Goal: Task Accomplishment & Management: Use online tool/utility

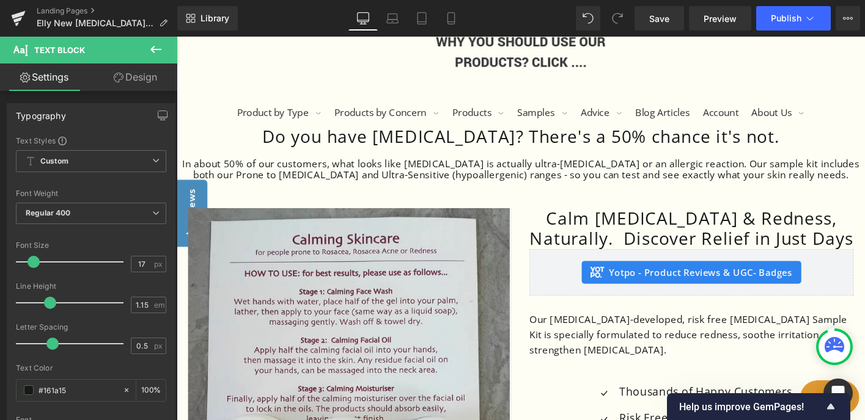
scroll to position [208, 0]
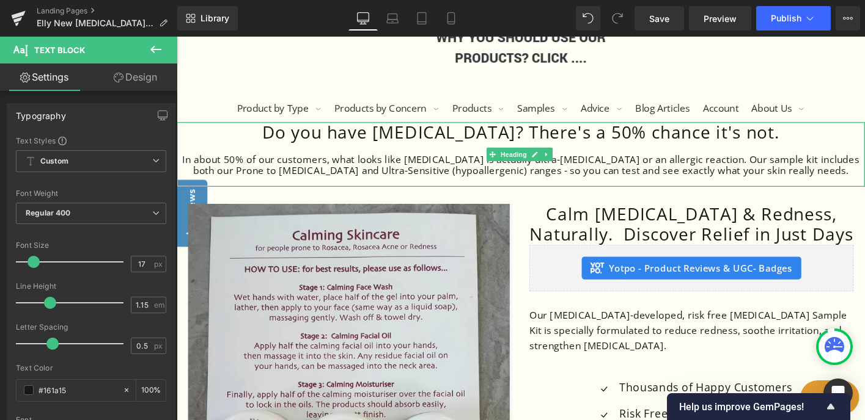
click at [516, 152] on div at bounding box center [547, 156] width 740 height 12
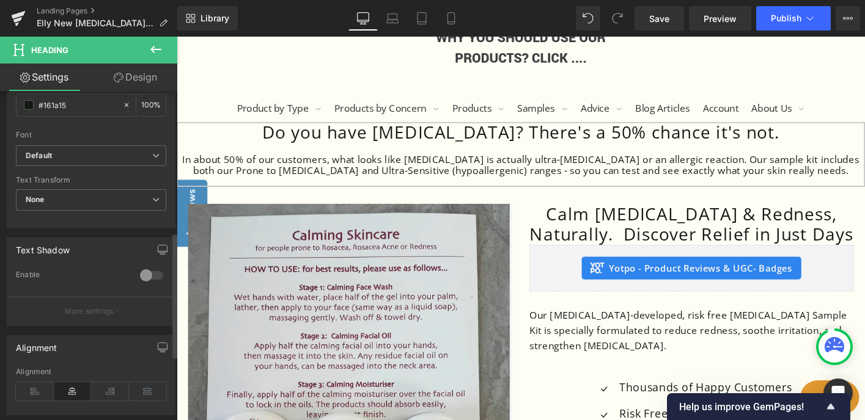
scroll to position [370, 0]
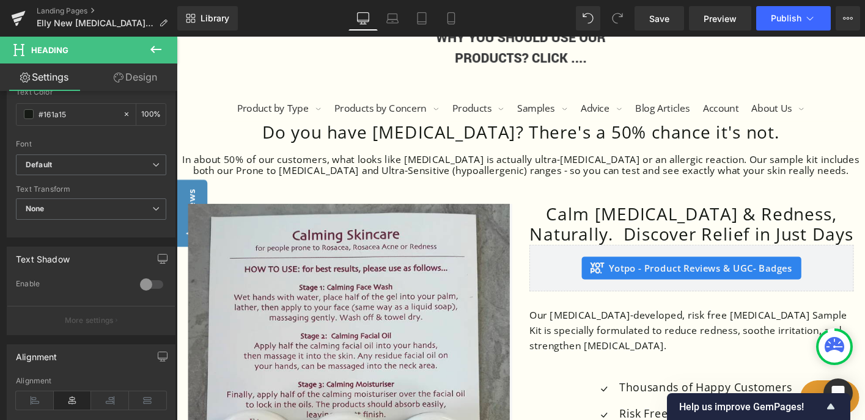
click at [142, 73] on link "Design" at bounding box center [135, 78] width 89 height 28
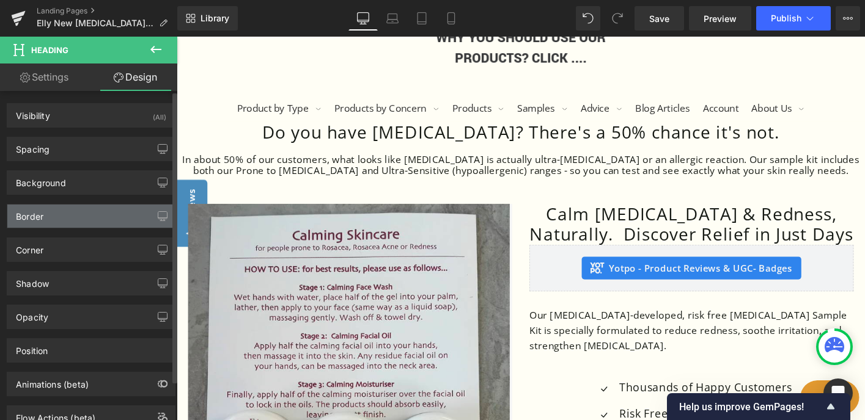
type input "0"
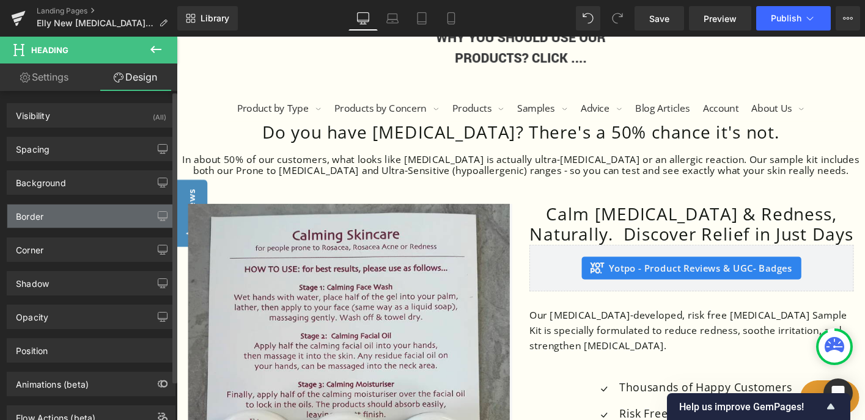
type input "0"
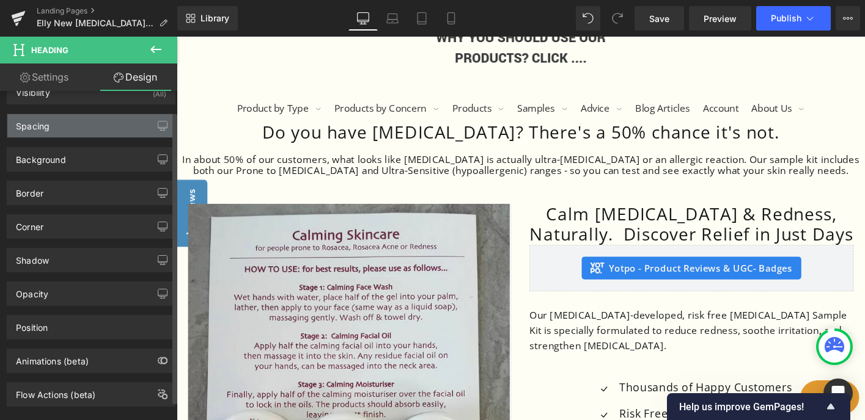
click at [128, 128] on div "Spacing" at bounding box center [90, 125] width 167 height 23
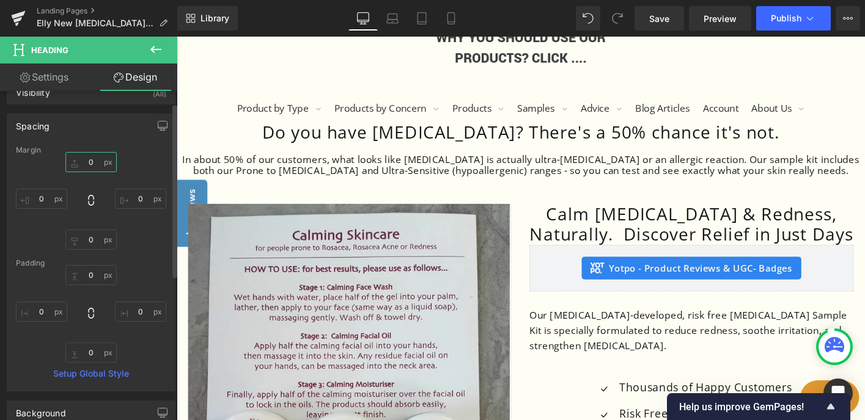
click at [92, 162] on input "0" at bounding box center [90, 162] width 51 height 20
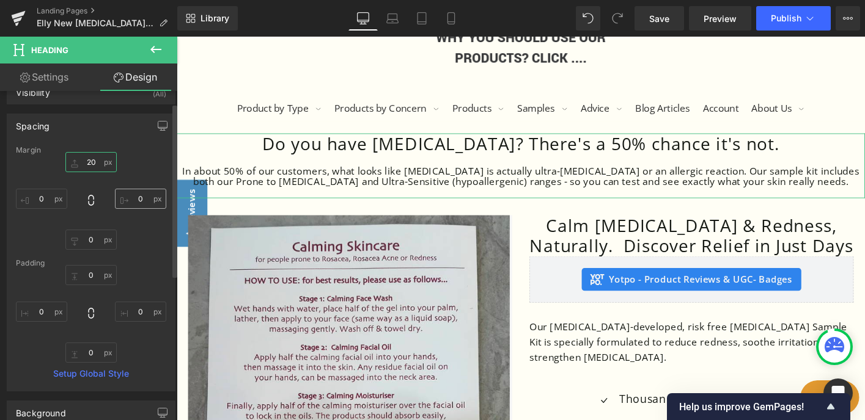
type input "20"
click at [139, 199] on input "0" at bounding box center [140, 199] width 51 height 20
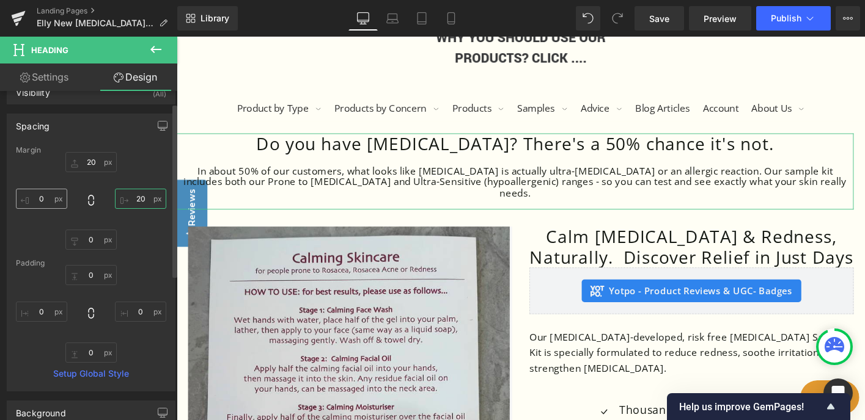
type input "20"
click at [43, 196] on input "0" at bounding box center [41, 199] width 51 height 20
type input "20"
click at [93, 246] on input "0" at bounding box center [90, 240] width 51 height 20
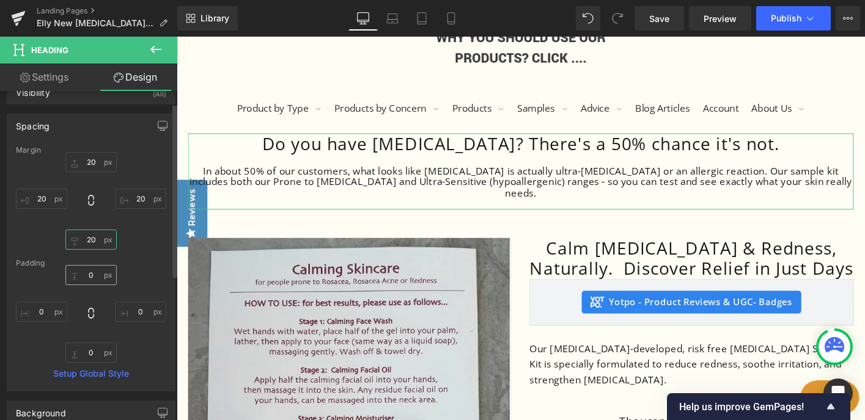
type input "20"
click at [96, 273] on input "0" at bounding box center [90, 275] width 51 height 20
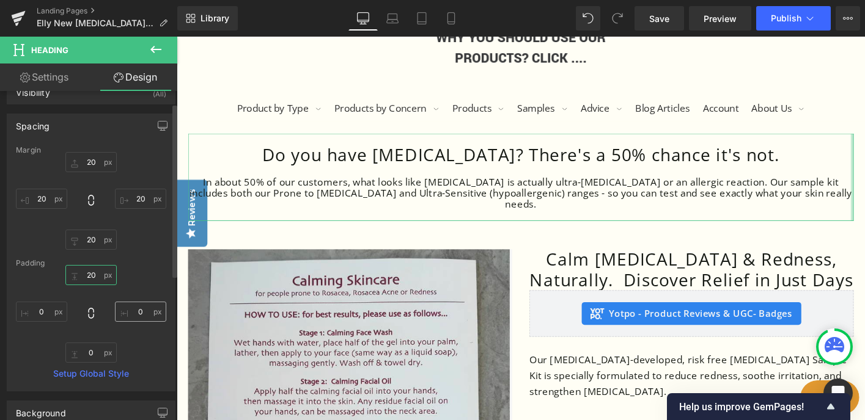
type input "20"
click at [132, 314] on input "0" at bounding box center [140, 312] width 51 height 20
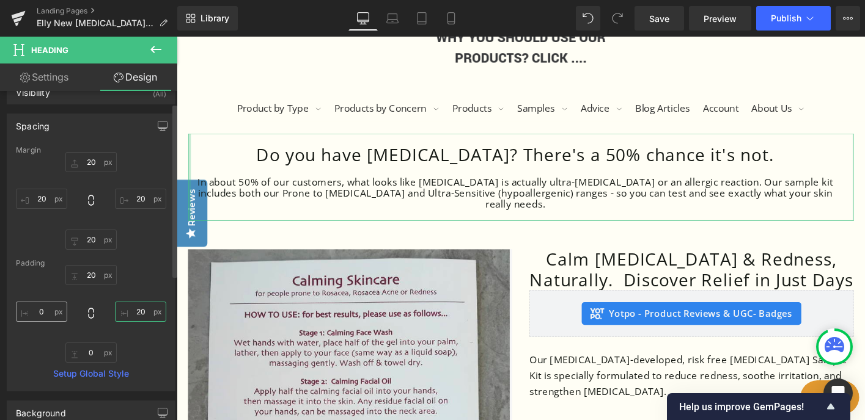
type input "20"
click at [34, 310] on input "0" at bounding box center [41, 312] width 51 height 20
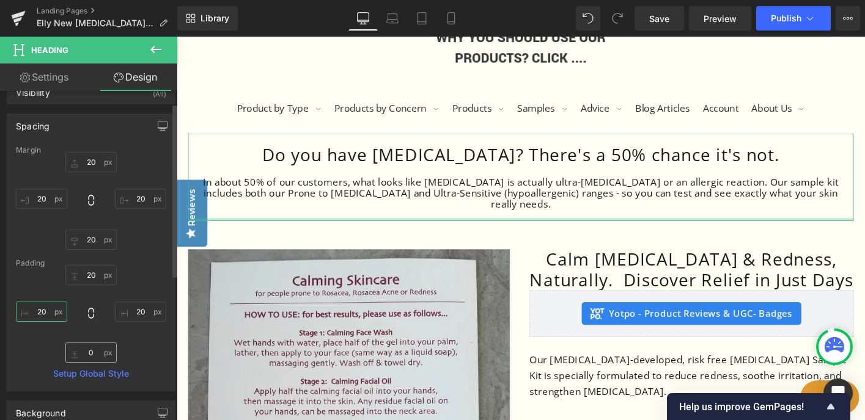
type input "20"
click at [82, 353] on input "0" at bounding box center [90, 353] width 51 height 20
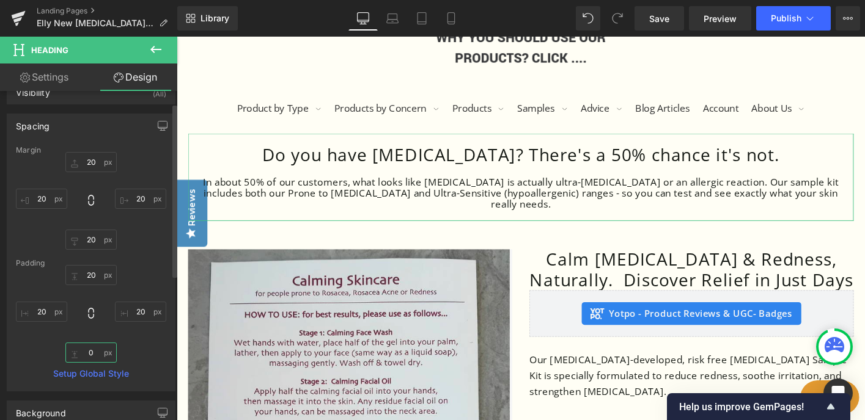
type input "20"
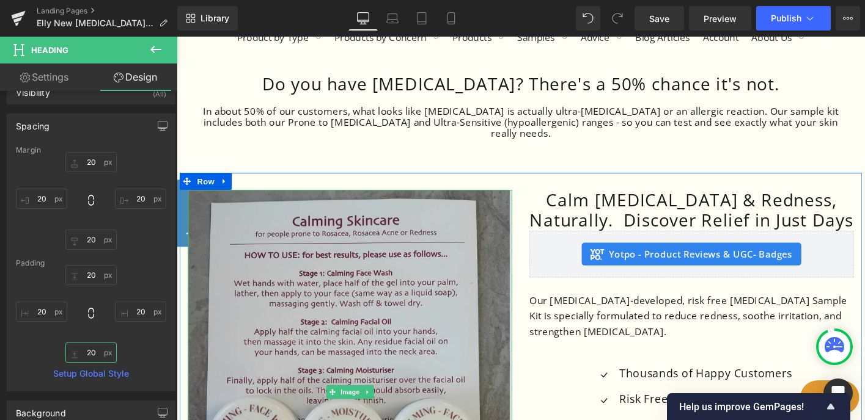
scroll to position [287, 0]
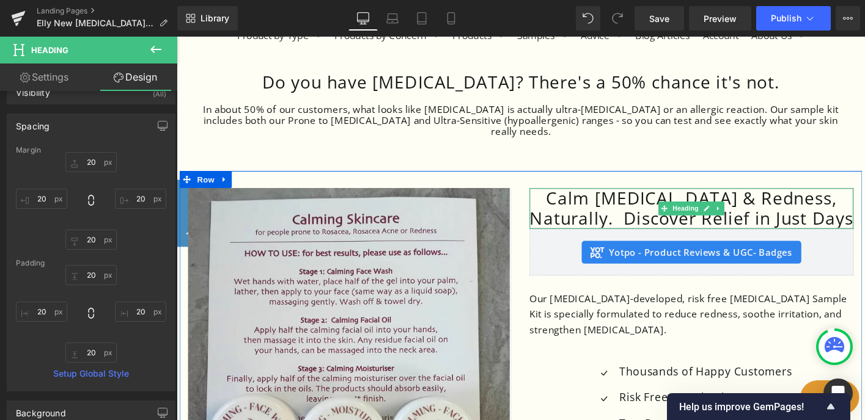
click at [622, 207] on h1 "Calm [MEDICAL_DATA] & Redness, Naturally. Discover Relief in Just Days" at bounding box center [730, 221] width 348 height 44
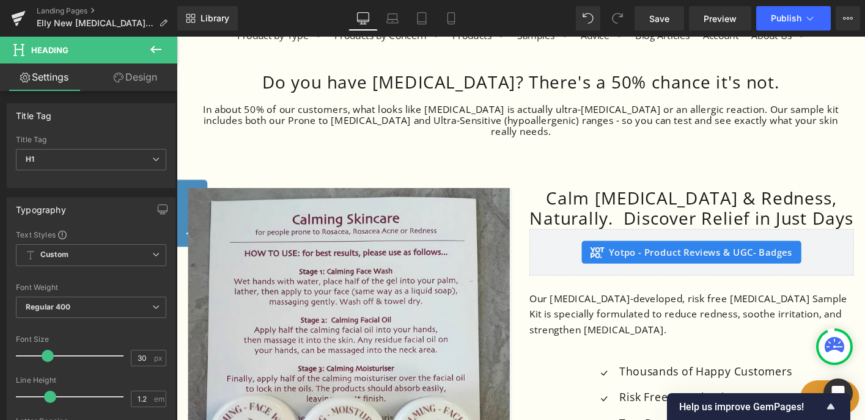
click at [148, 79] on link "Design" at bounding box center [135, 78] width 89 height 28
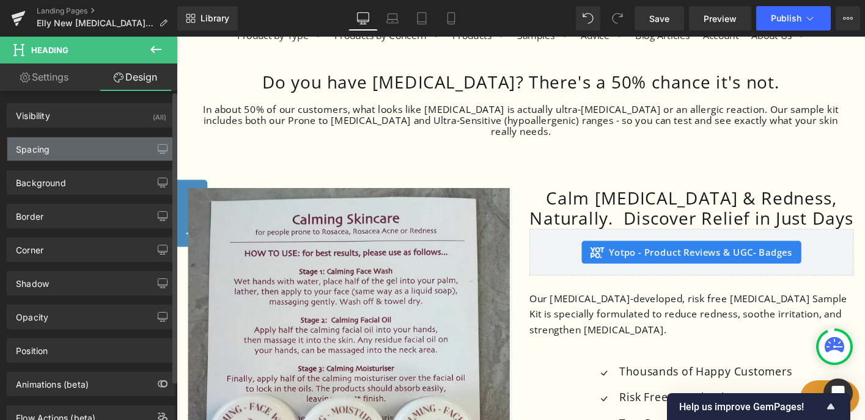
click at [116, 149] on div "Spacing" at bounding box center [90, 149] width 167 height 23
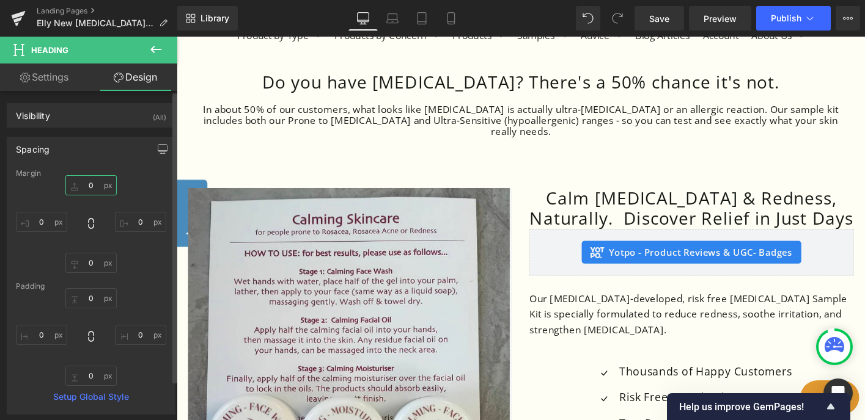
click at [84, 186] on input "0" at bounding box center [90, 185] width 51 height 20
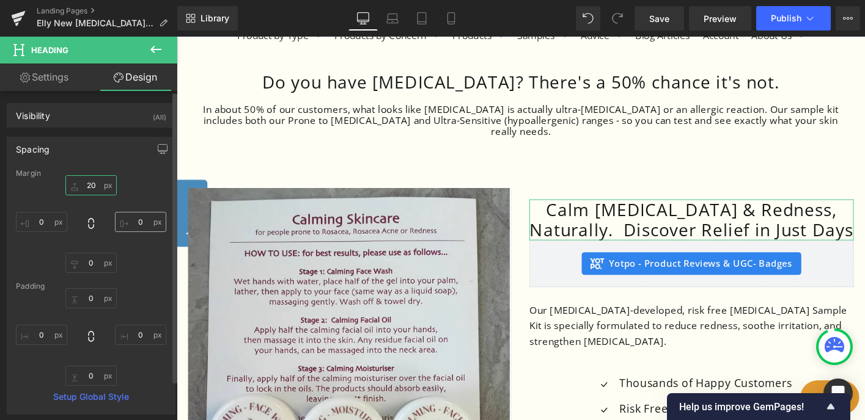
type input "20"
click at [131, 220] on input "0" at bounding box center [140, 222] width 51 height 20
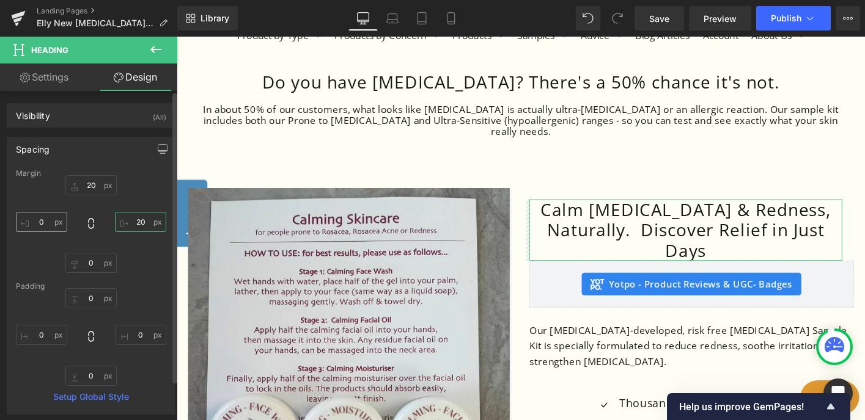
type input "20"
click at [39, 221] on input "0" at bounding box center [41, 222] width 51 height 20
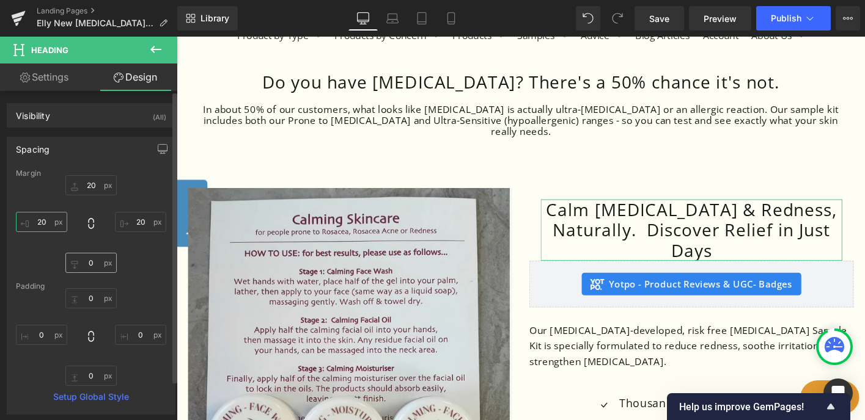
type input "20"
click at [84, 267] on input "0" at bounding box center [90, 263] width 51 height 20
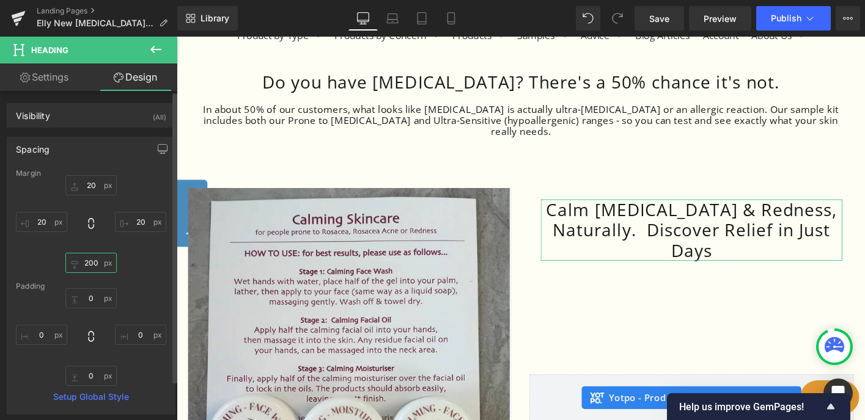
type input "20"
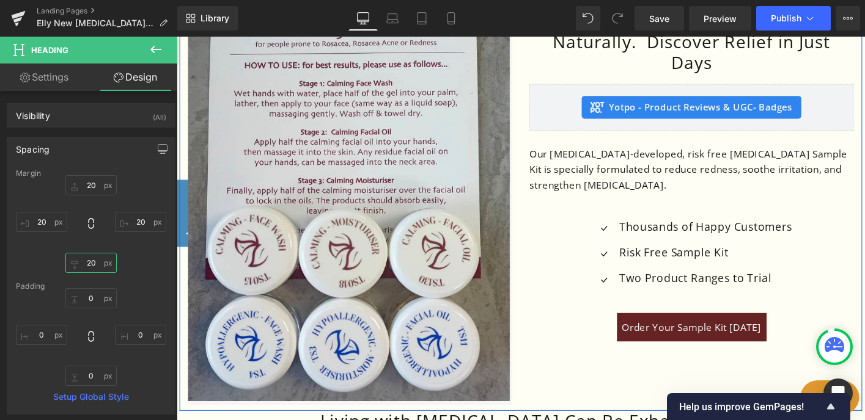
scroll to position [494, 0]
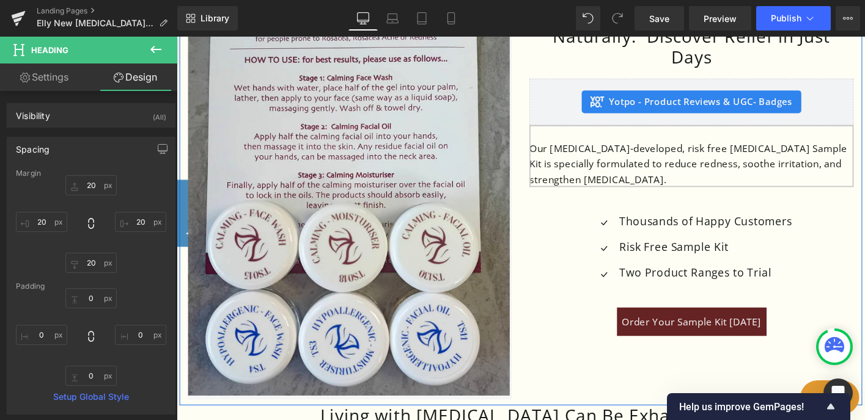
click at [648, 154] on p "Our dermatologist-developed, risk free Rosacea Sample Kit is specially formulat…" at bounding box center [730, 174] width 348 height 50
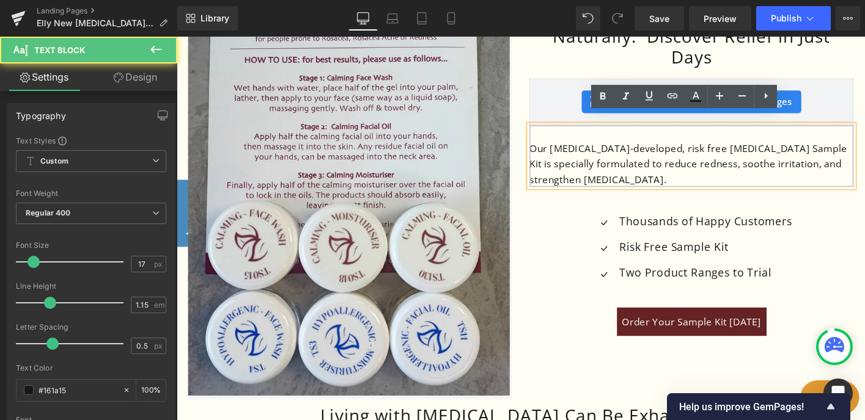
click at [646, 149] on p "Our dermatologist-developed, risk free Rosacea Sample Kit is specially formulat…" at bounding box center [730, 174] width 348 height 50
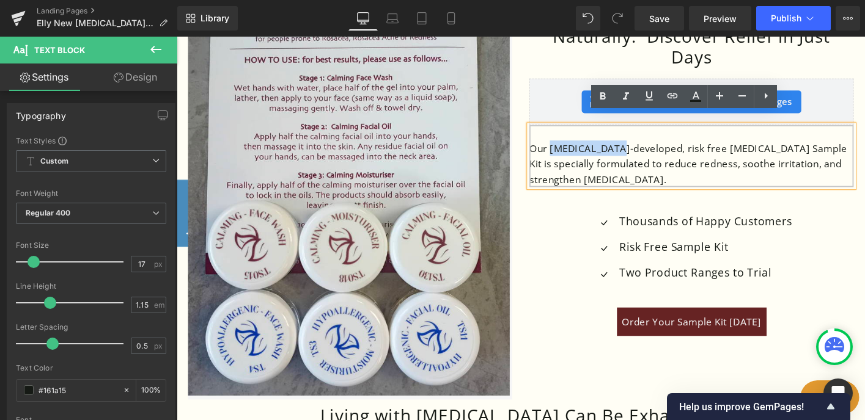
drag, startPoint x: 646, startPoint y: 142, endPoint x: 577, endPoint y: 146, distance: 69.2
click at [576, 149] on p "Our dermatologist-developed, risk free Rosacea Sample Kit is specially formulat…" at bounding box center [730, 174] width 348 height 50
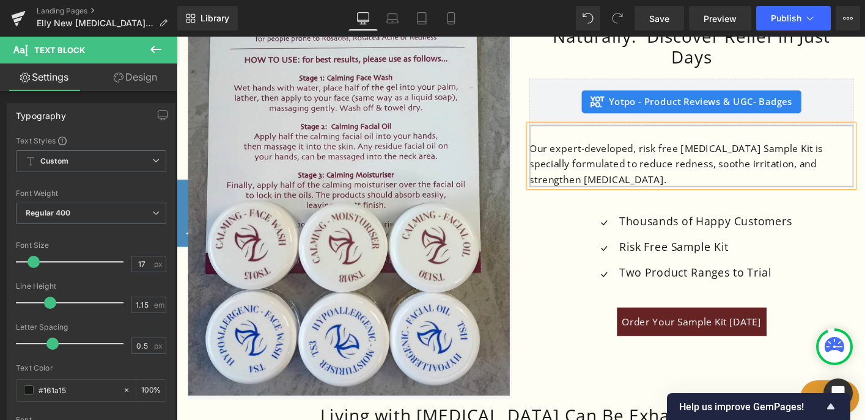
click at [653, 177] on p "Our expert-developed, risk free [MEDICAL_DATA] Sample Kit is specially formulat…" at bounding box center [730, 174] width 348 height 50
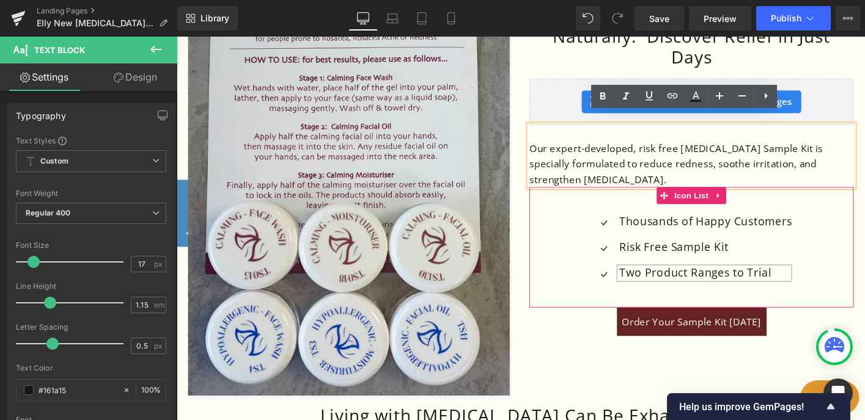
click at [793, 282] on p "Two Product Ranges to Trial" at bounding box center [745, 291] width 186 height 19
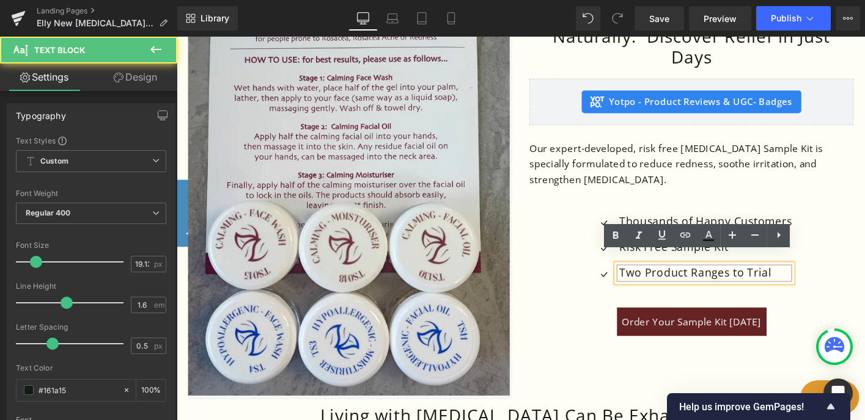
click at [809, 282] on p "Two Product Ranges to Trial" at bounding box center [745, 291] width 186 height 19
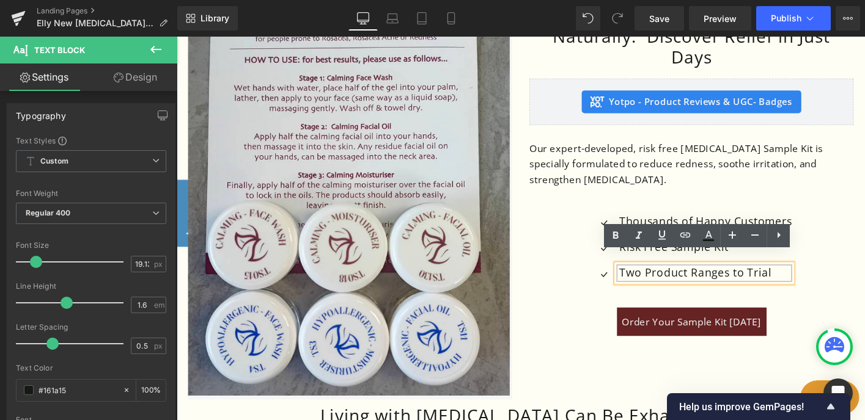
click at [817, 282] on p "Two Product Ranges to Trial" at bounding box center [745, 291] width 186 height 19
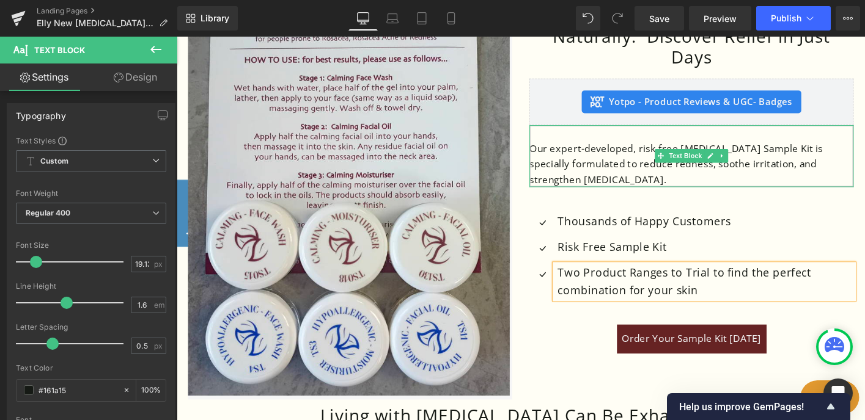
click at [705, 149] on p "Our expert-developed, risk free [MEDICAL_DATA] Sample Kit is specially formulat…" at bounding box center [730, 174] width 348 height 50
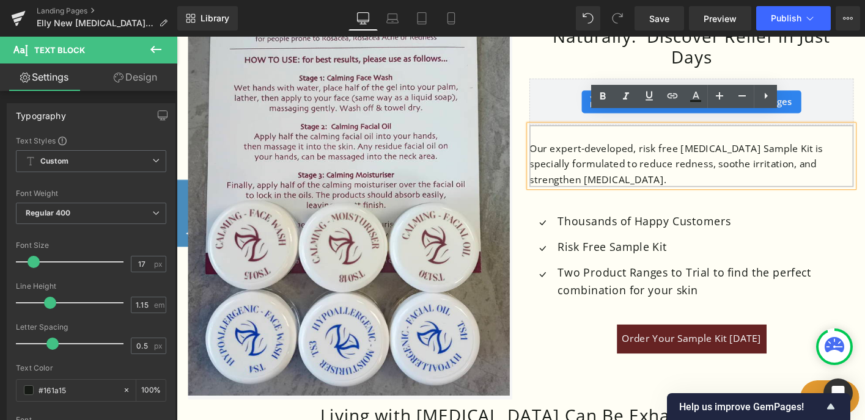
click at [655, 175] on p "Our expert-developed, risk free [MEDICAL_DATA] Sample Kit is specially formulat…" at bounding box center [730, 174] width 348 height 50
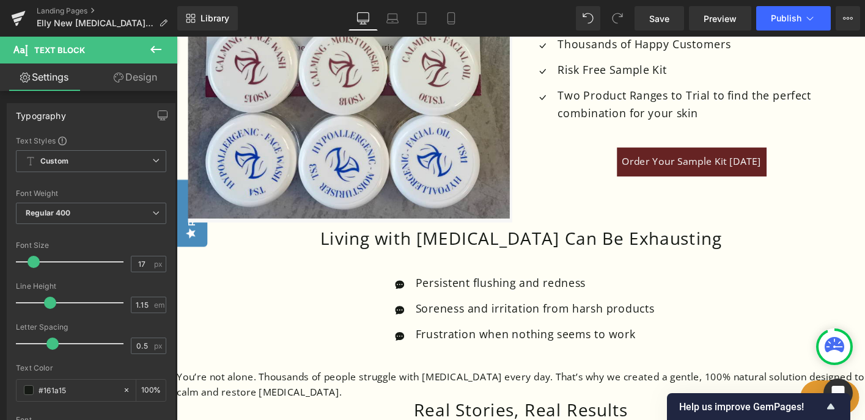
scroll to position [695, 0]
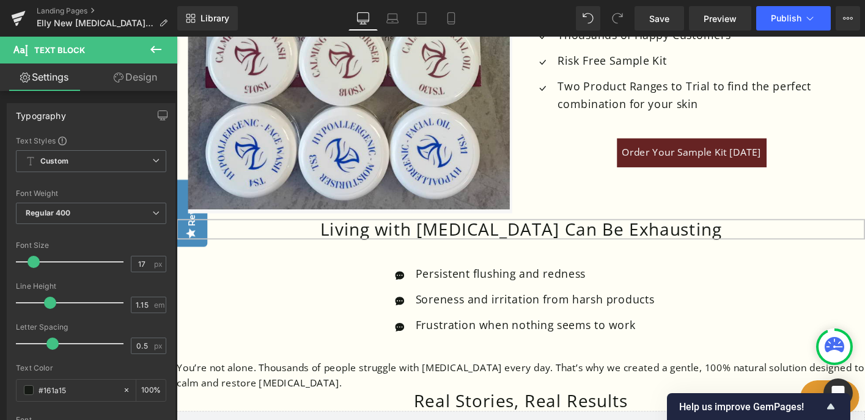
click at [612, 237] on h1 "Living with [MEDICAL_DATA] Can Be Exhausting" at bounding box center [547, 244] width 740 height 22
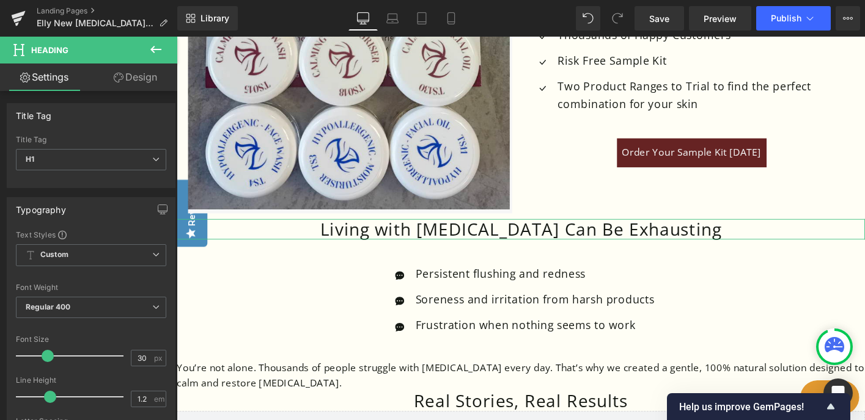
click at [142, 75] on link "Design" at bounding box center [135, 78] width 89 height 28
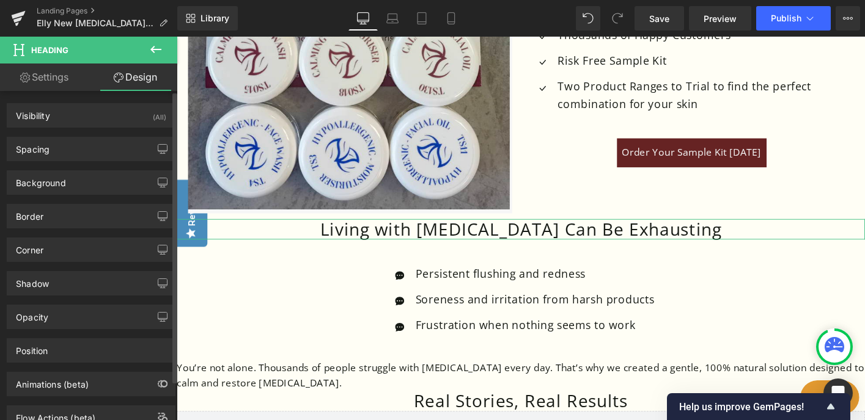
type input "0"
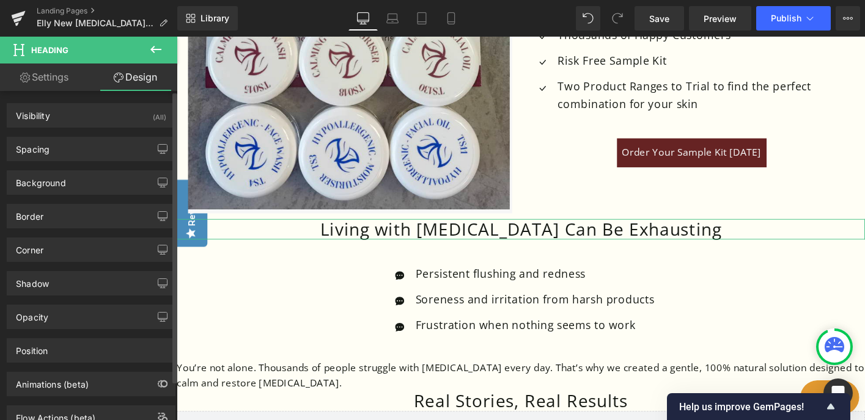
type input "0"
click at [145, 152] on div "Spacing" at bounding box center [90, 149] width 167 height 23
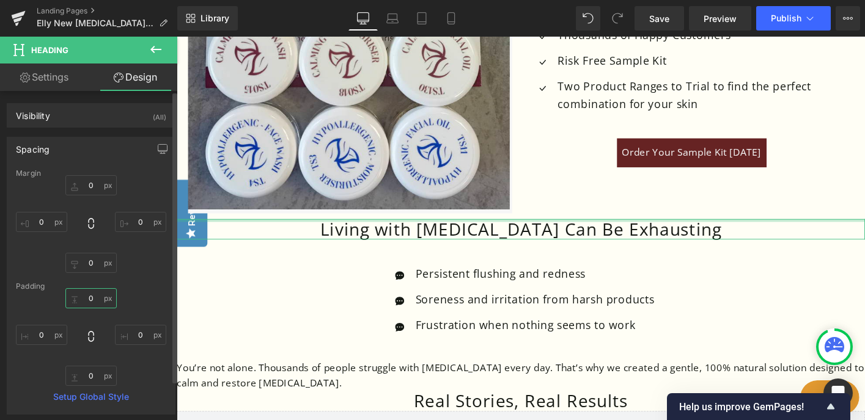
click at [91, 295] on input "0" at bounding box center [90, 298] width 51 height 20
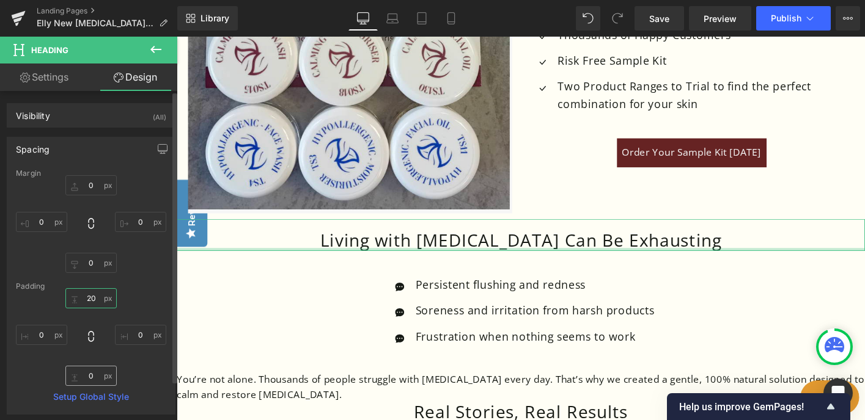
type input "20"
click at [88, 381] on input "0" at bounding box center [90, 376] width 51 height 20
type input "20"
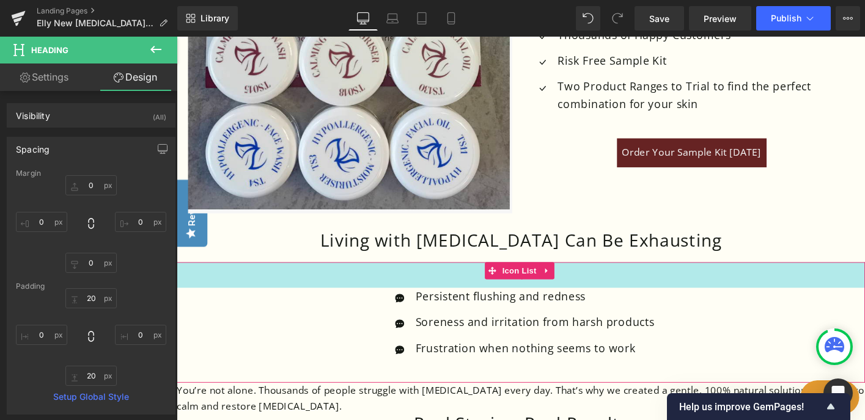
click at [436, 284] on div "45px" at bounding box center [547, 293] width 740 height 28
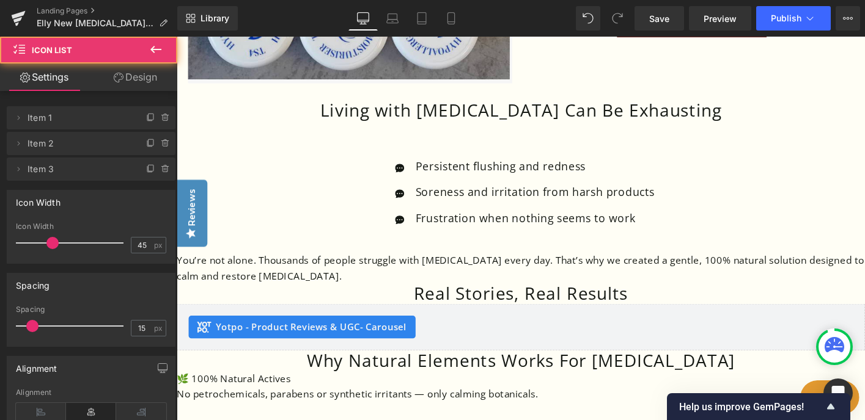
scroll to position [852, 0]
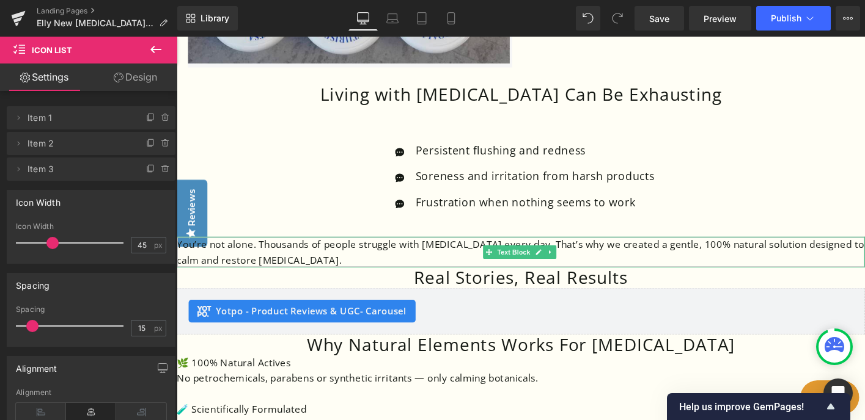
click at [425, 252] on p "You’re not alone. Thousands of people struggle with [MEDICAL_DATA] every day. T…" at bounding box center [547, 268] width 740 height 33
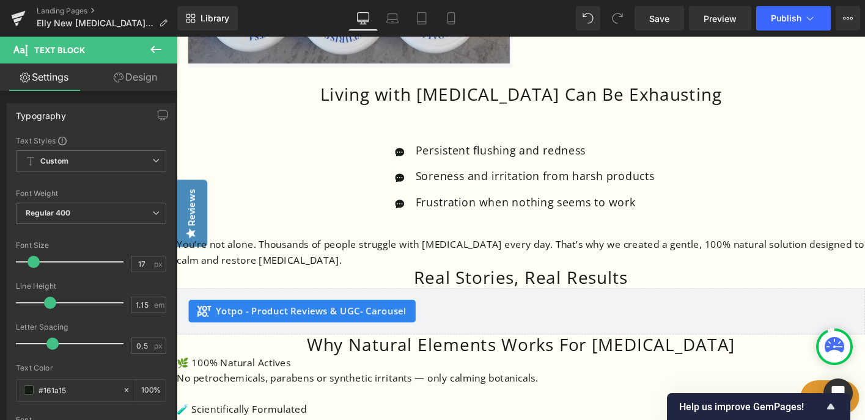
click at [153, 74] on link "Design" at bounding box center [135, 78] width 89 height 28
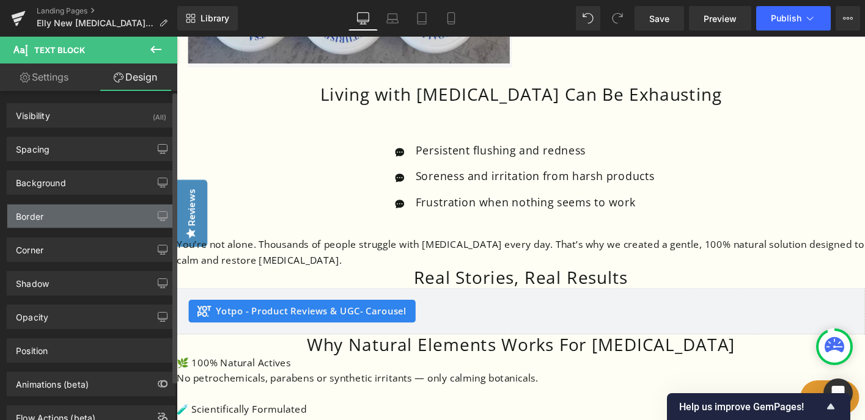
type input "0"
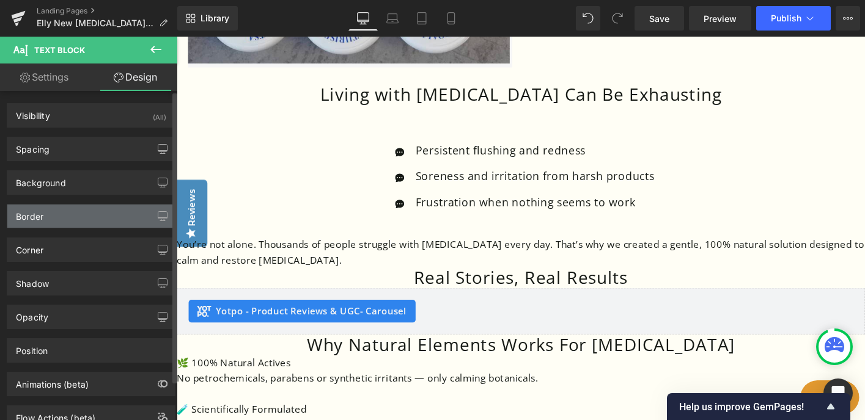
type input "0"
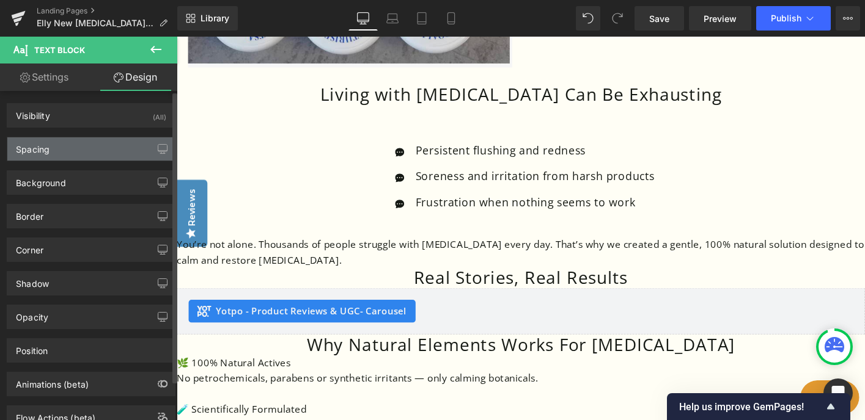
click at [100, 151] on div "Spacing" at bounding box center [90, 149] width 167 height 23
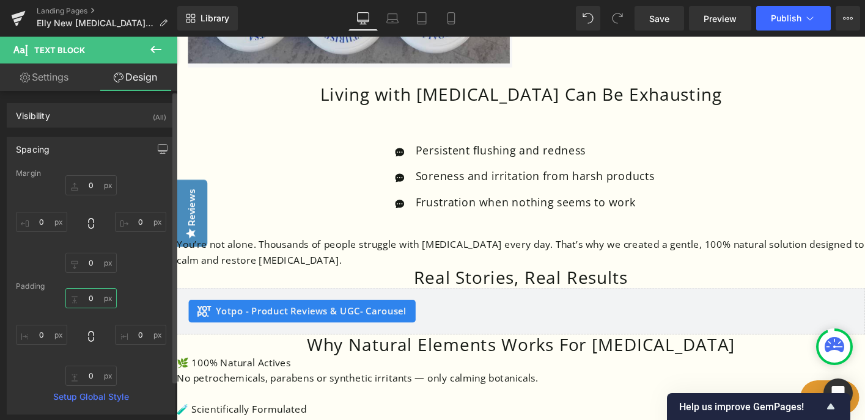
click at [90, 301] on input "0" at bounding box center [90, 298] width 51 height 20
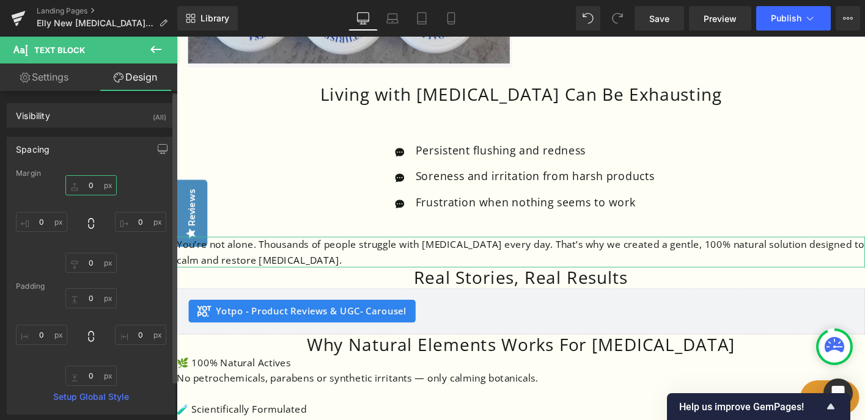
click at [84, 188] on input "0" at bounding box center [90, 185] width 51 height 20
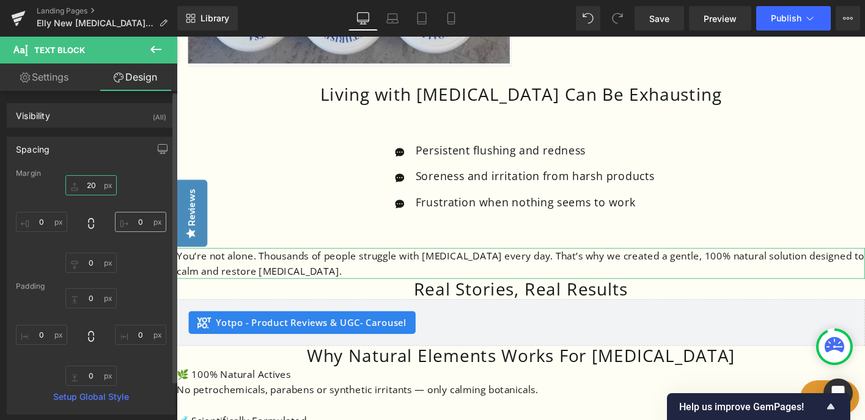
type input "20"
click at [131, 226] on input "0" at bounding box center [140, 222] width 51 height 20
type input "20"
click at [39, 222] on input "0" at bounding box center [41, 222] width 51 height 20
type input "20"
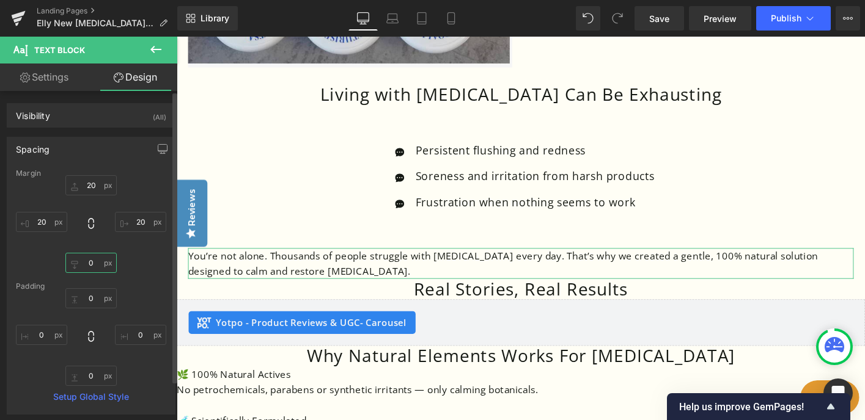
click at [87, 263] on input "0" at bounding box center [90, 263] width 51 height 20
type input "20"
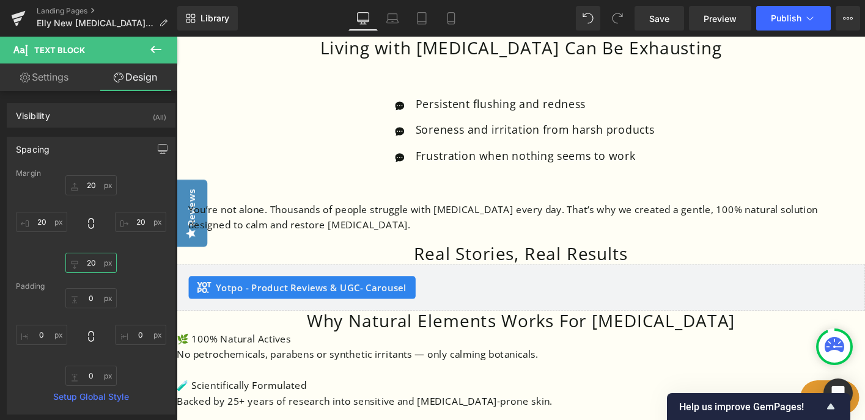
scroll to position [908, 0]
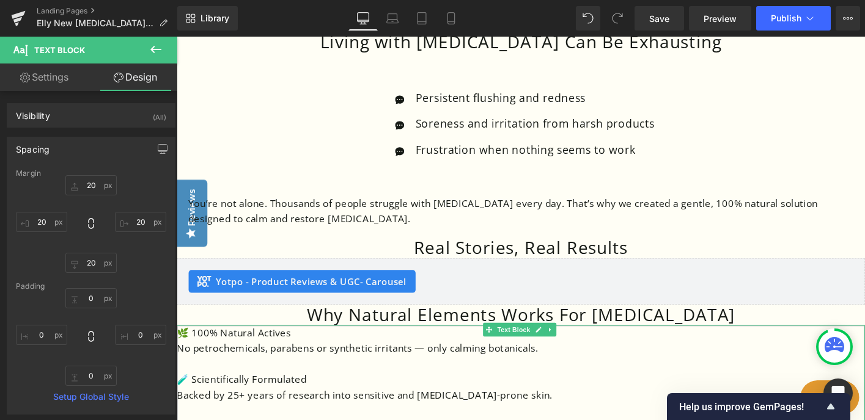
click at [342, 380] on p at bounding box center [547, 388] width 740 height 17
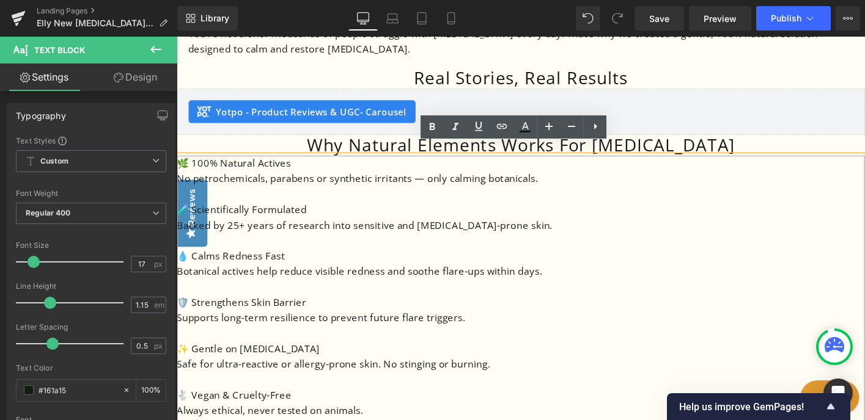
scroll to position [1088, 0]
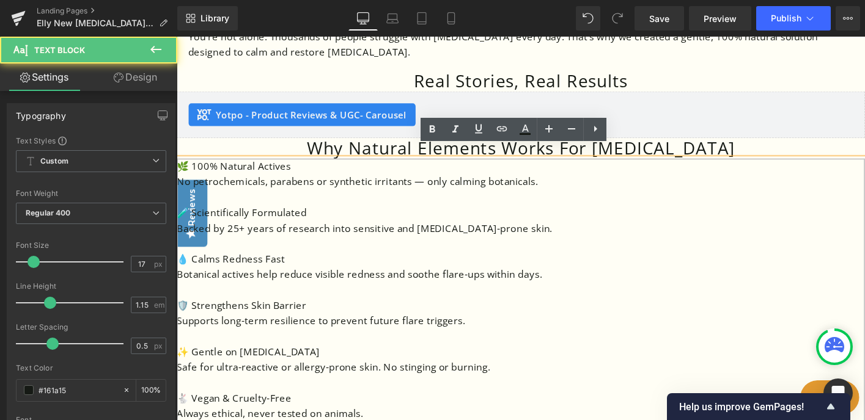
click at [313, 234] on p "Backed by 25+ years of research into sensitive and [MEDICAL_DATA]-prone skin." at bounding box center [547, 242] width 740 height 17
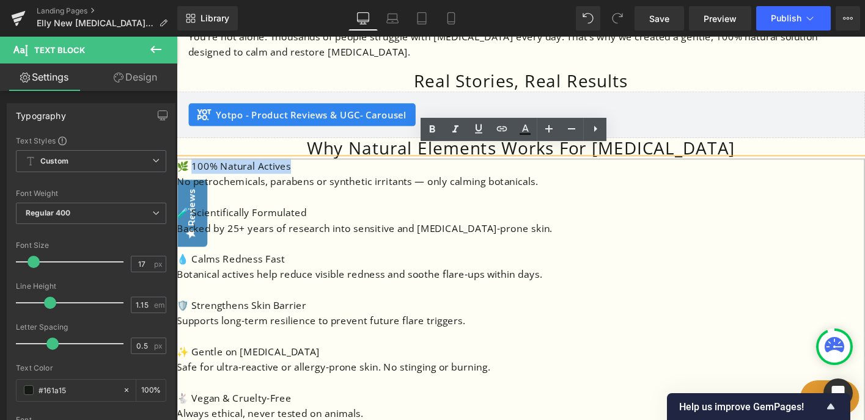
drag, startPoint x: 299, startPoint y: 166, endPoint x: 190, endPoint y: 163, distance: 109.4
click at [190, 167] on p "🌿 100% Natural Actives" at bounding box center [547, 175] width 740 height 17
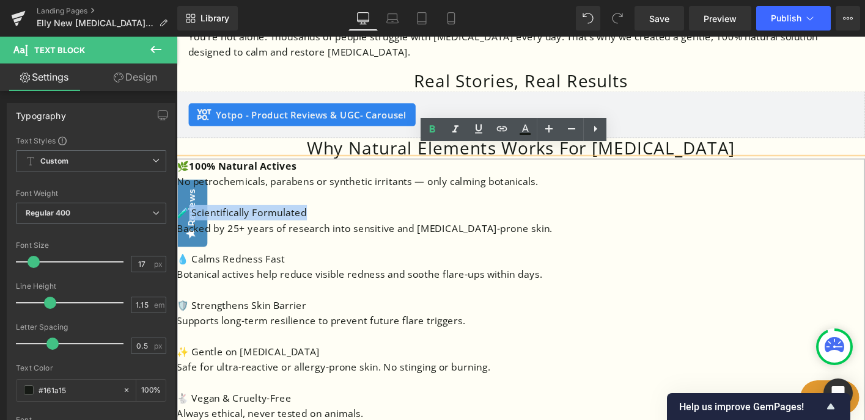
drag, startPoint x: 321, startPoint y: 216, endPoint x: 183, endPoint y: 206, distance: 138.5
click at [183, 218] on p "🧪 Scientifically Formulated" at bounding box center [547, 226] width 740 height 17
drag, startPoint x: 296, startPoint y: 265, endPoint x: 193, endPoint y: 260, distance: 104.0
click at [193, 267] on p "💧 Calms Redness Fast" at bounding box center [547, 275] width 740 height 17
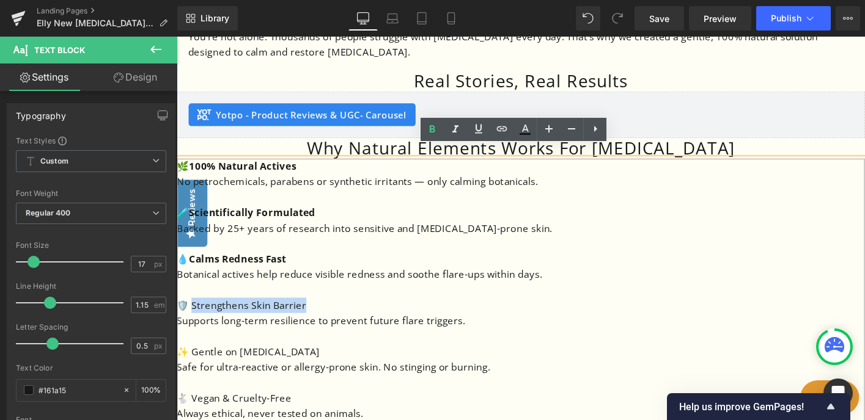
drag, startPoint x: 317, startPoint y: 312, endPoint x: 192, endPoint y: 308, distance: 124.7
click at [192, 317] on p "🛡️ Strengthens Skin Barrier" at bounding box center [547, 325] width 740 height 17
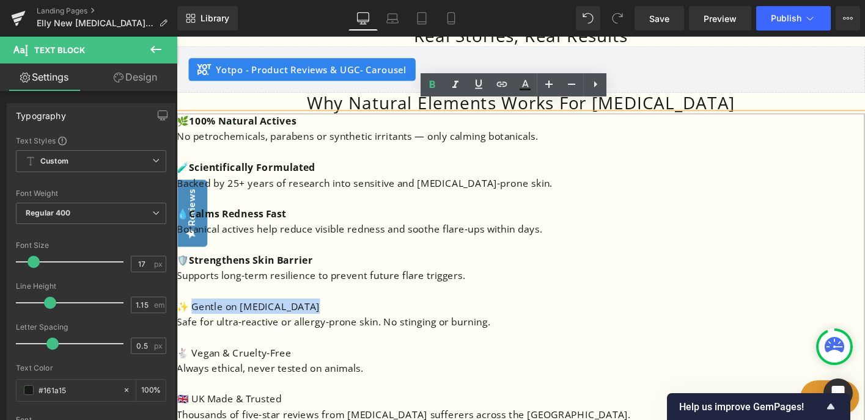
drag, startPoint x: 325, startPoint y: 318, endPoint x: 192, endPoint y: 314, distance: 132.7
click at [192, 318] on p "✨ Gentle on Sensitive Skin" at bounding box center [547, 326] width 740 height 17
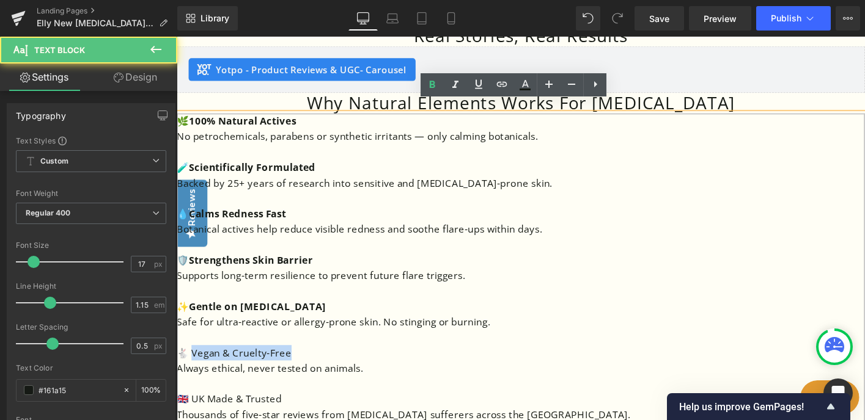
drag, startPoint x: 300, startPoint y: 369, endPoint x: 191, endPoint y: 360, distance: 109.2
click at [191, 369] on p "🐇 Vegan & Cruelty-Free" at bounding box center [547, 377] width 740 height 17
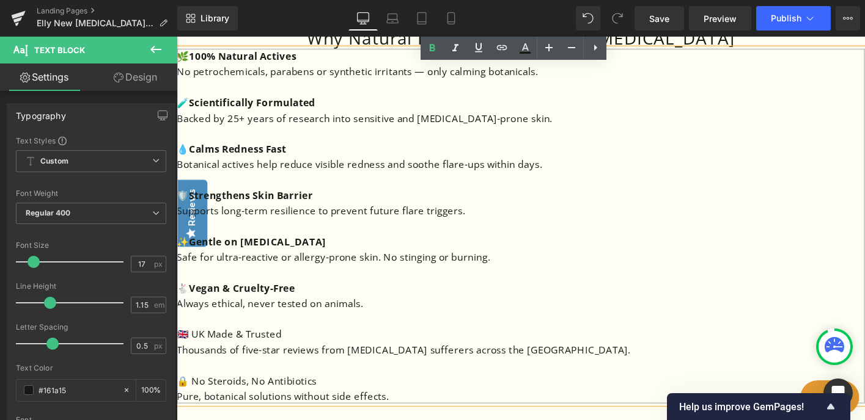
scroll to position [1206, 0]
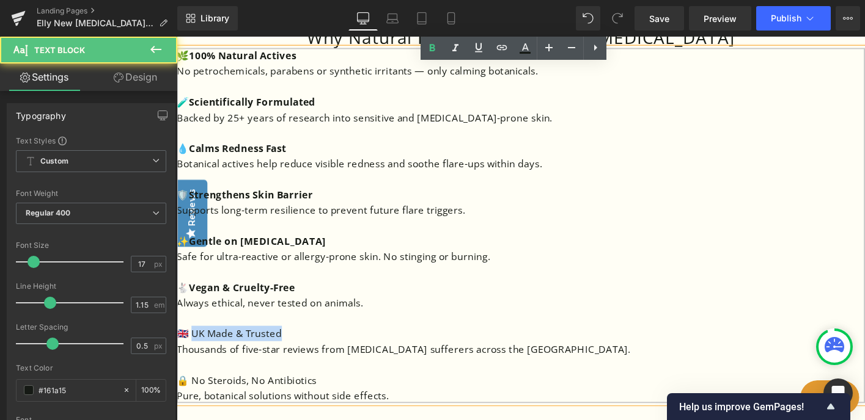
drag, startPoint x: 293, startPoint y: 343, endPoint x: 189, endPoint y: 339, distance: 103.4
click at [189, 348] on p "🇬🇧 UK Made & Trusted" at bounding box center [547, 356] width 740 height 17
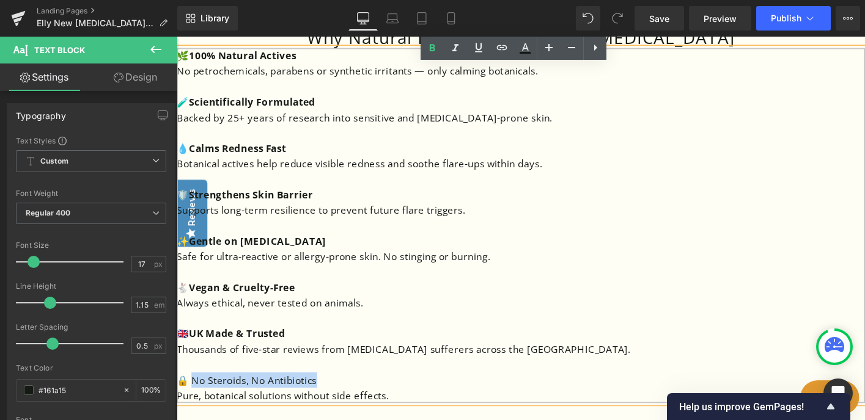
drag, startPoint x: 335, startPoint y: 392, endPoint x: 194, endPoint y: 392, distance: 141.2
click at [194, 398] on p "🔒 No Steroids, No Antibiotics" at bounding box center [547, 406] width 740 height 17
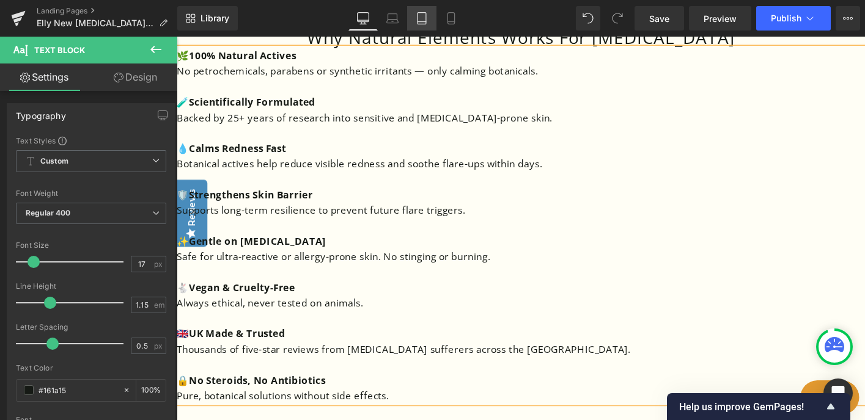
click at [422, 20] on icon at bounding box center [422, 18] width 12 height 12
type input "100"
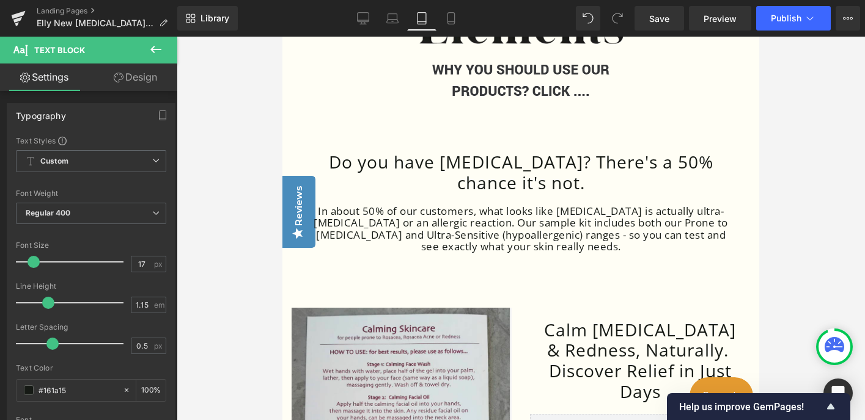
scroll to position [180, 0]
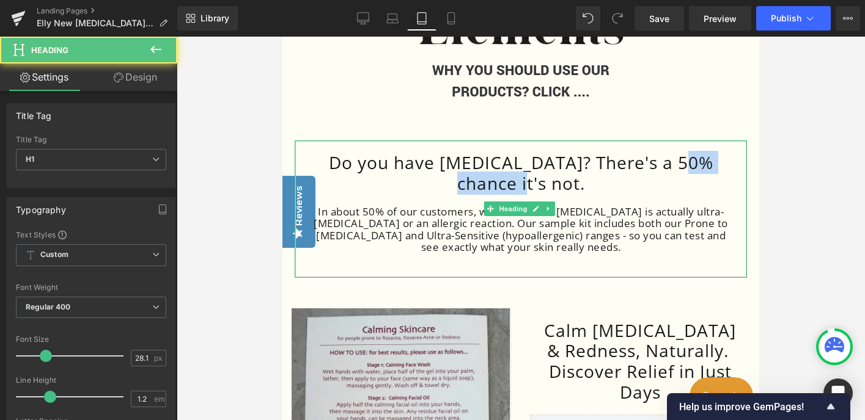
drag, startPoint x: 531, startPoint y: 183, endPoint x: 672, endPoint y: 171, distance: 141.7
click at [672, 171] on h1 "Do you have rosacea? There's a 50% chance it's not." at bounding box center [521, 173] width 428 height 41
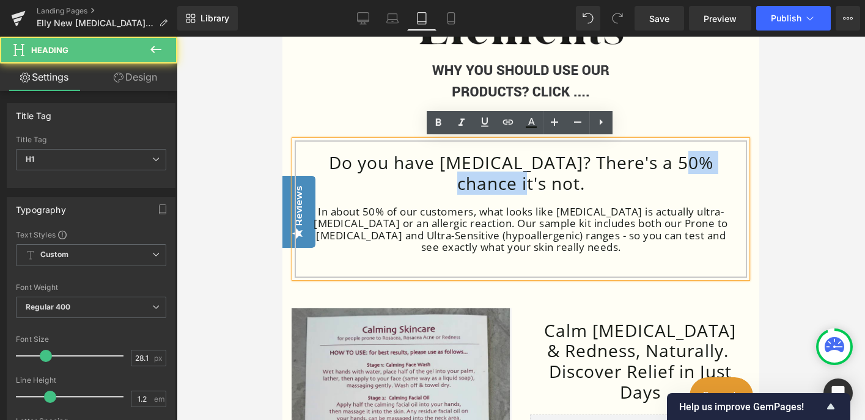
click at [707, 163] on h1 "Do you have rosacea? There's a 50% chance it's not." at bounding box center [521, 173] width 428 height 41
drag, startPoint x: 699, startPoint y: 163, endPoint x: 697, endPoint y: 181, distance: 17.8
click at [697, 181] on h1 "Do you have rosacea? There's a 50% chance it's not." at bounding box center [521, 173] width 428 height 41
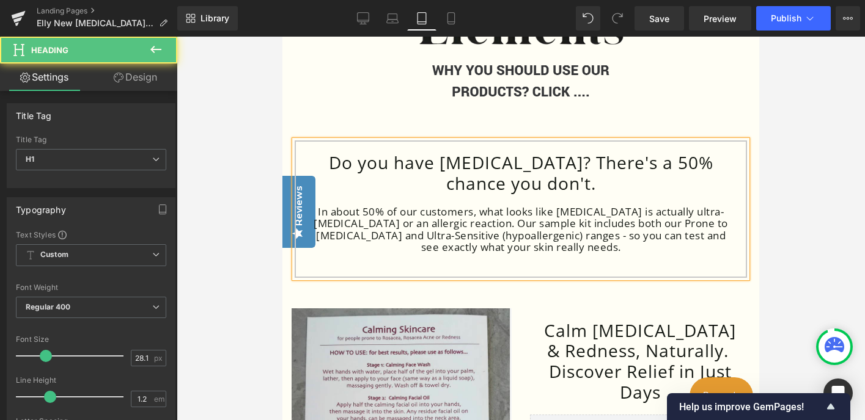
click at [626, 217] on div "In about 50% of our customers, what looks like rosacea is actually ultra-sensit…" at bounding box center [521, 230] width 428 height 48
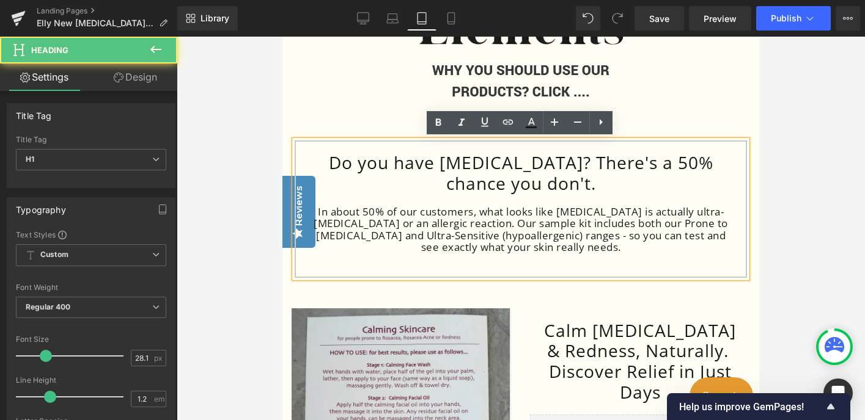
click at [609, 212] on div "In about 50% of our customers, what looks like rosacea is actually ultra-sensit…" at bounding box center [521, 230] width 428 height 48
drag, startPoint x: 595, startPoint y: 222, endPoint x: 574, endPoint y: 222, distance: 20.8
click at [573, 222] on div "In about 50% of our customers, what looks like rosacea is actually ultra-sensit…" at bounding box center [521, 230] width 428 height 48
click at [562, 226] on div "In about 50% of our customers, what looks like rosacea is actually ultra-sensit…" at bounding box center [521, 230] width 428 height 48
click at [560, 254] on div at bounding box center [521, 260] width 428 height 12
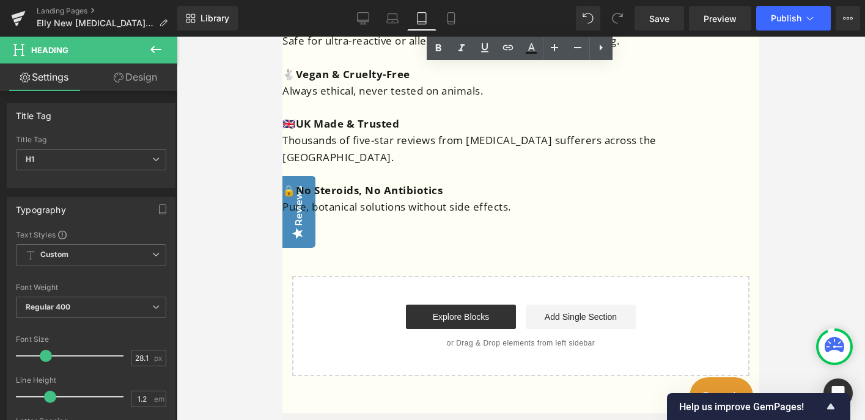
scroll to position [1464, 0]
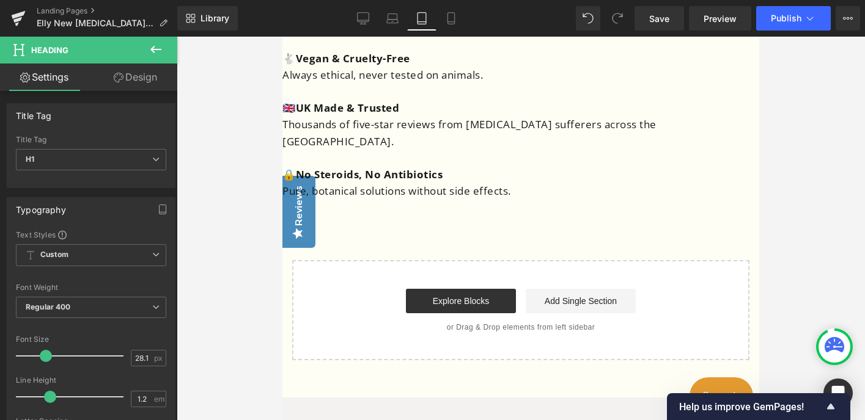
click at [139, 76] on link "Design" at bounding box center [135, 78] width 89 height 28
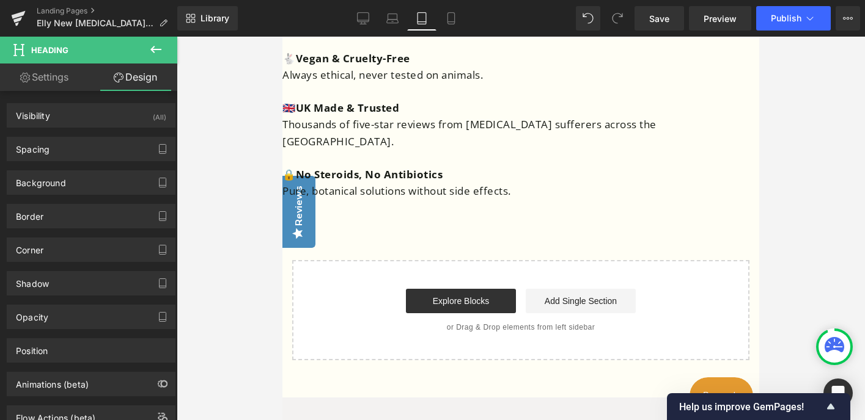
click at [156, 48] on icon at bounding box center [156, 49] width 15 height 15
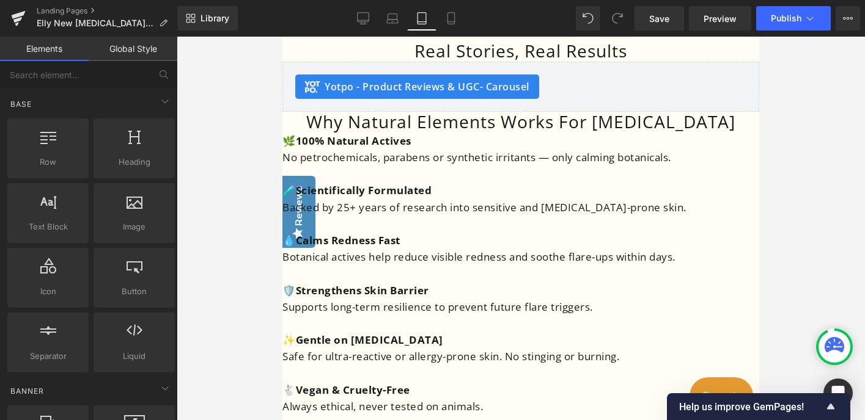
scroll to position [1129, 0]
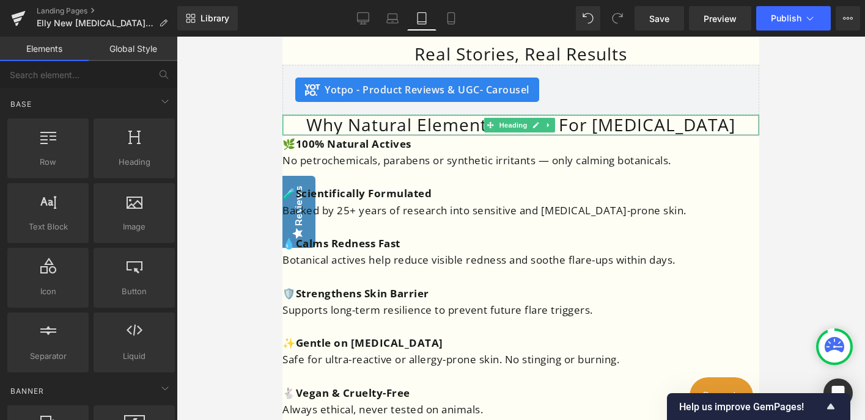
click at [633, 127] on h1 "Why Natural Elements Works For [MEDICAL_DATA]" at bounding box center [520, 125] width 477 height 21
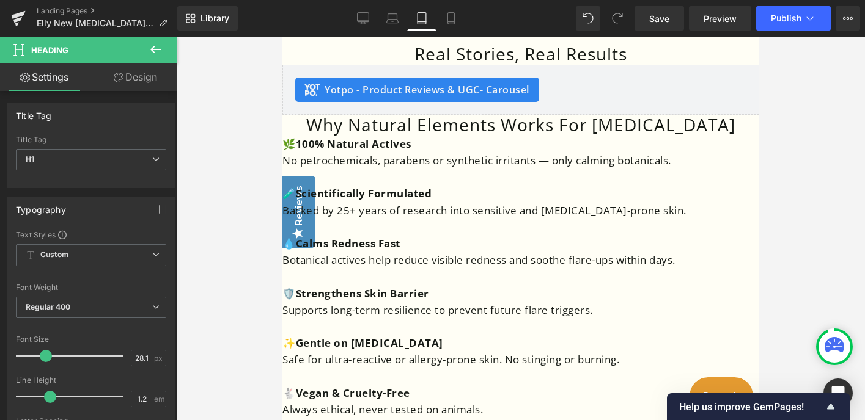
click at [145, 79] on link "Design" at bounding box center [135, 78] width 89 height 28
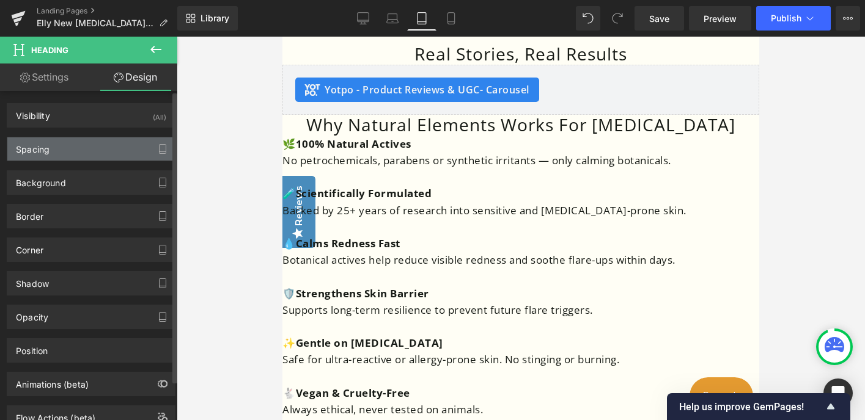
click at [117, 147] on div "Spacing" at bounding box center [90, 149] width 167 height 23
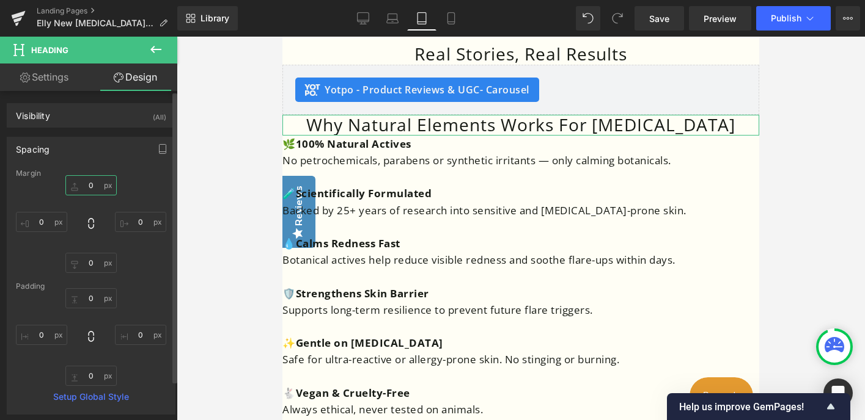
click at [89, 185] on input "0" at bounding box center [90, 185] width 51 height 20
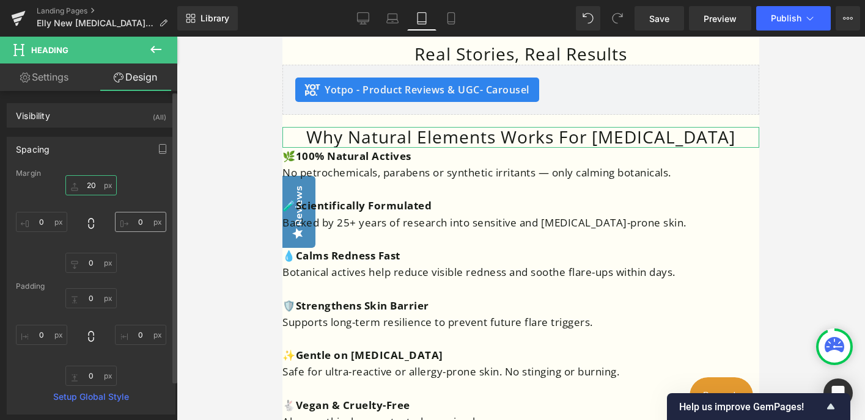
type input "20"
click at [134, 221] on input "0" at bounding box center [140, 222] width 51 height 20
type input "20"
click at [36, 221] on input "0" at bounding box center [41, 222] width 51 height 20
type input "20"
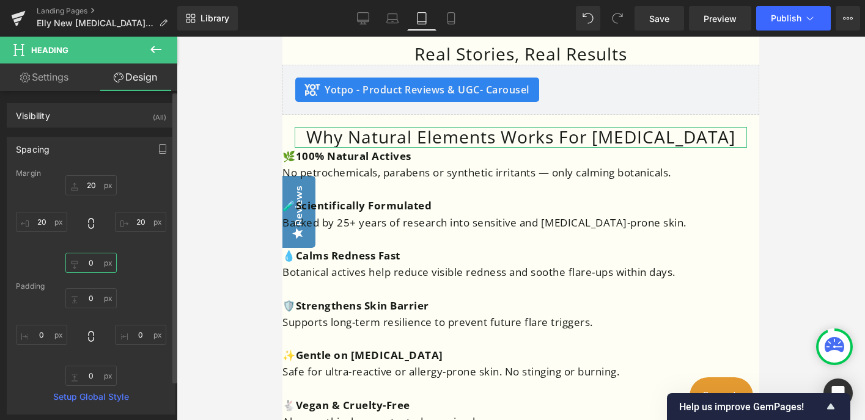
click at [87, 260] on input "0" at bounding box center [90, 263] width 51 height 20
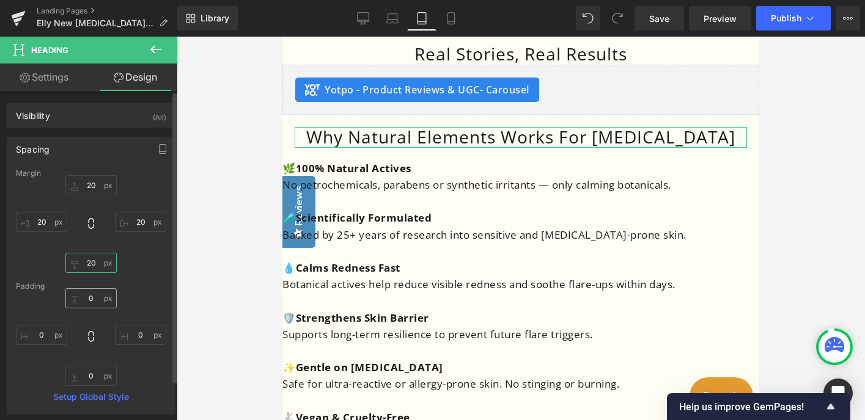
type input "20"
click at [90, 296] on input "0" at bounding box center [90, 298] width 51 height 20
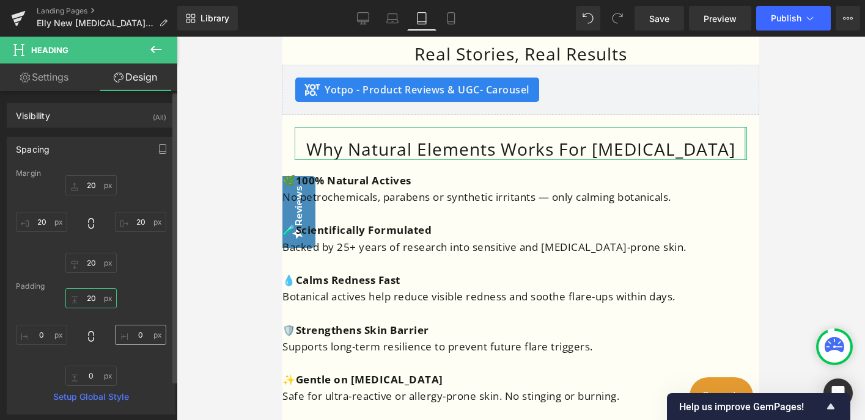
type input "20"
click at [136, 338] on input "0" at bounding box center [140, 335] width 51 height 20
type input "20"
click at [40, 334] on input "0" at bounding box center [41, 335] width 51 height 20
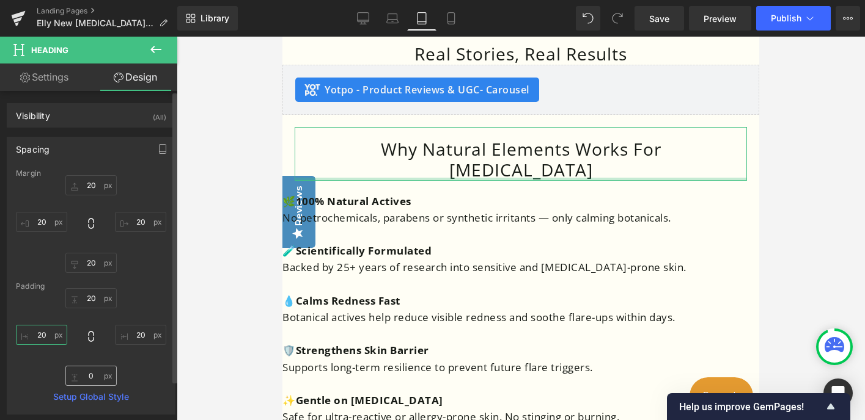
type input "20"
click at [86, 378] on input "0" at bounding box center [90, 376] width 51 height 20
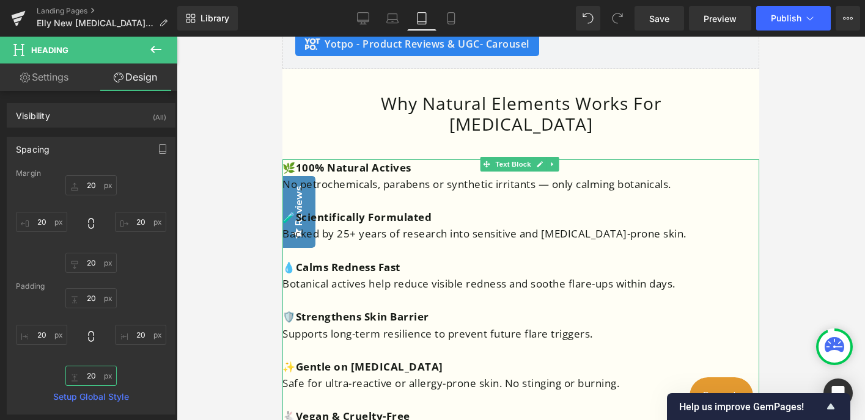
scroll to position [1173, 0]
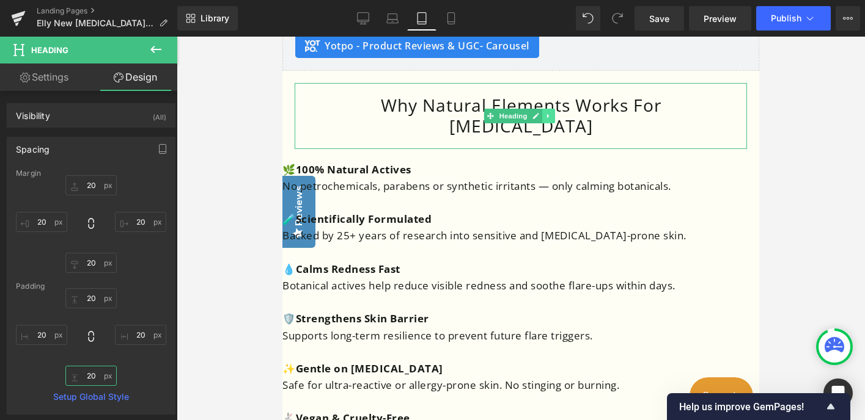
type input "20"
click at [548, 112] on icon at bounding box center [548, 115] width 7 height 7
click at [540, 112] on icon at bounding box center [541, 115] width 7 height 7
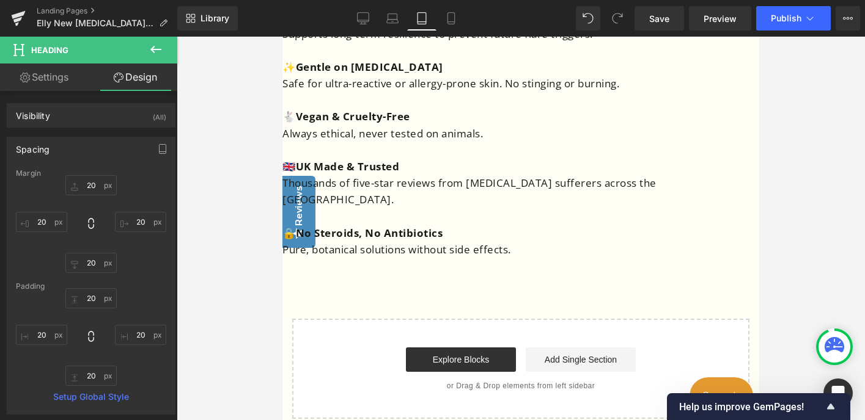
scroll to position [1536, 0]
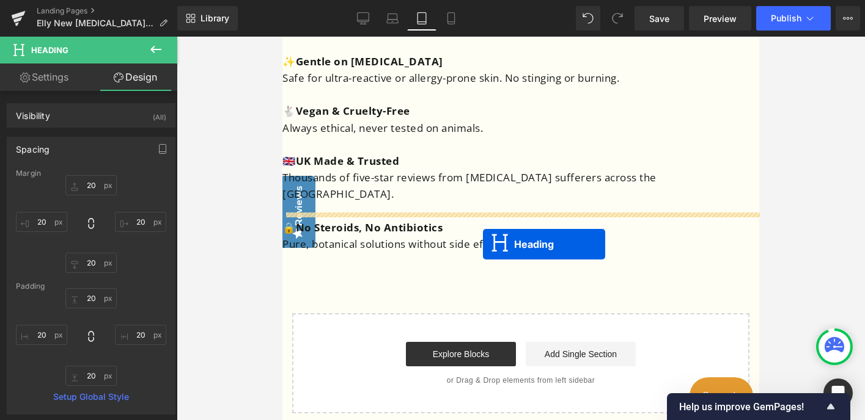
drag, startPoint x: 486, startPoint y: 172, endPoint x: 483, endPoint y: 244, distance: 72.2
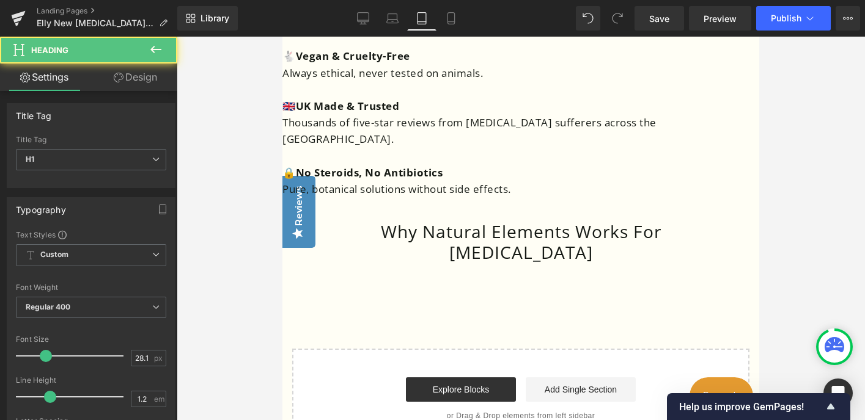
scroll to position [1481, 0]
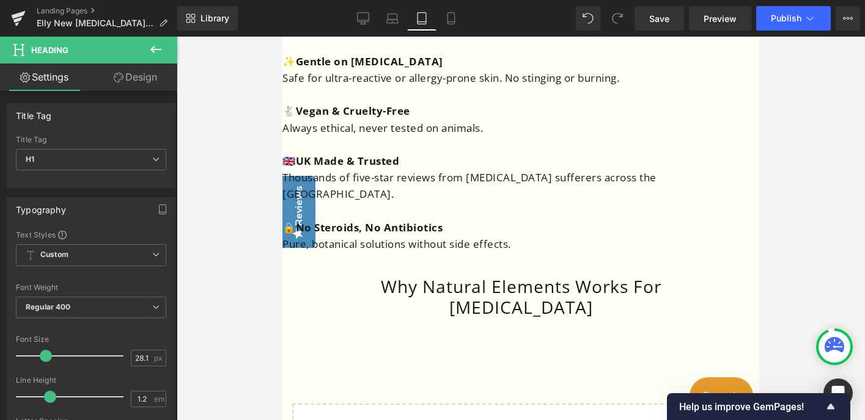
click at [483, 277] on h1 "Why Natural Elements Works For [MEDICAL_DATA]" at bounding box center [521, 297] width 428 height 41
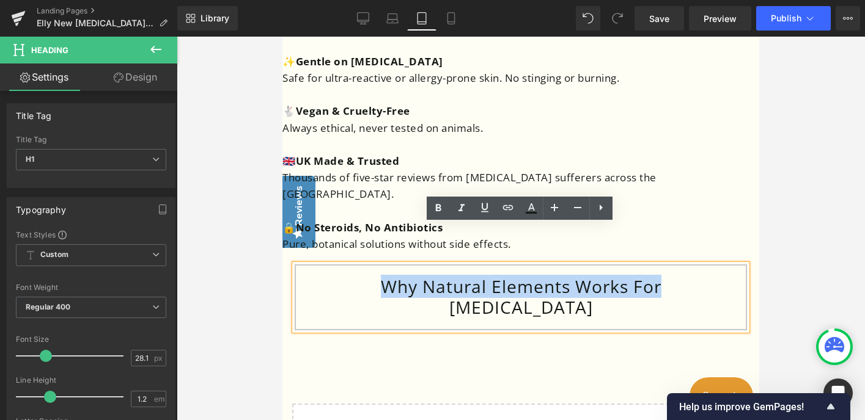
drag, startPoint x: 622, startPoint y: 246, endPoint x: 345, endPoint y: 245, distance: 277.5
click at [345, 277] on h1 "Why Natural Elements Works For [MEDICAL_DATA]" at bounding box center [521, 297] width 428 height 41
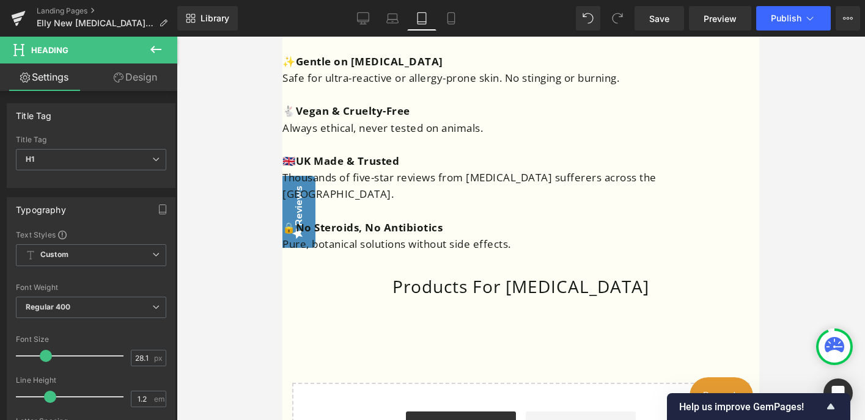
click at [158, 46] on icon at bounding box center [156, 49] width 15 height 15
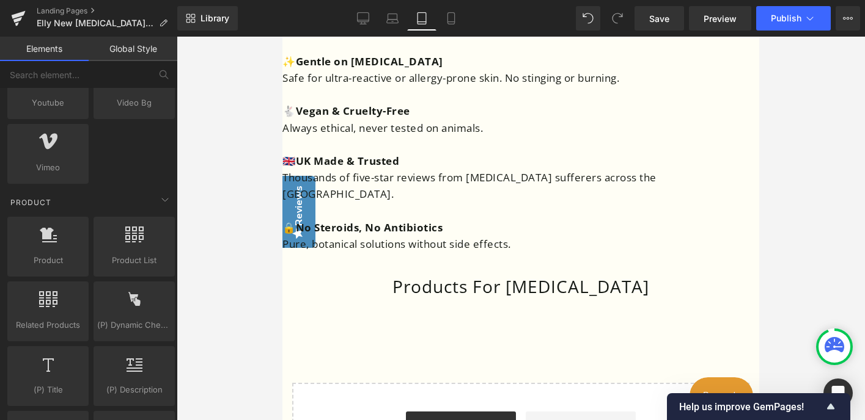
scroll to position [931, 0]
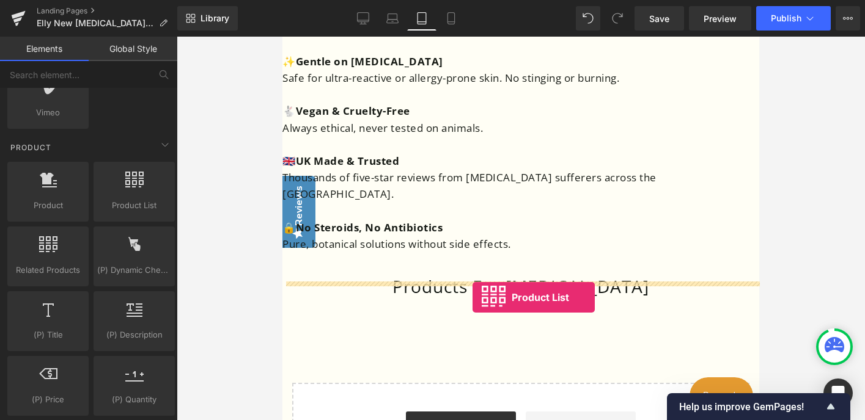
drag, startPoint x: 409, startPoint y: 222, endPoint x: 472, endPoint y: 297, distance: 97.6
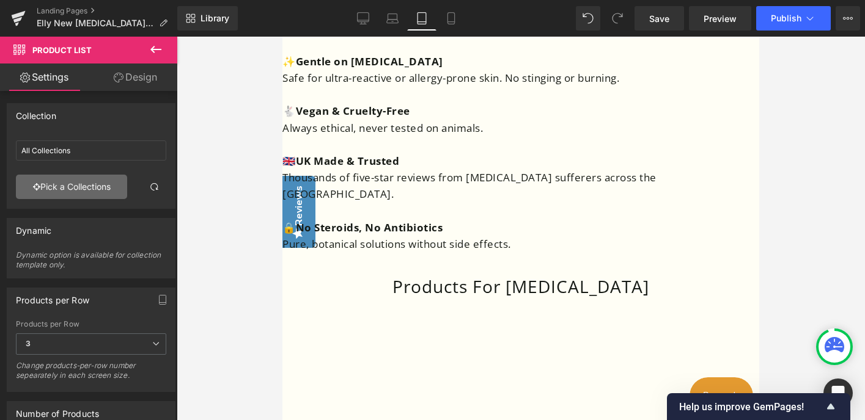
click at [86, 181] on link "Pick a Collections" at bounding box center [71, 187] width 111 height 24
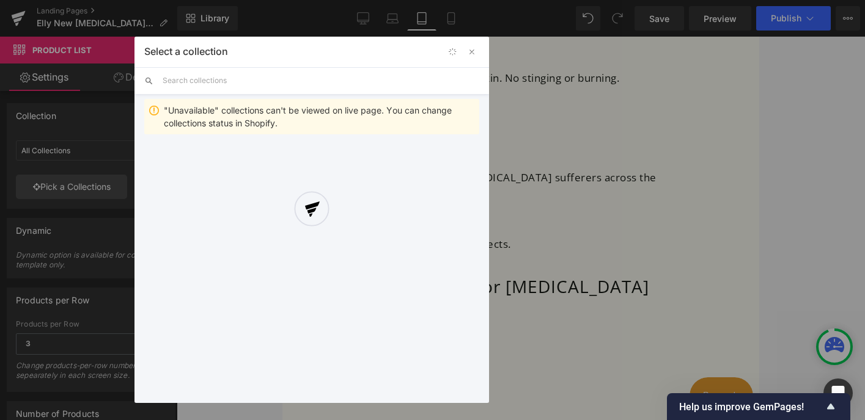
click at [252, 82] on div at bounding box center [311, 220] width 354 height 367
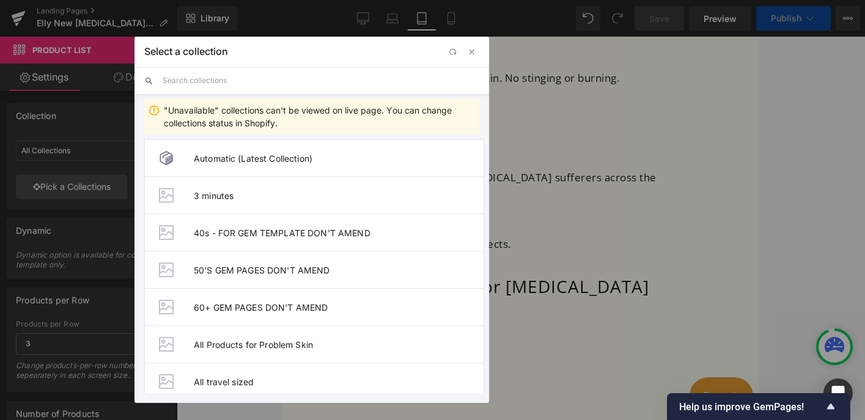
click at [221, 78] on input "text" at bounding box center [321, 80] width 317 height 27
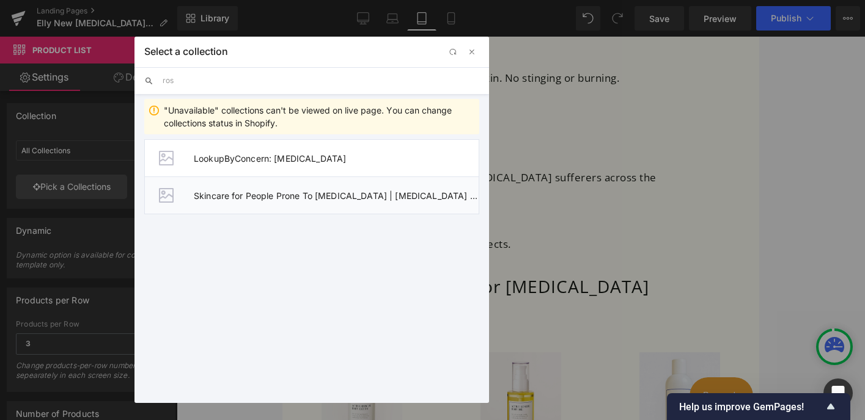
type input "ros"
click at [281, 197] on span "Skincare for People Prone To Rosacea | Rosacea Acne | Redness" at bounding box center [336, 196] width 285 height 10
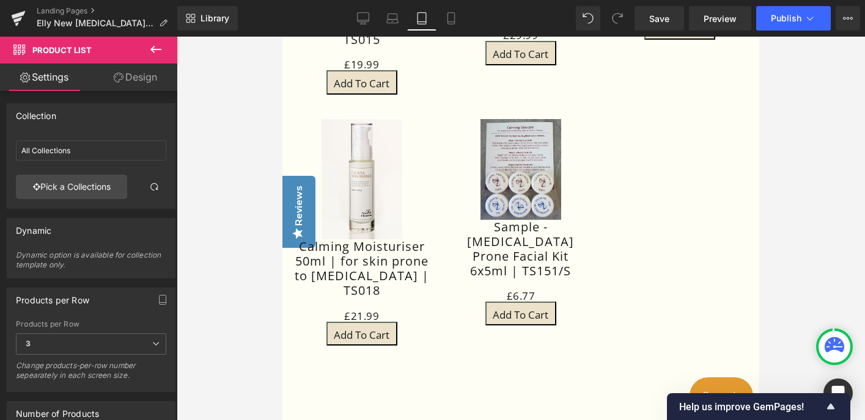
scroll to position [2009, 0]
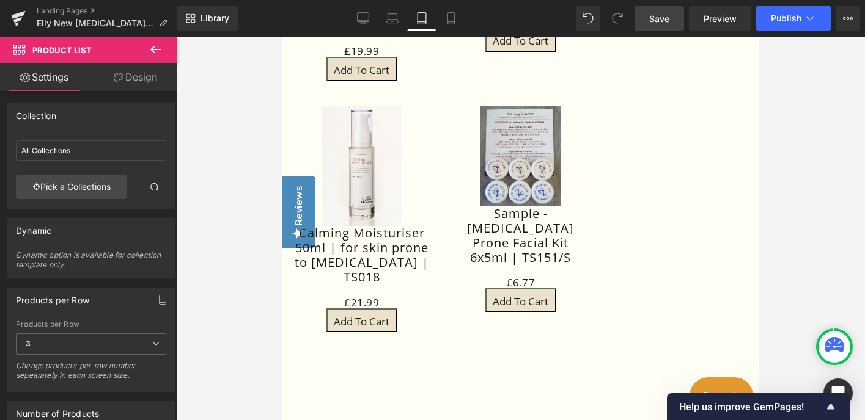
click at [658, 23] on span "Save" at bounding box center [659, 18] width 20 height 13
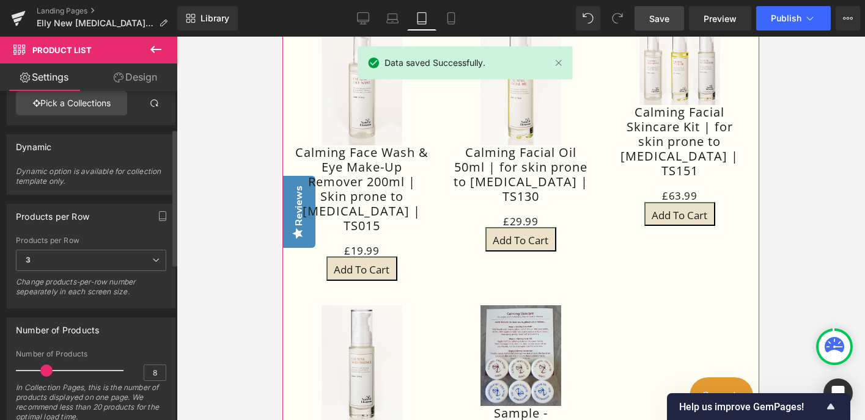
scroll to position [90, 0]
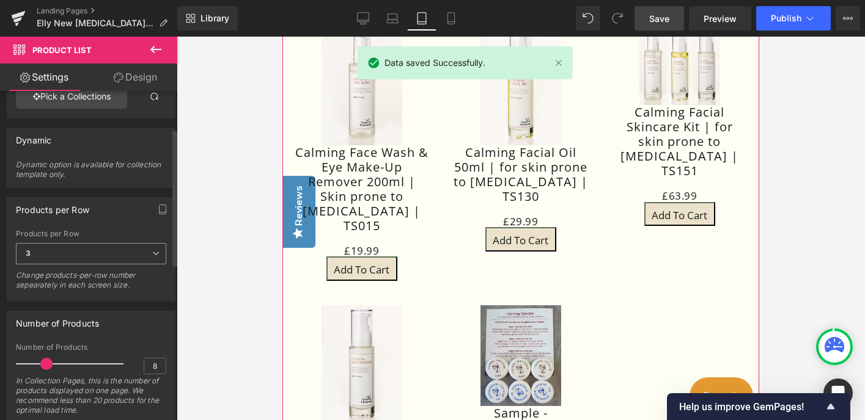
click at [152, 252] on icon at bounding box center [155, 253] width 7 height 7
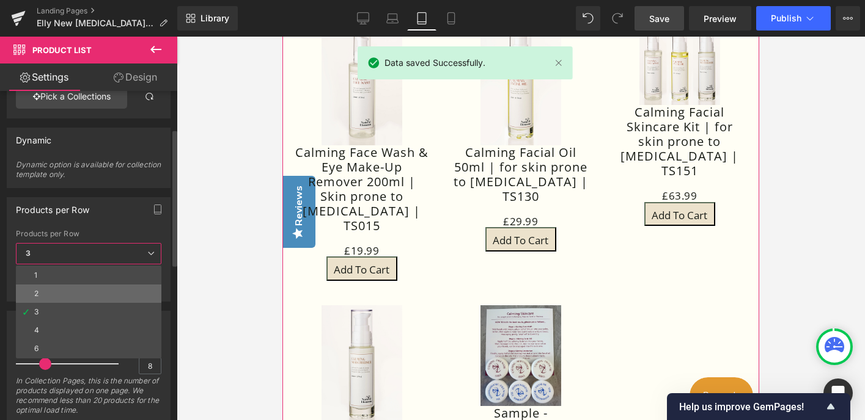
click at [109, 288] on li "2" at bounding box center [88, 294] width 145 height 18
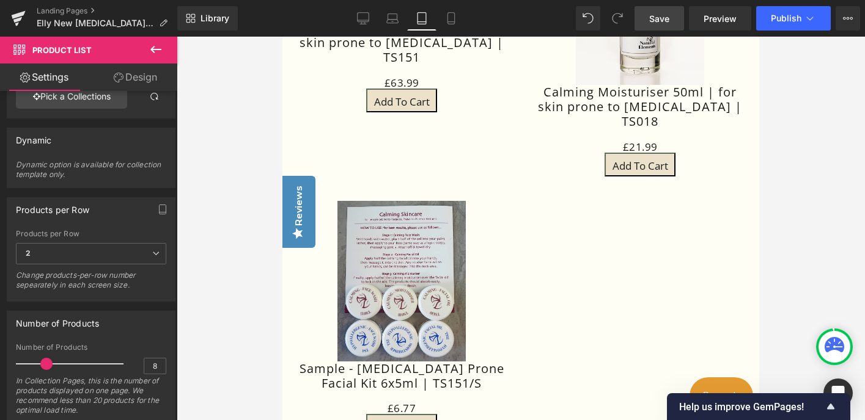
scroll to position [2258, 0]
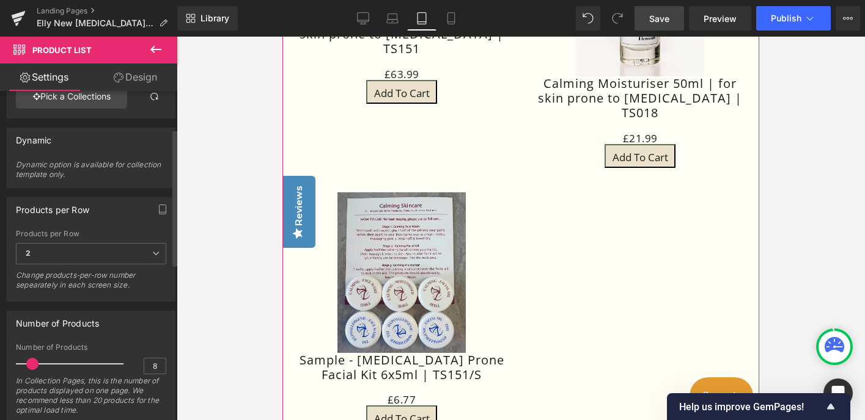
drag, startPoint x: 45, startPoint y: 365, endPoint x: 31, endPoint y: 365, distance: 13.5
click at [31, 365] on span at bounding box center [32, 364] width 12 height 12
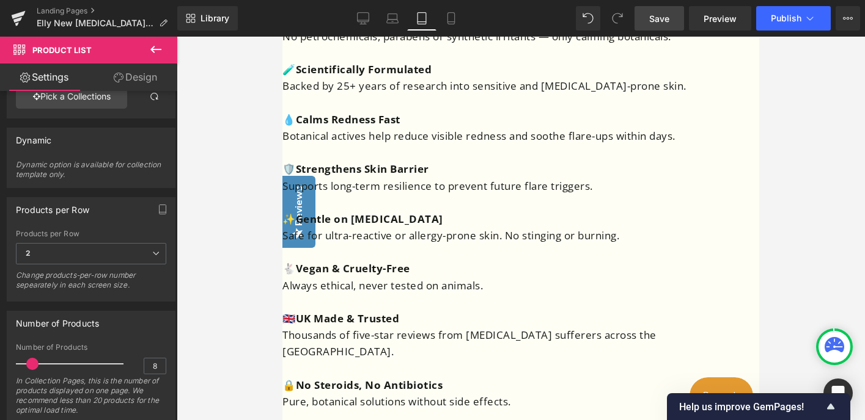
scroll to position [1279, 0]
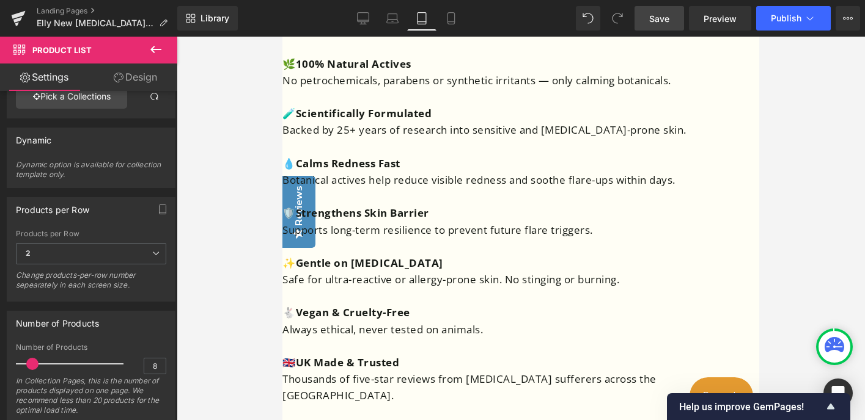
click at [656, 15] on span "Save" at bounding box center [659, 18] width 20 height 13
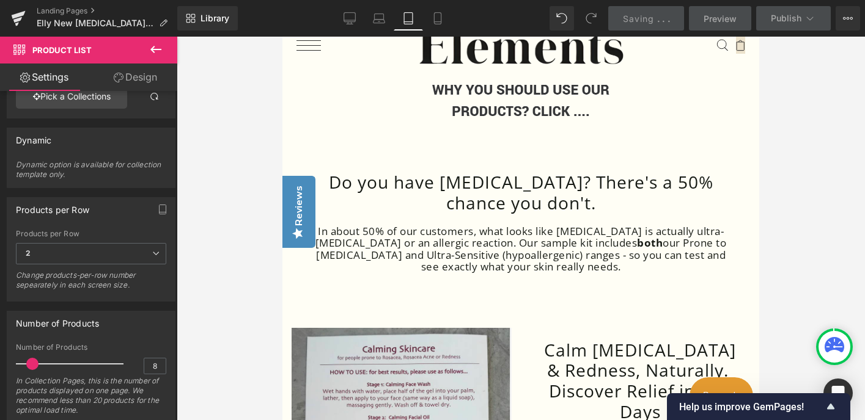
scroll to position [0, 0]
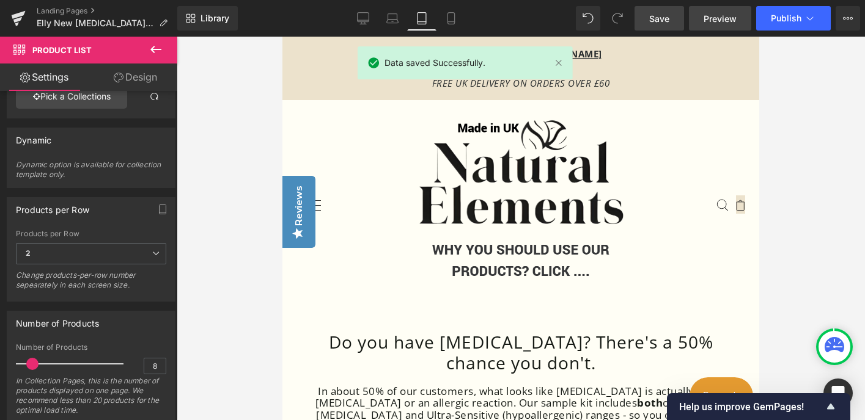
click at [719, 16] on span "Preview" at bounding box center [719, 18] width 33 height 13
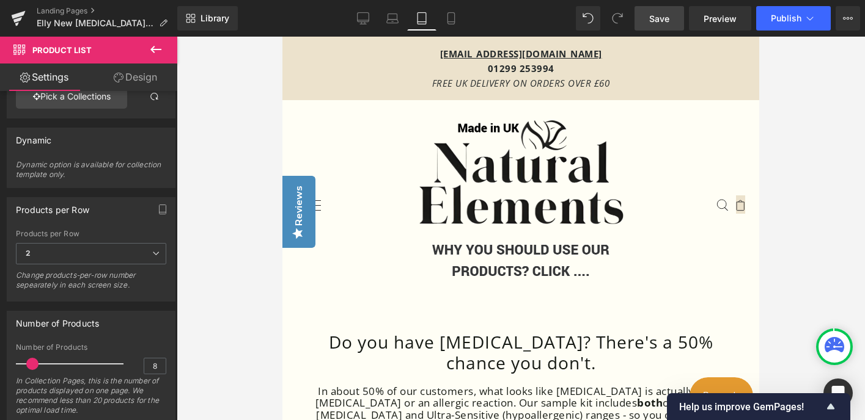
click at [655, 20] on span "Save" at bounding box center [659, 18] width 20 height 13
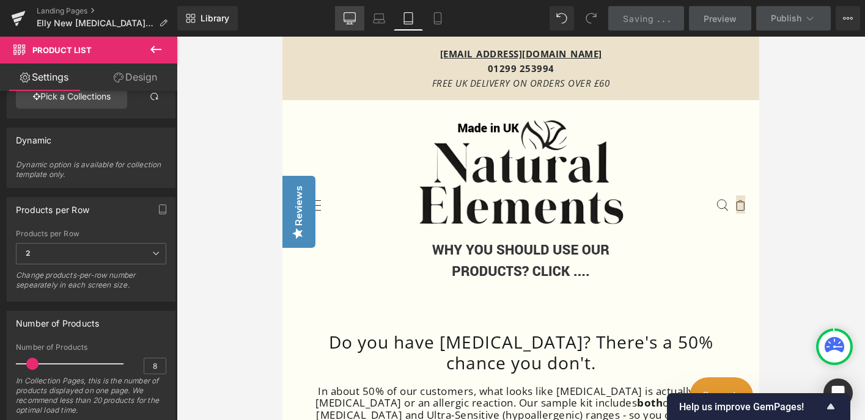
click at [350, 17] on icon at bounding box center [349, 18] width 12 height 12
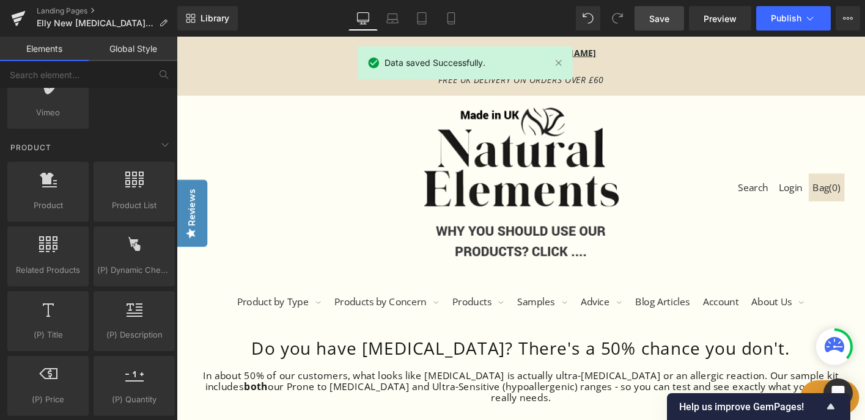
click at [335, 259] on div "Search Login Bag ( 0 ) Product by Type #icon--dropdown-arrow.stroke:hover g { s…" at bounding box center [547, 218] width 740 height 237
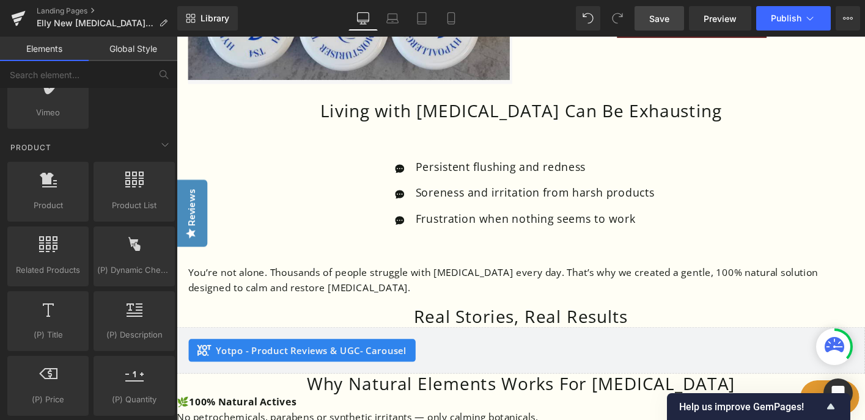
scroll to position [835, 0]
click at [329, 281] on p "You’re not alone. Thousands of people struggle with [MEDICAL_DATA] every day. T…" at bounding box center [546, 297] width 715 height 33
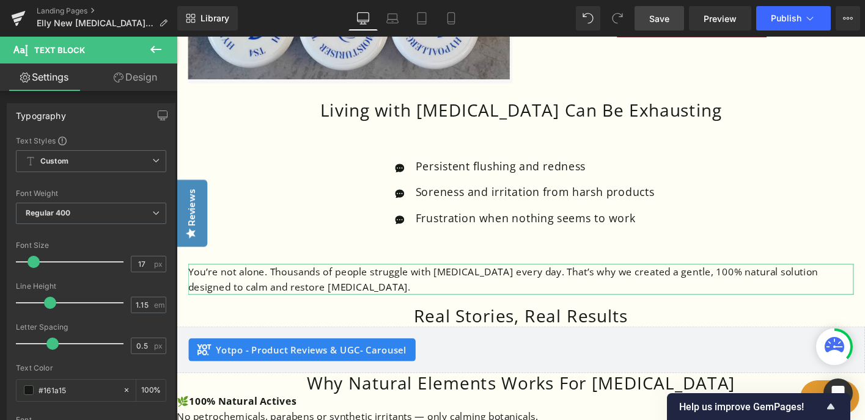
click at [145, 78] on link "Design" at bounding box center [135, 78] width 89 height 28
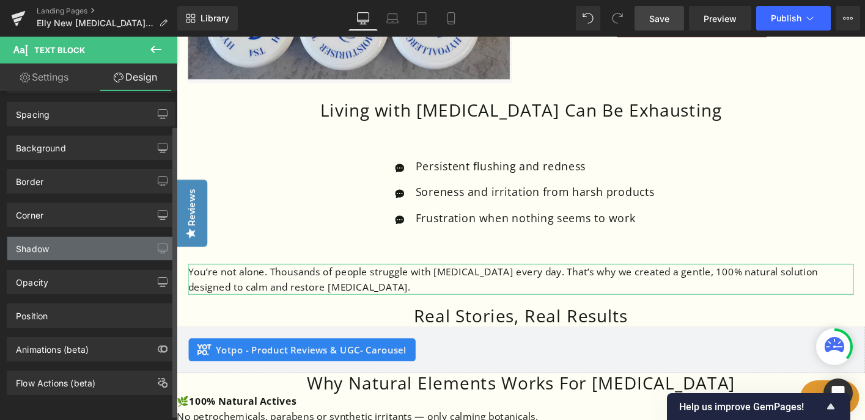
scroll to position [39, 0]
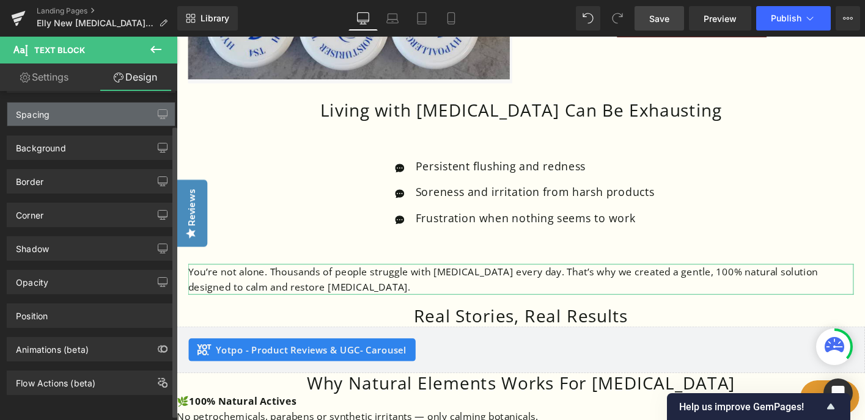
click at [114, 108] on div "Spacing" at bounding box center [90, 114] width 167 height 23
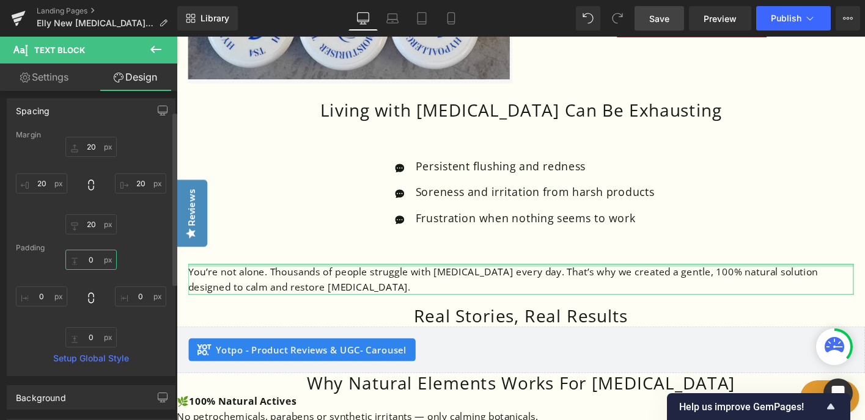
click at [93, 263] on input "text" at bounding box center [90, 260] width 51 height 20
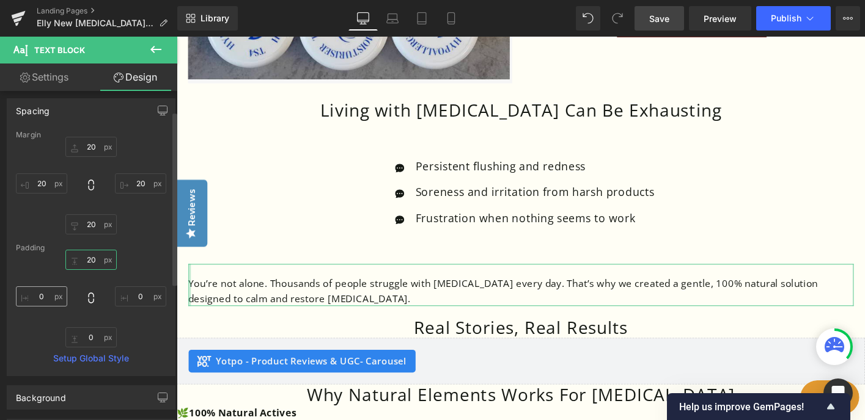
type input "20"
click at [40, 299] on input "text" at bounding box center [41, 297] width 51 height 20
type input "20"
click at [128, 299] on input "text" at bounding box center [140, 297] width 51 height 20
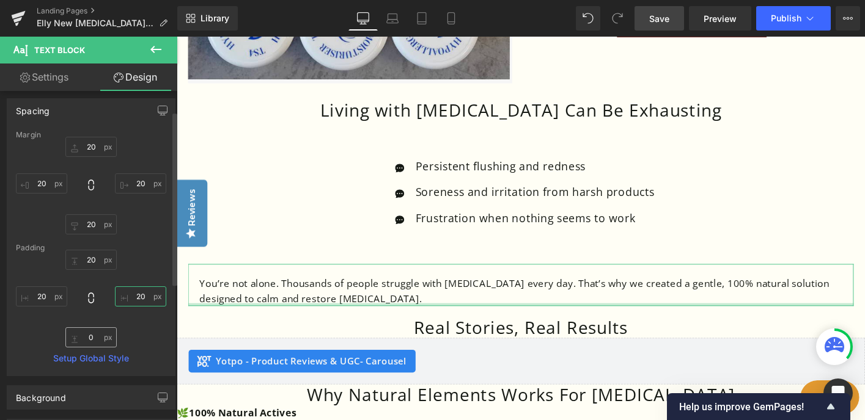
type input "20"
click at [86, 336] on input "text" at bounding box center [90, 338] width 51 height 20
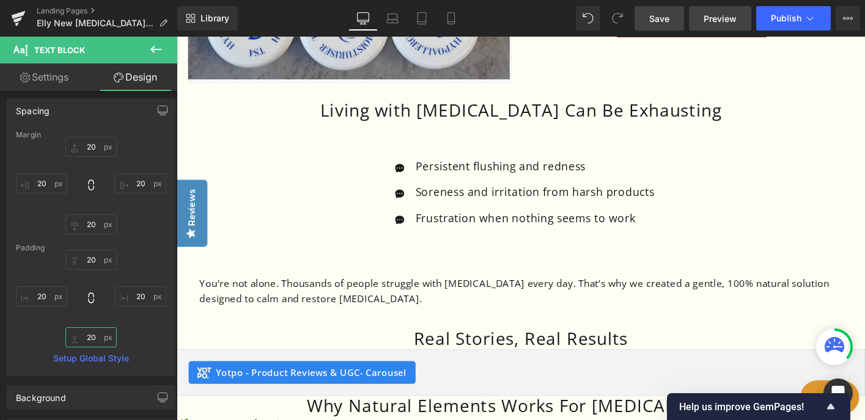
type input "20"
click at [730, 20] on span "Preview" at bounding box center [719, 18] width 33 height 13
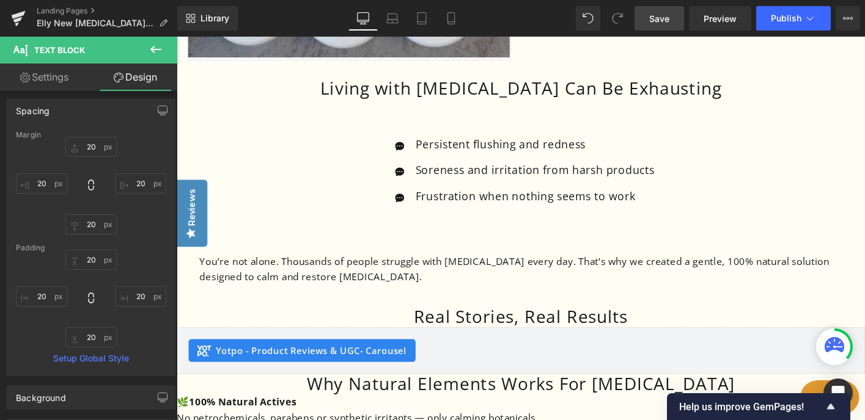
scroll to position [898, 0]
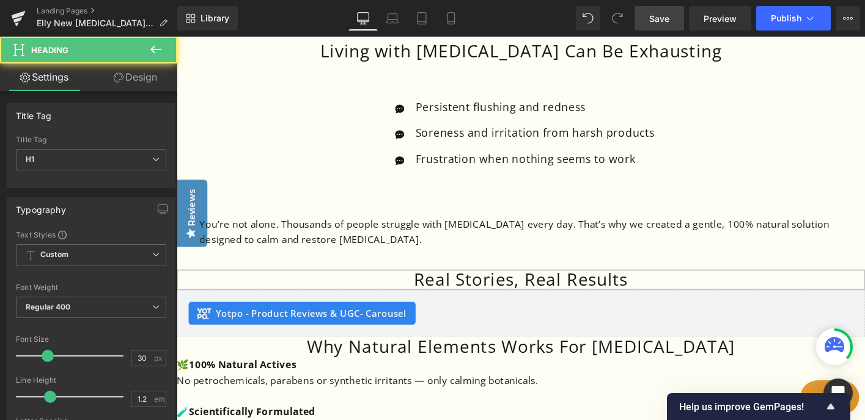
click at [439, 295] on div "Real Stories, Real Results Heading" at bounding box center [547, 298] width 740 height 22
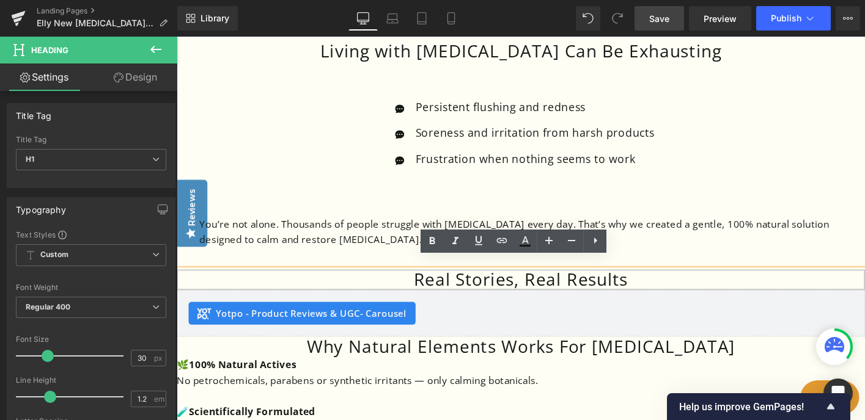
click at [442, 287] on h1 "Real Stories, Real Results" at bounding box center [547, 298] width 740 height 22
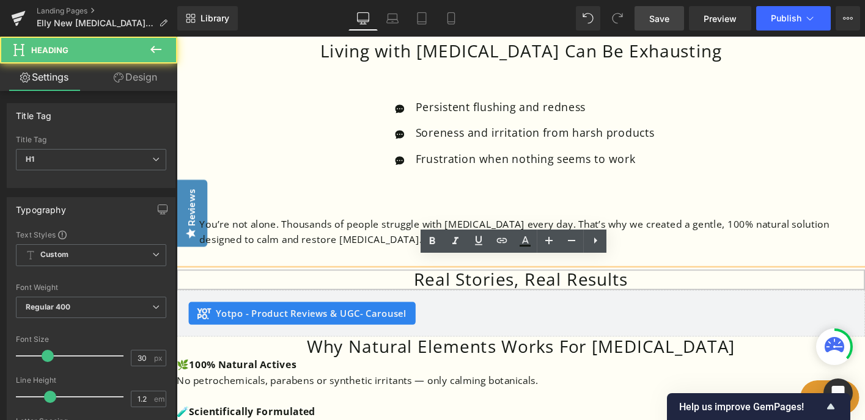
click at [539, 288] on h1 "Real Stories, Real Results" at bounding box center [547, 298] width 740 height 22
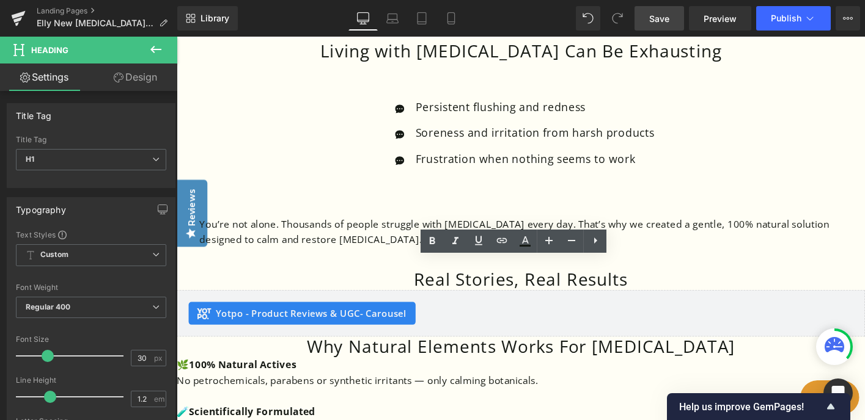
click at [147, 77] on link "Design" at bounding box center [135, 78] width 89 height 28
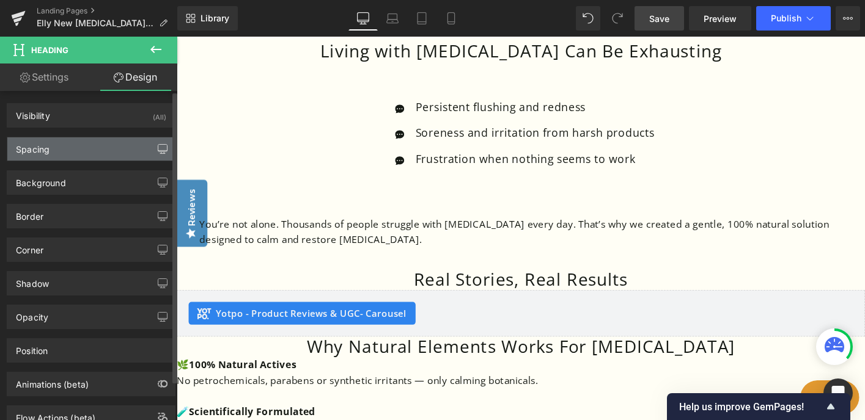
click at [158, 153] on icon "button" at bounding box center [163, 149] width 10 height 10
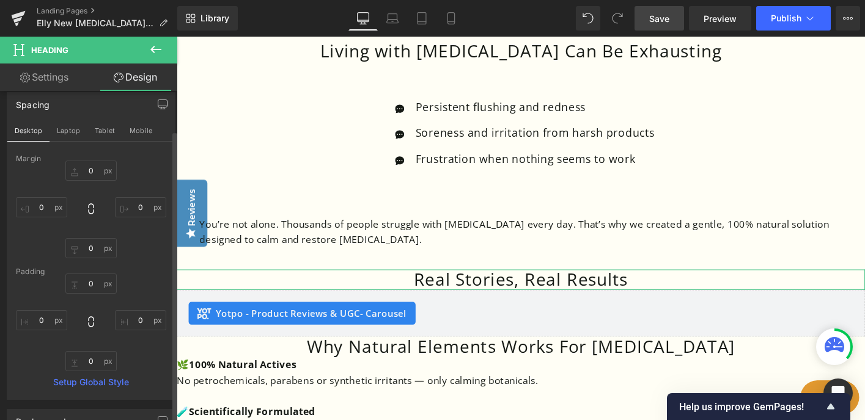
scroll to position [57, 0]
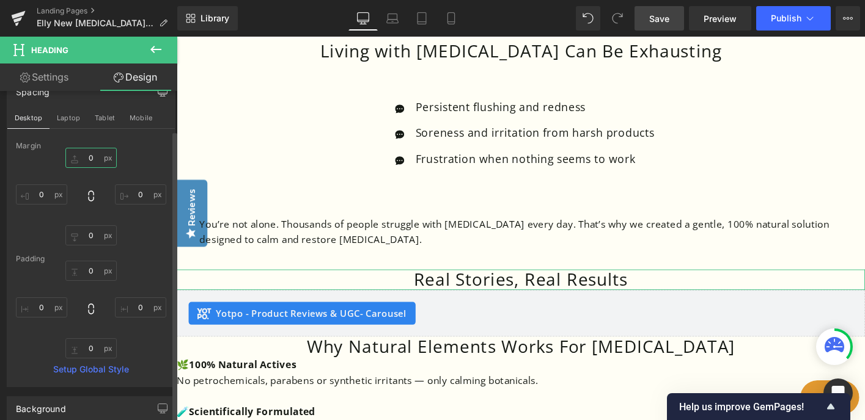
click at [86, 155] on input "0" at bounding box center [90, 158] width 51 height 20
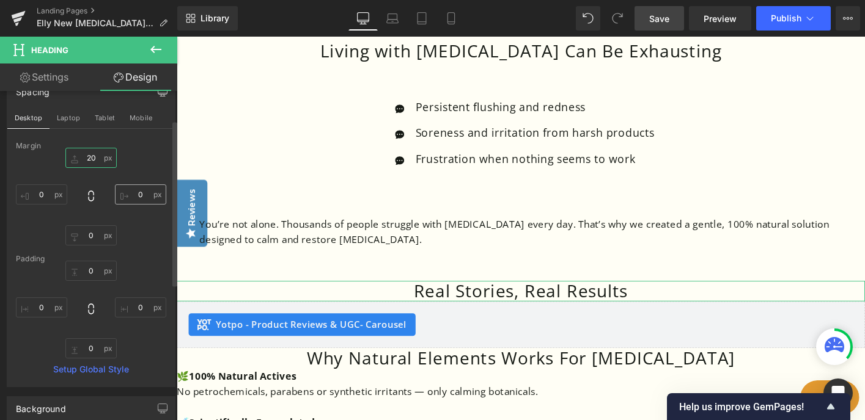
type input "20"
click at [131, 193] on input "0" at bounding box center [140, 195] width 51 height 20
type input "20"
click at [37, 193] on input "0" at bounding box center [41, 195] width 51 height 20
type input "20"
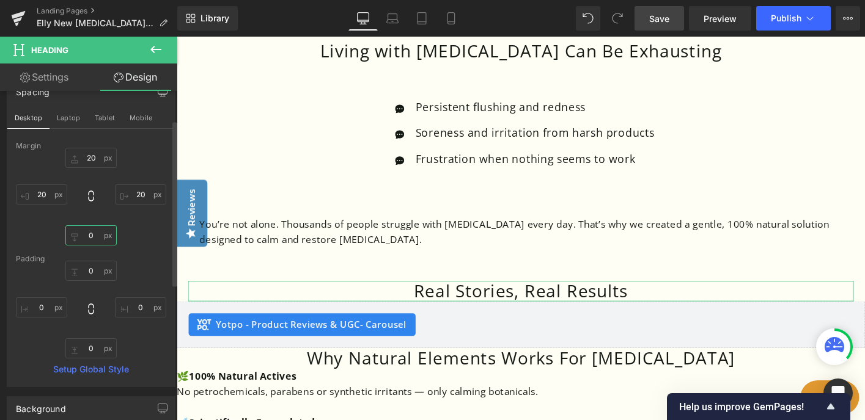
click at [81, 236] on input "0" at bounding box center [90, 236] width 51 height 20
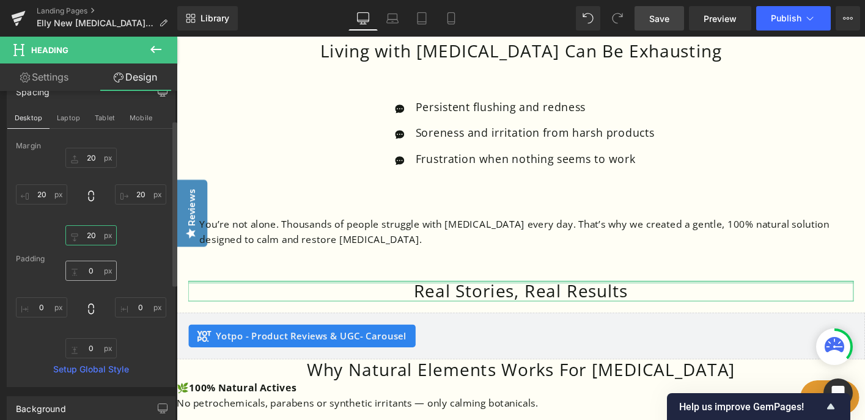
type input "20"
click at [86, 273] on input "0" at bounding box center [90, 271] width 51 height 20
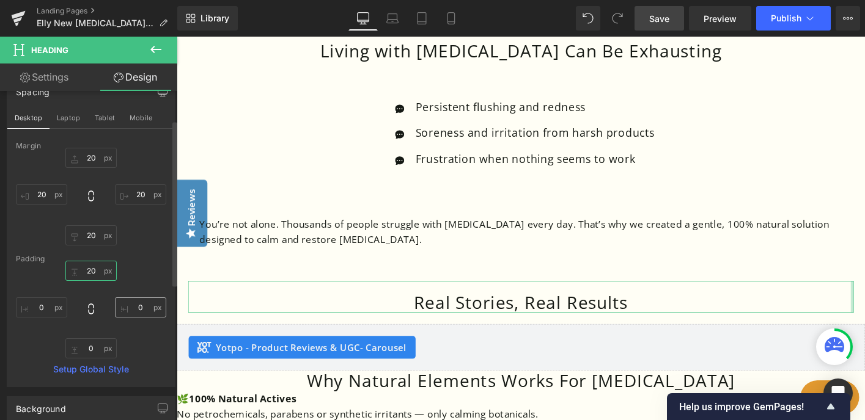
type input "20"
click at [132, 309] on input "0" at bounding box center [140, 308] width 51 height 20
type input "2"
click at [38, 307] on input "0" at bounding box center [41, 308] width 51 height 20
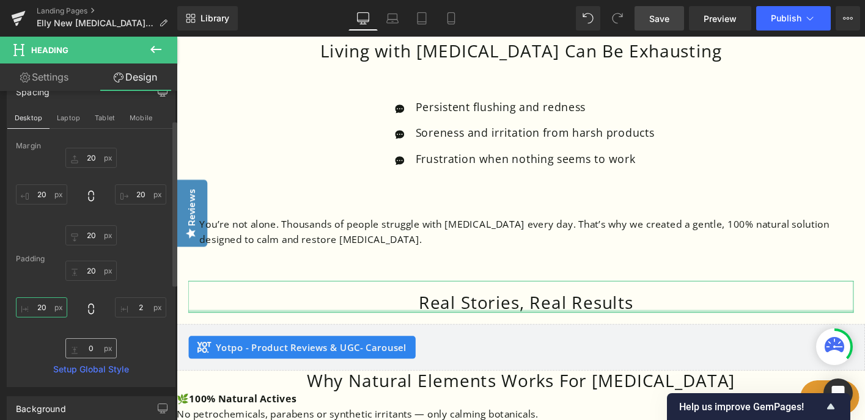
type input "20"
click at [86, 348] on input "0" at bounding box center [90, 349] width 51 height 20
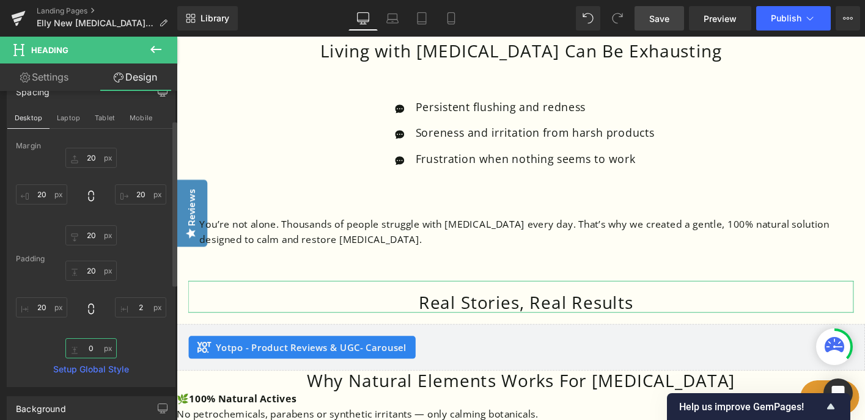
type input "20"
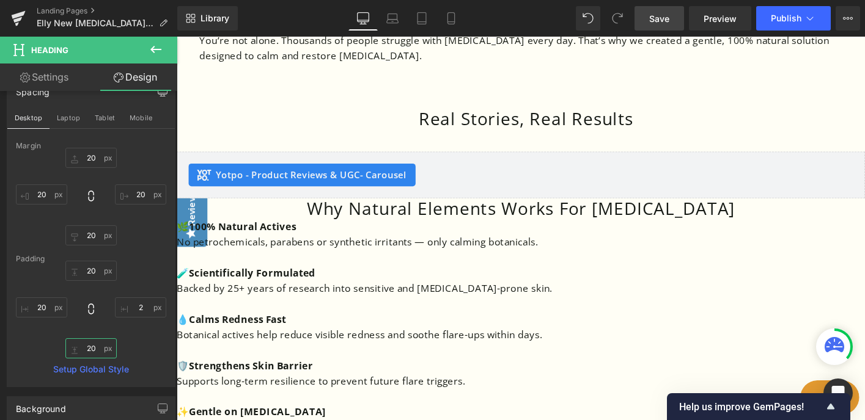
scroll to position [1096, 0]
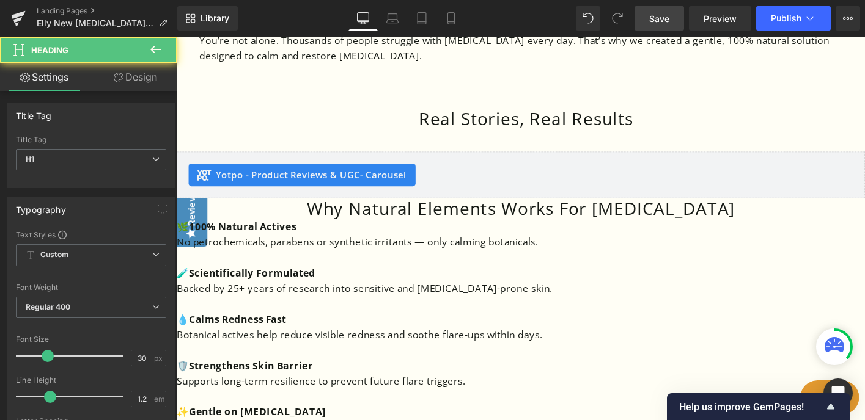
click at [405, 215] on div "Why Natural Elements Works For Rosacea Heading" at bounding box center [547, 221] width 740 height 22
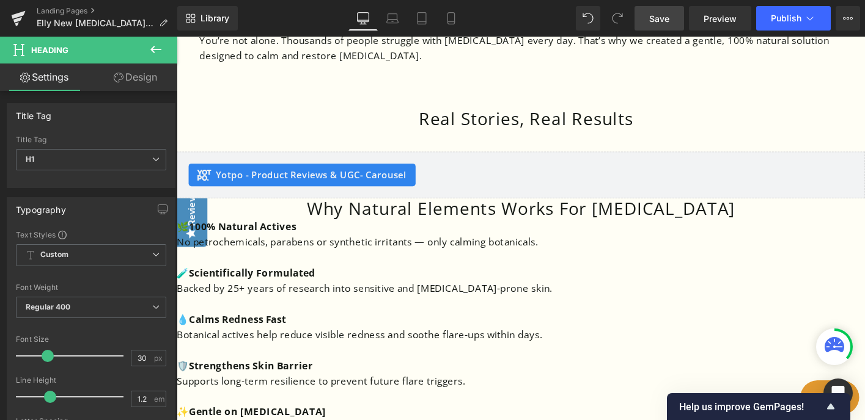
click at [155, 76] on link "Design" at bounding box center [135, 78] width 89 height 28
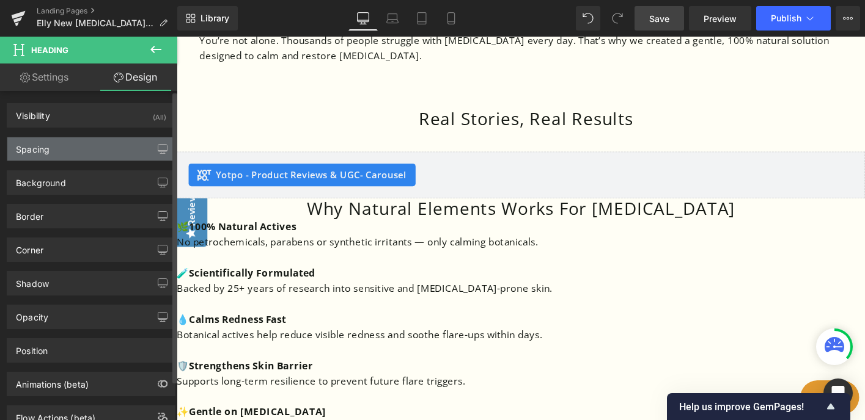
click at [114, 152] on div "Spacing" at bounding box center [90, 149] width 167 height 23
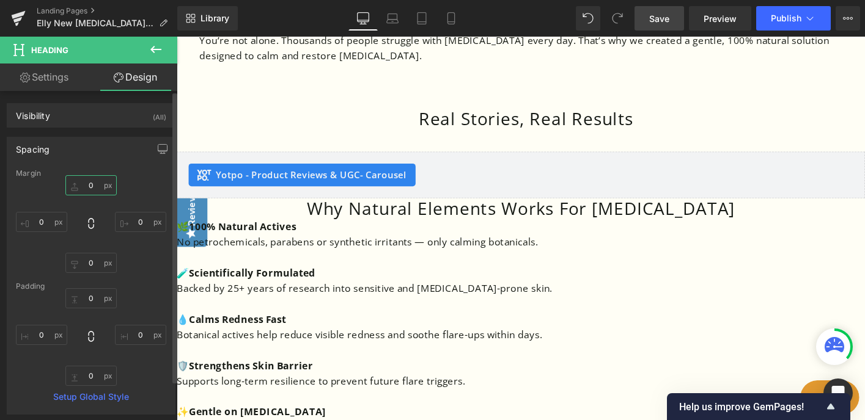
click at [87, 189] on input "0" at bounding box center [90, 185] width 51 height 20
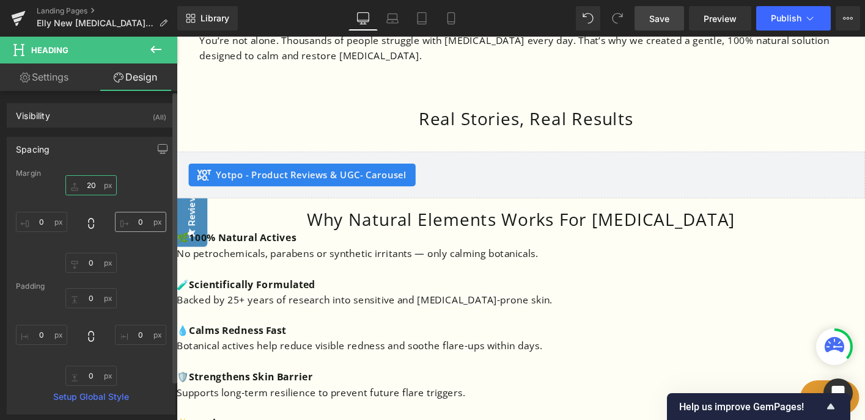
type input "20"
click at [130, 224] on input "0" at bounding box center [140, 222] width 51 height 20
type input "20"
click at [40, 221] on input "0" at bounding box center [41, 222] width 51 height 20
type input "20"
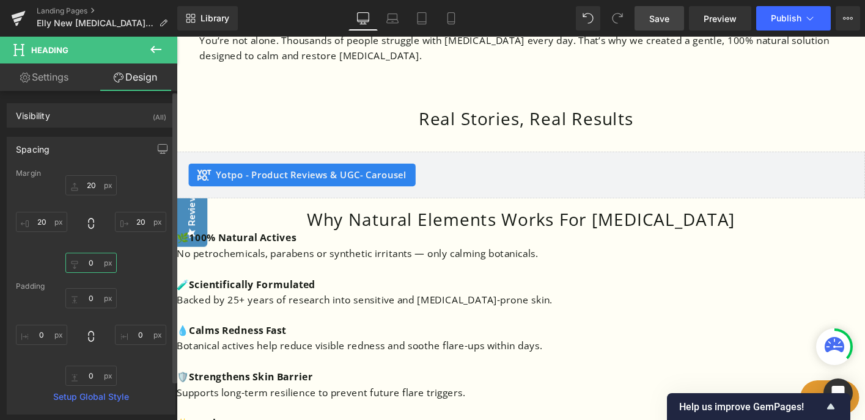
click at [87, 262] on input "0" at bounding box center [90, 263] width 51 height 20
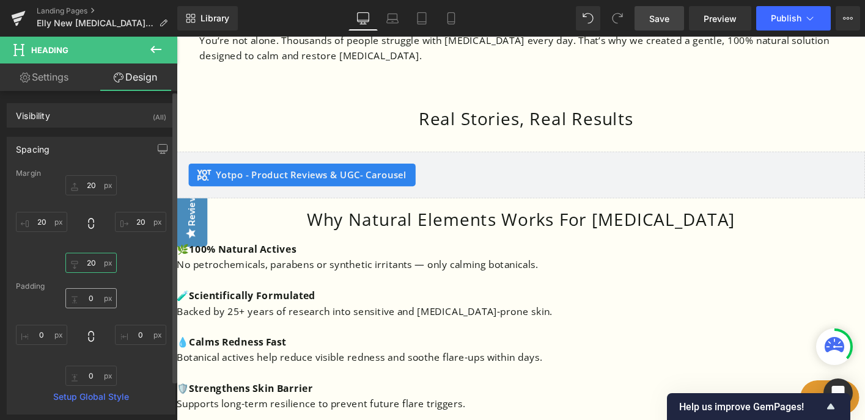
type input "20"
click at [86, 299] on input "0" at bounding box center [90, 298] width 51 height 20
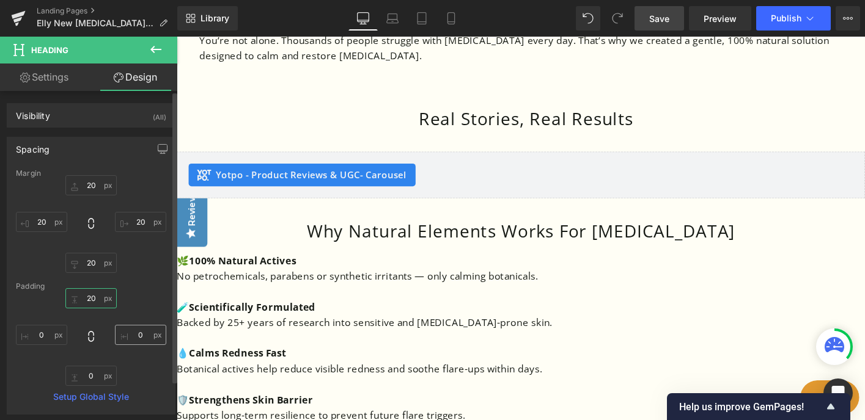
type input "20"
click at [131, 333] on input "0" at bounding box center [140, 335] width 51 height 20
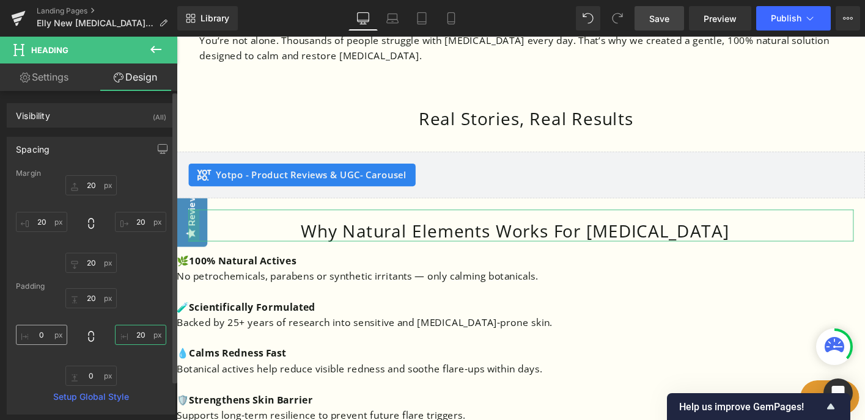
type input "20"
click at [37, 335] on input "0" at bounding box center [41, 335] width 51 height 20
type input "20"
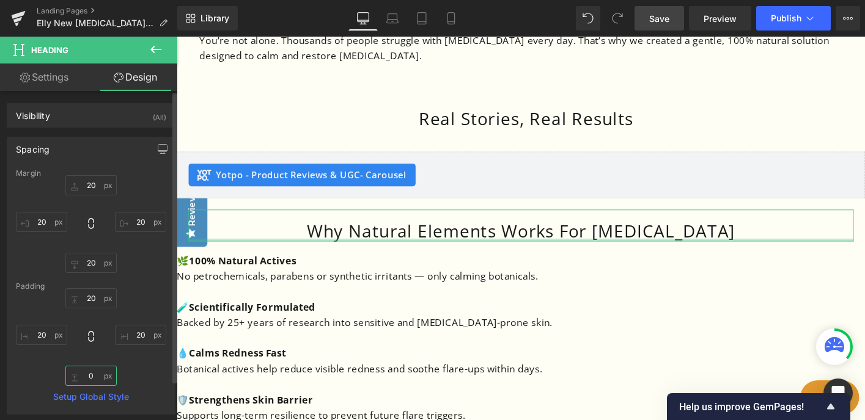
click at [86, 372] on input "0" at bounding box center [90, 376] width 51 height 20
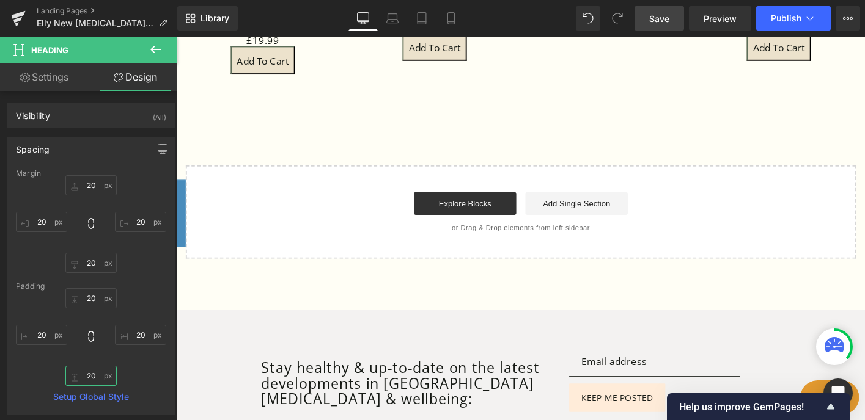
scroll to position [2000, 0]
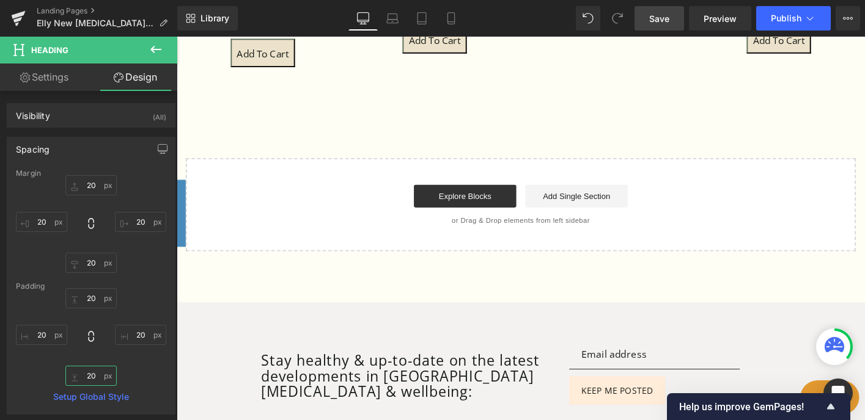
type input "20"
click at [65, 10] on link "Landing Pages" at bounding box center [107, 11] width 141 height 10
click at [663, 15] on span "Save" at bounding box center [659, 18] width 20 height 13
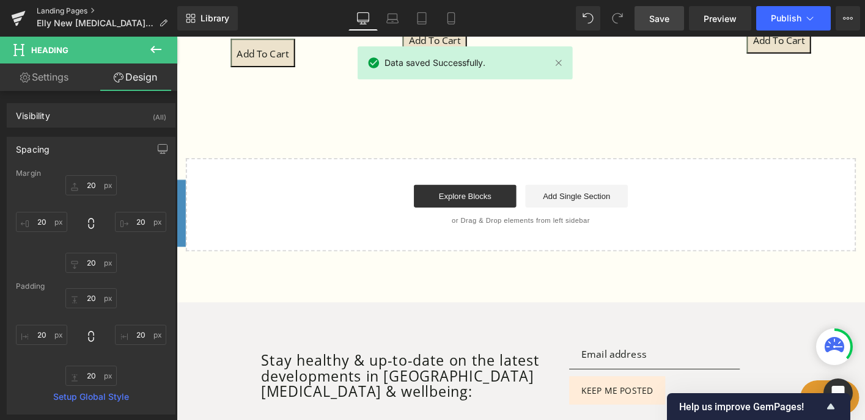
click at [62, 11] on link "Landing Pages" at bounding box center [107, 11] width 141 height 10
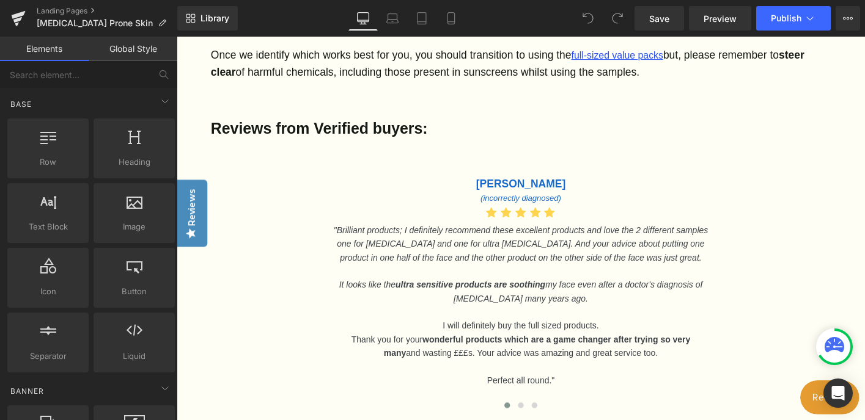
scroll to position [3251, 0]
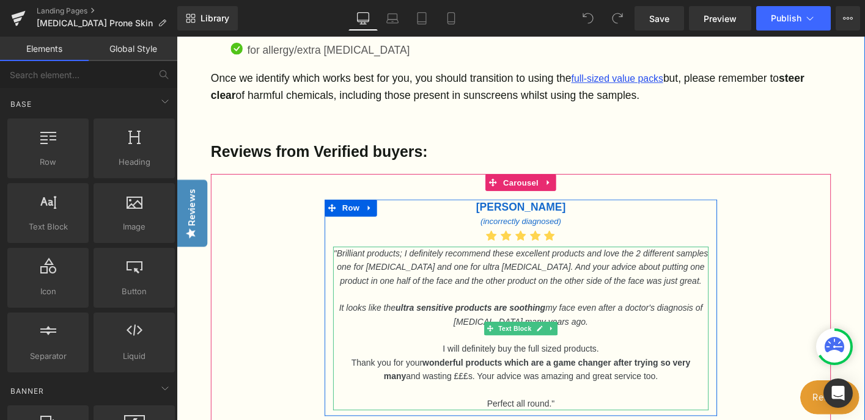
click at [528, 307] on p at bounding box center [546, 314] width 403 height 15
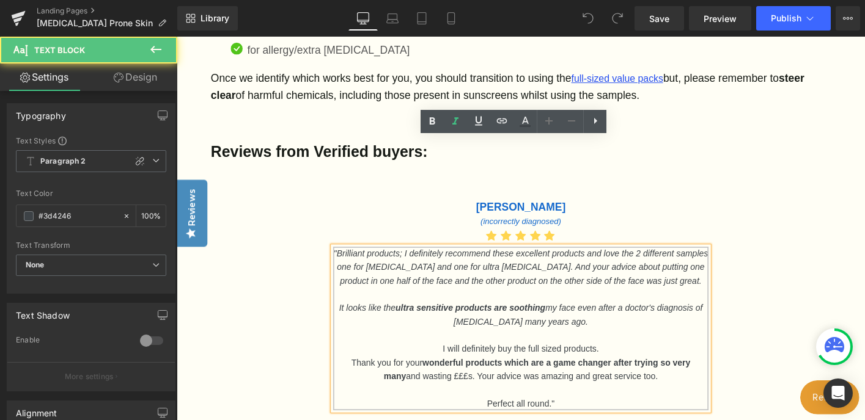
click at [516, 265] on icon ""Brilliant products; I definitely recommend these excellent products and love t…" at bounding box center [546, 285] width 402 height 40
click at [520, 214] on span "Text Block" at bounding box center [540, 221] width 40 height 15
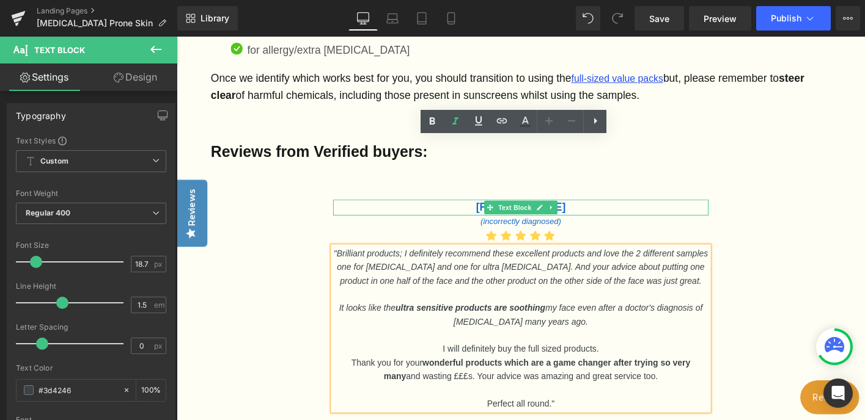
click at [508, 109] on div "Reviews from Verified buyers:" at bounding box center [546, 146] width 666 height 75
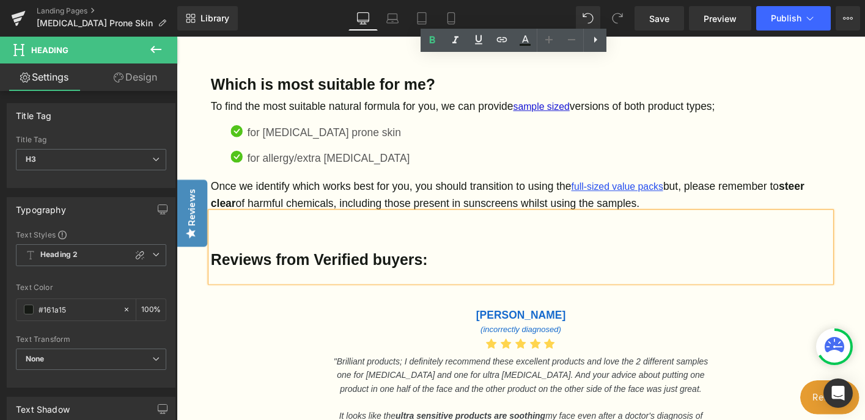
scroll to position [3130, 0]
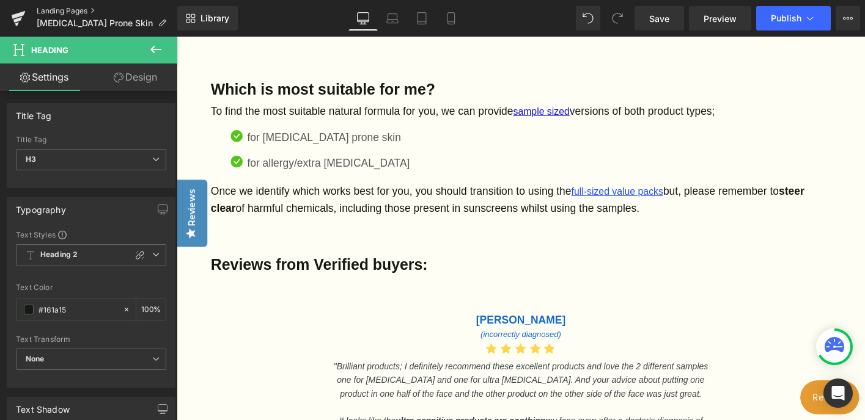
click at [56, 9] on link "Landing Pages" at bounding box center [107, 11] width 141 height 10
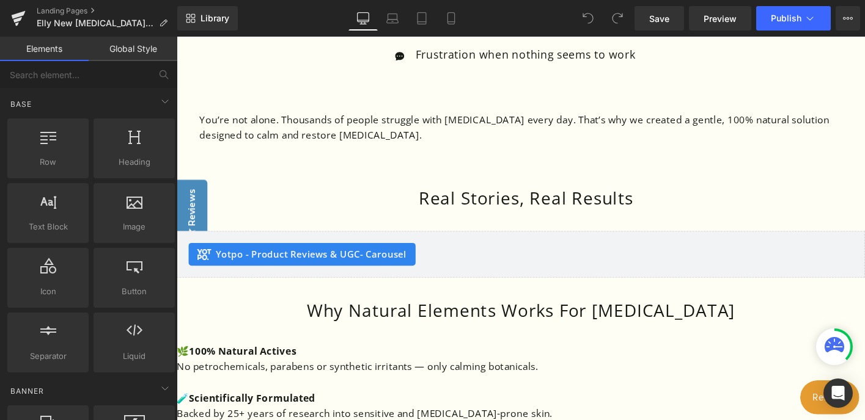
scroll to position [1034, 0]
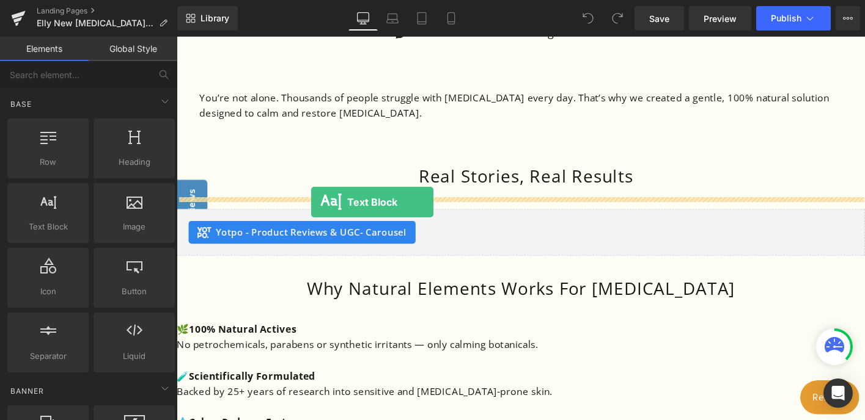
drag, startPoint x: 240, startPoint y: 255, endPoint x: 320, endPoint y: 215, distance: 90.5
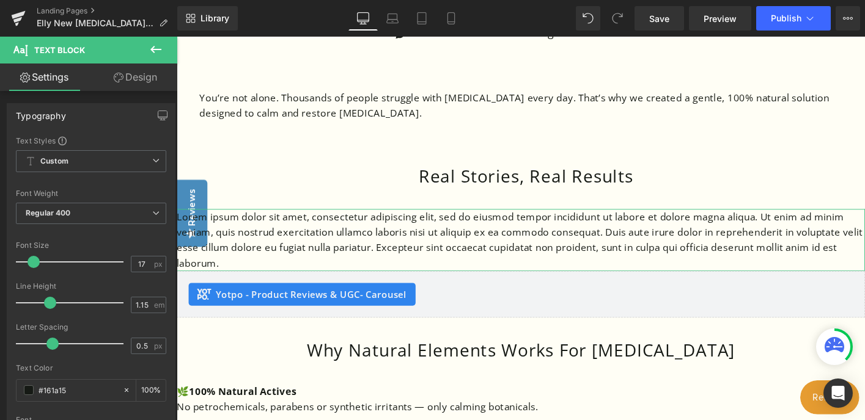
click at [134, 72] on link "Design" at bounding box center [135, 78] width 89 height 28
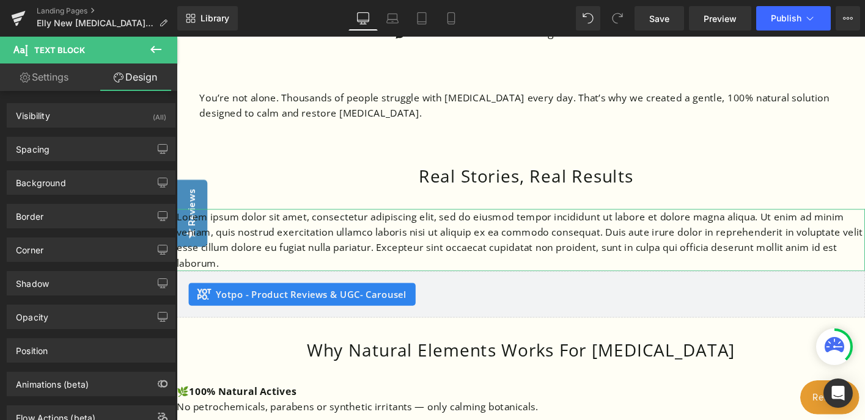
click at [56, 75] on link "Settings" at bounding box center [44, 78] width 89 height 28
type input "100"
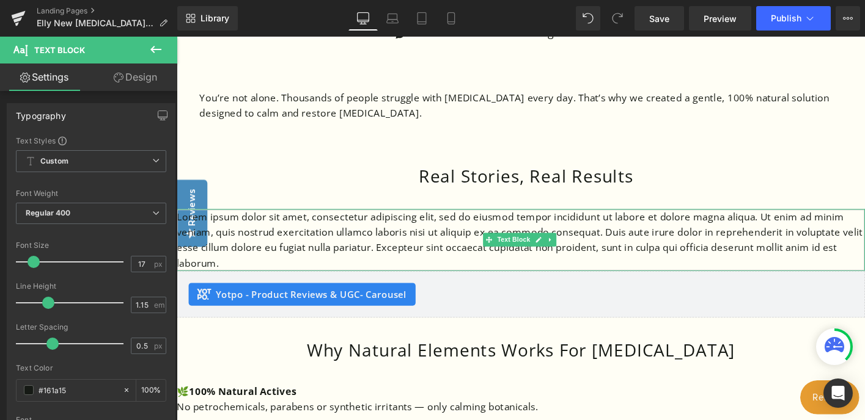
click at [389, 234] on p "Lorem ipsum dolor sit amet, consectetur adipiscing elit, sed do eiusmod tempor …" at bounding box center [547, 255] width 740 height 67
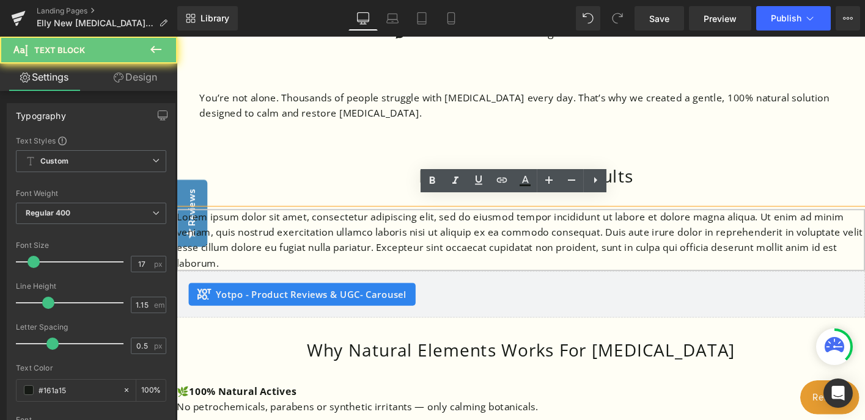
click at [551, 239] on p "Lorem ipsum dolor sit amet, consectetur adipiscing elit, sed do eiusmod tempor …" at bounding box center [547, 255] width 740 height 67
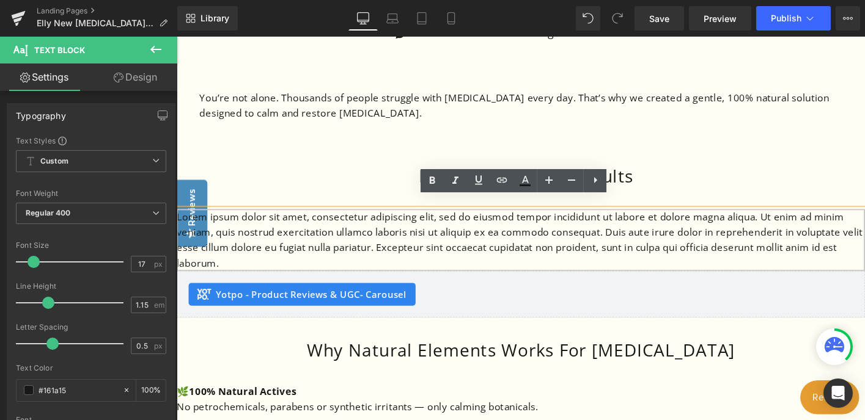
click at [554, 222] on p "Lorem ipsum dolor sit amet, consectetur adipiscing elit, sed do eiusmod tempor …" at bounding box center [547, 255] width 740 height 67
click at [548, 254] on p "Lorem ipsum dolor sit amet, consectetur adipiscing elit, sed do eiusmod tempor …" at bounding box center [547, 255] width 740 height 67
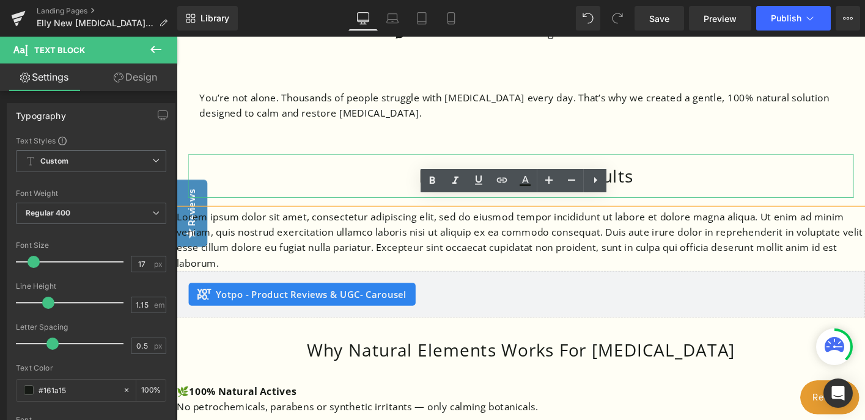
click at [709, 178] on h1 "Real Stories, Real Results" at bounding box center [552, 187] width 702 height 22
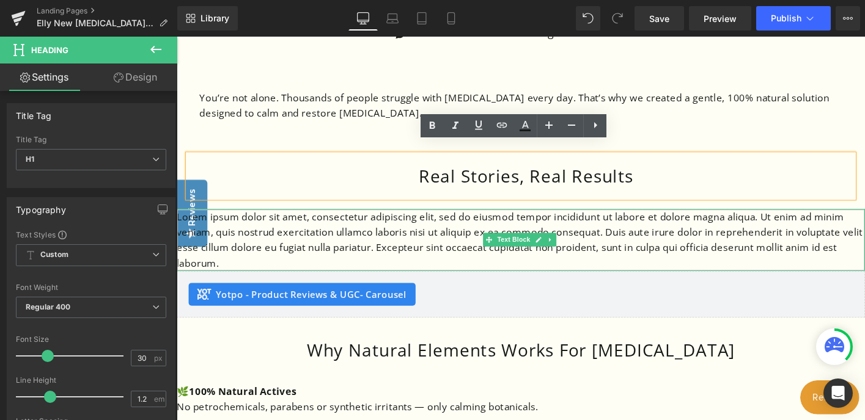
click at [655, 237] on p "Lorem ipsum dolor sit amet, consectetur adipiscing elit, sed do eiusmod tempor …" at bounding box center [547, 255] width 740 height 67
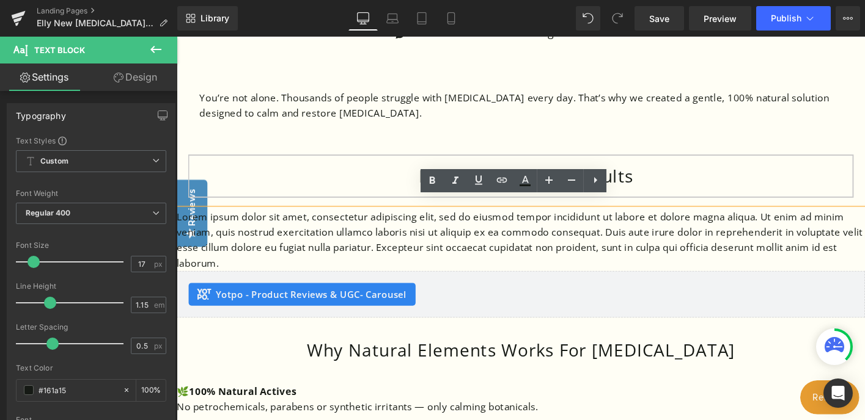
click at [708, 164] on div "Real Stories, Real Results" at bounding box center [546, 187] width 715 height 46
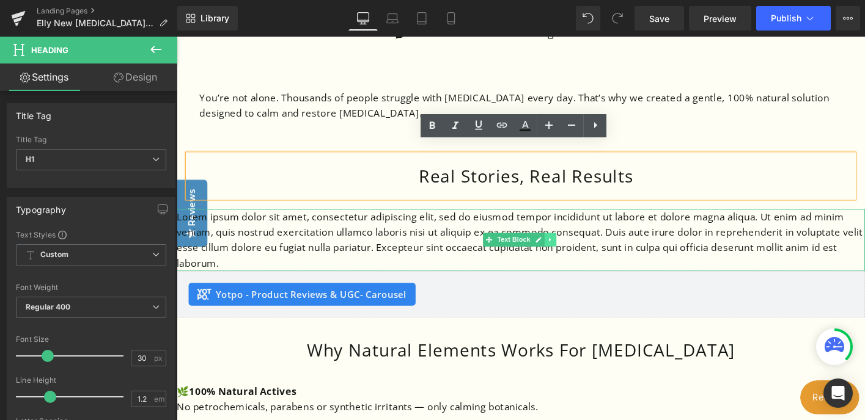
click at [579, 252] on icon at bounding box center [578, 255] width 7 height 7
click at [584, 252] on icon at bounding box center [584, 255] width 7 height 7
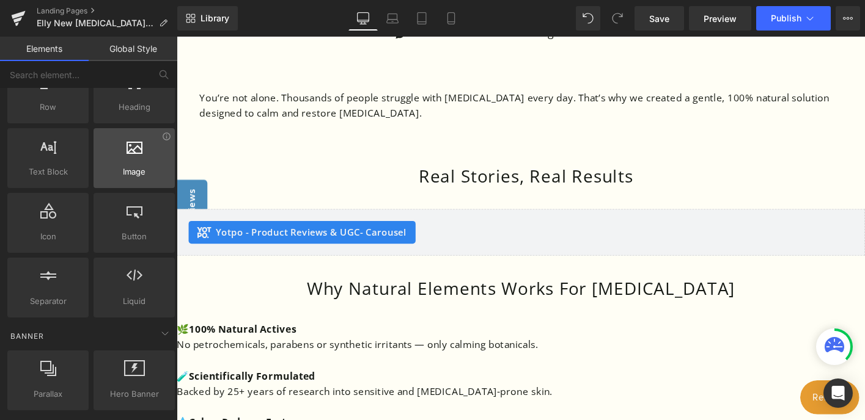
scroll to position [0, 0]
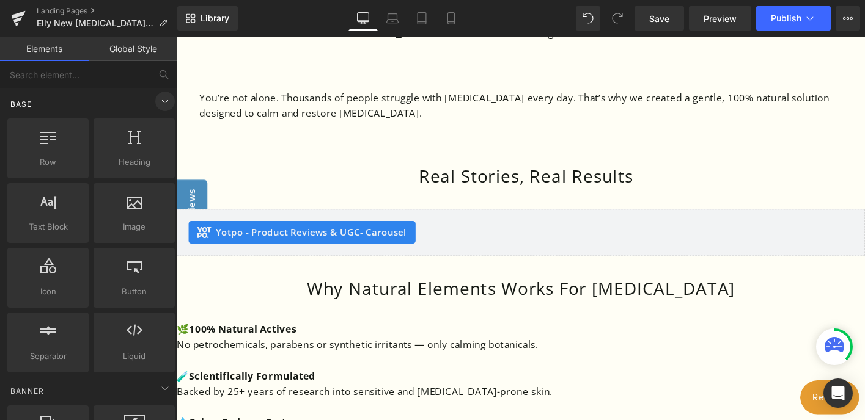
click at [161, 98] on icon at bounding box center [165, 101] width 15 height 15
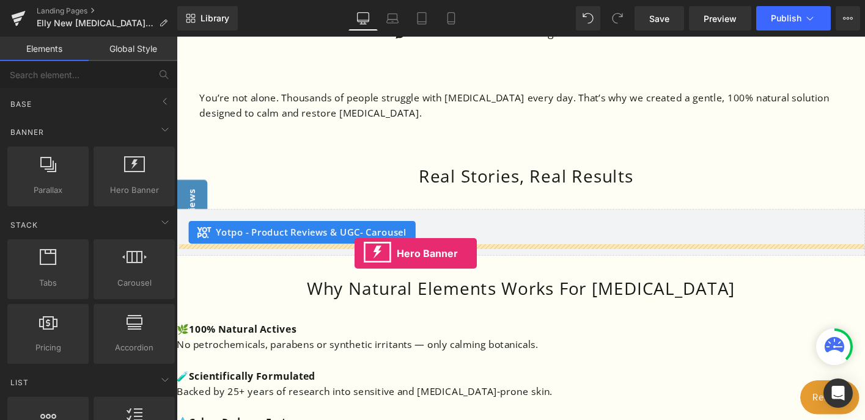
drag, startPoint x: 307, startPoint y: 208, endPoint x: 368, endPoint y: 270, distance: 86.4
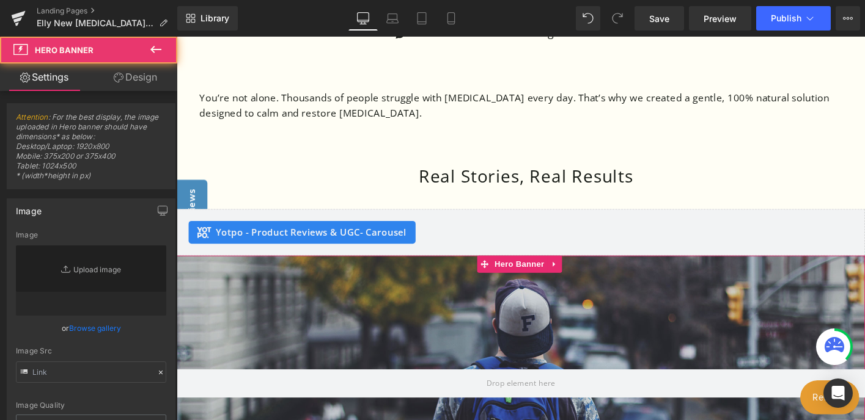
type input "[URL][DOMAIN_NAME]"
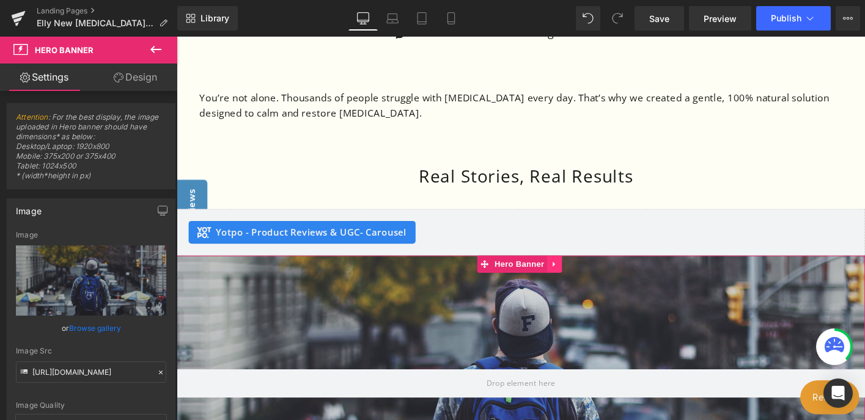
click at [585, 277] on icon at bounding box center [582, 281] width 9 height 9
click at [591, 277] on icon at bounding box center [590, 281] width 9 height 9
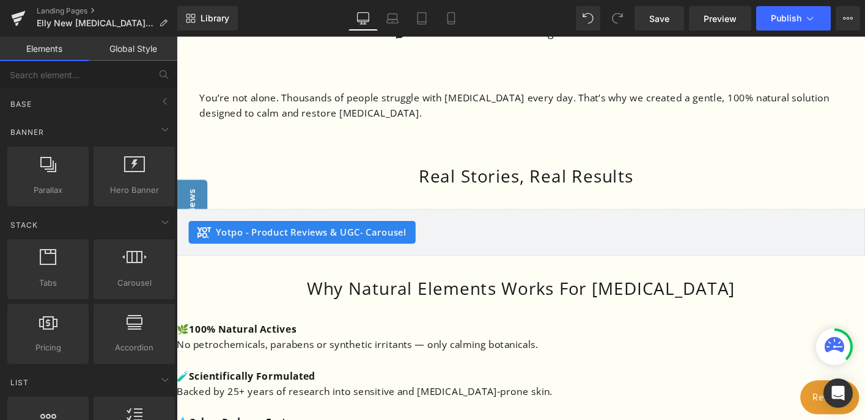
click at [42, 46] on link "Elements" at bounding box center [44, 49] width 89 height 24
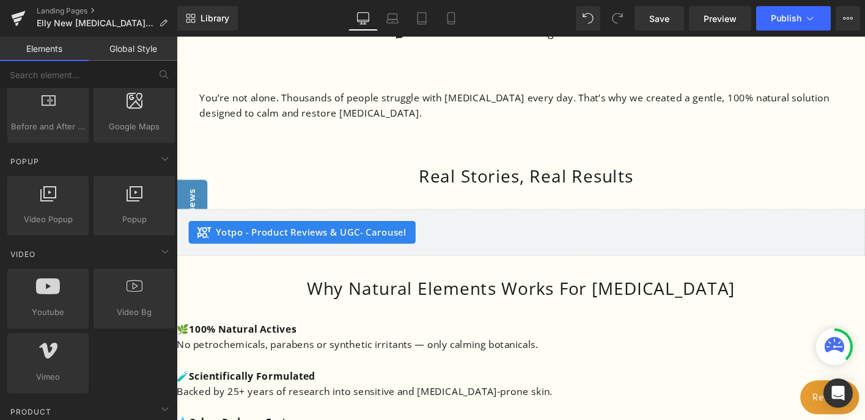
scroll to position [182, 0]
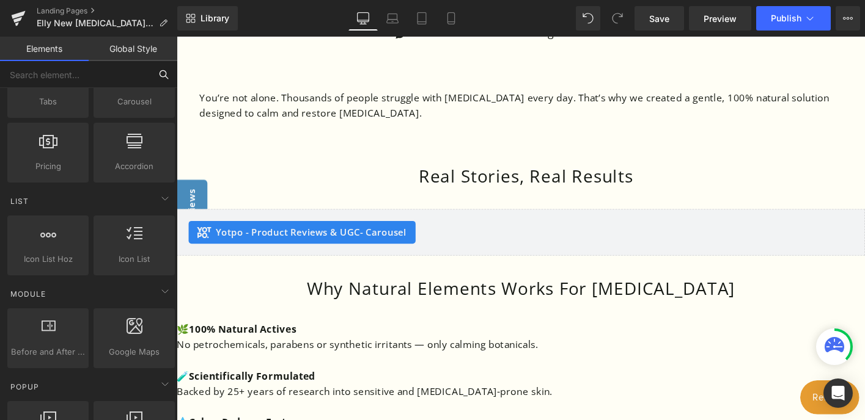
click at [88, 72] on input "text" at bounding box center [75, 74] width 150 height 27
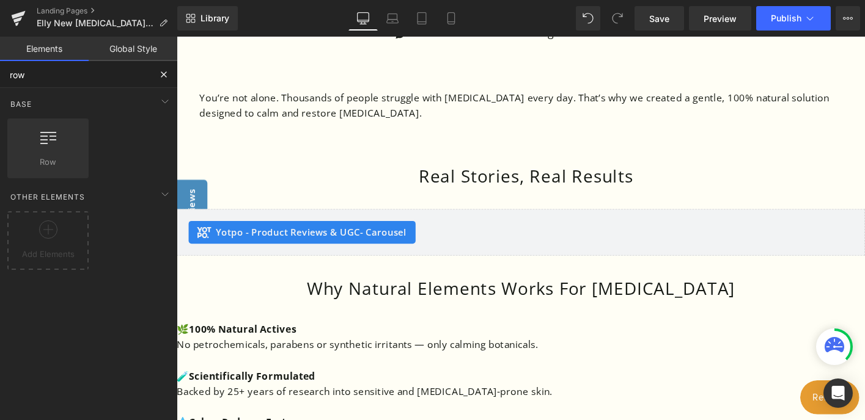
scroll to position [0, 0]
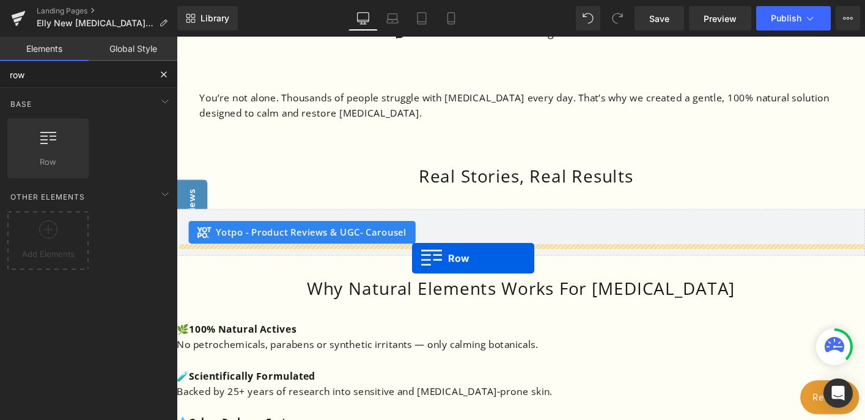
drag, startPoint x: 231, startPoint y: 181, endPoint x: 430, endPoint y: 275, distance: 219.8
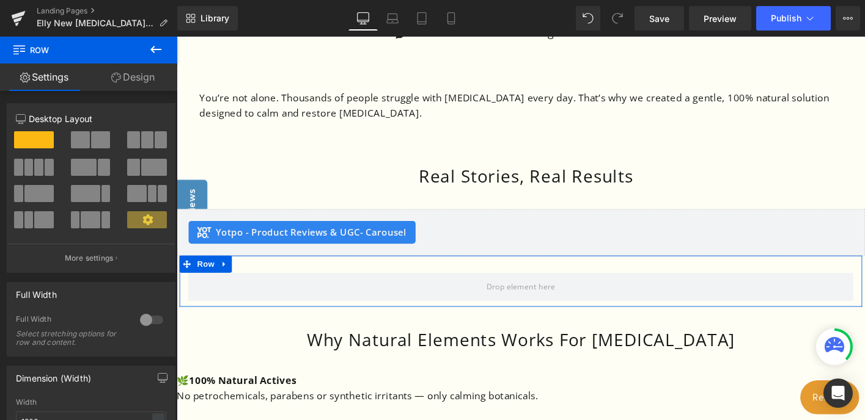
click at [155, 141] on span at bounding box center [161, 139] width 12 height 17
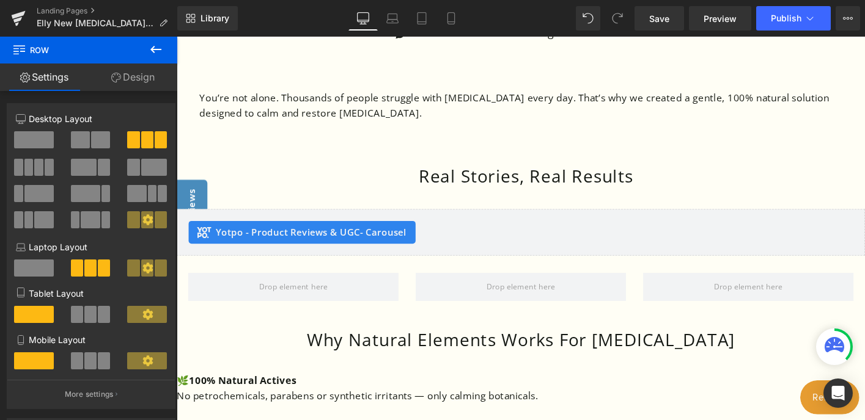
click at [156, 49] on icon at bounding box center [155, 49] width 11 height 7
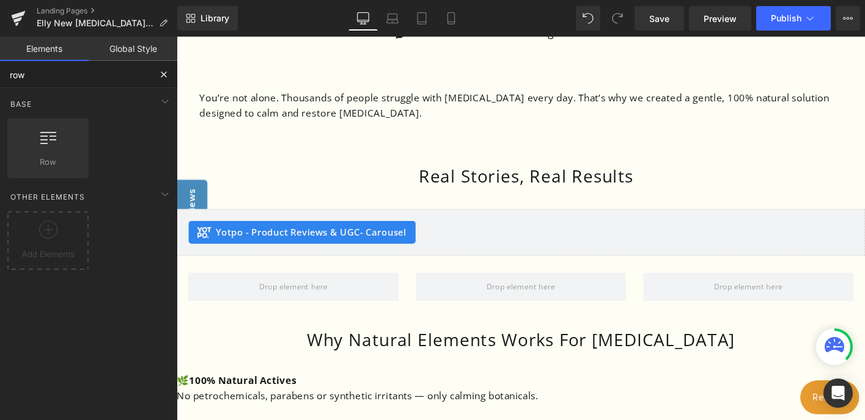
click at [65, 77] on input "row" at bounding box center [75, 74] width 150 height 27
drag, startPoint x: 65, startPoint y: 77, endPoint x: -6, endPoint y: 78, distance: 70.3
click at [0, 78] on html "Row You are previewing how the will restyle your page. You can not edit Element…" at bounding box center [432, 210] width 865 height 420
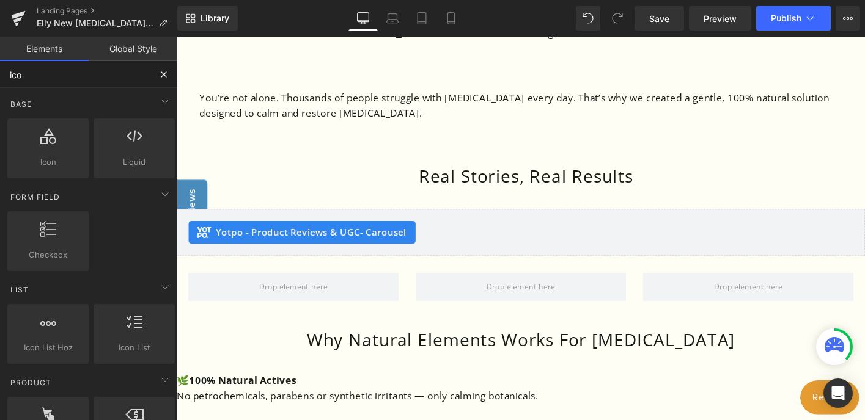
type input "icon"
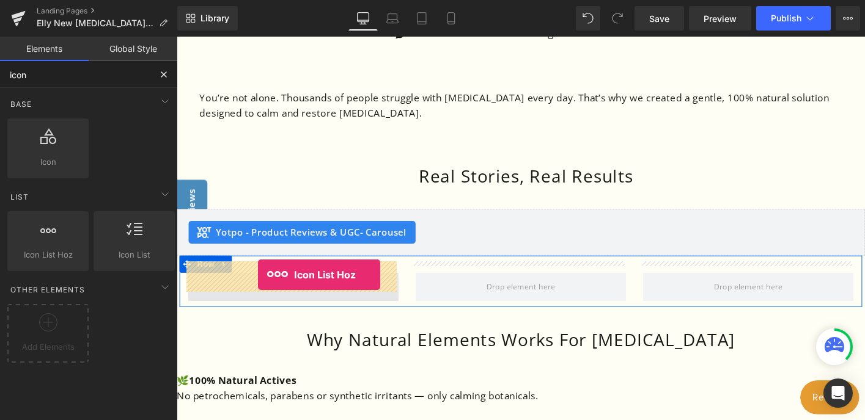
drag, startPoint x: 216, startPoint y: 276, endPoint x: 264, endPoint y: 292, distance: 50.4
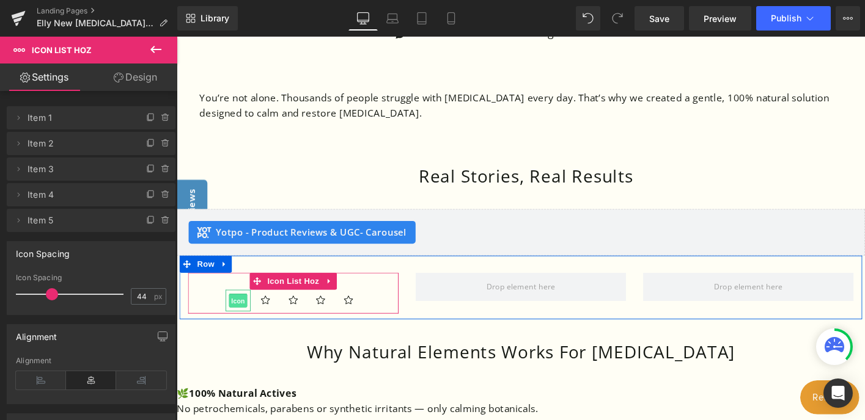
click at [243, 314] on span "Icon" at bounding box center [243, 321] width 20 height 15
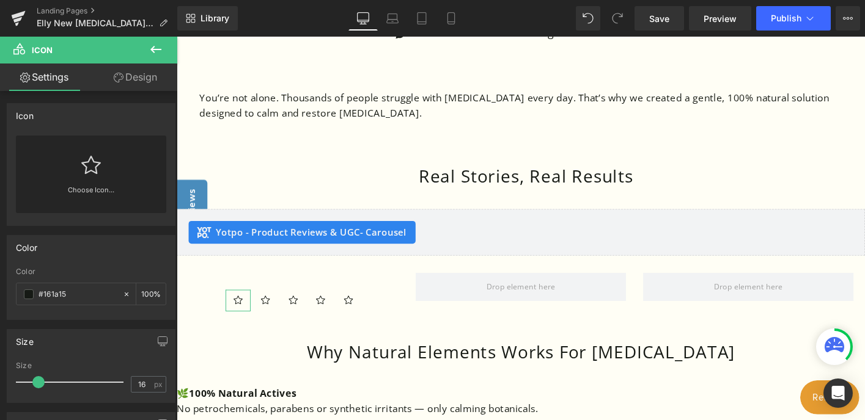
click at [81, 164] on icon at bounding box center [91, 165] width 20 height 20
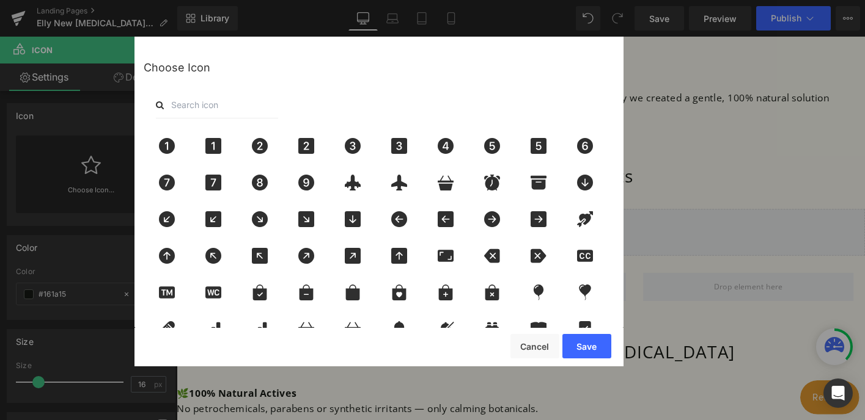
click at [219, 109] on input "text" at bounding box center [217, 105] width 122 height 27
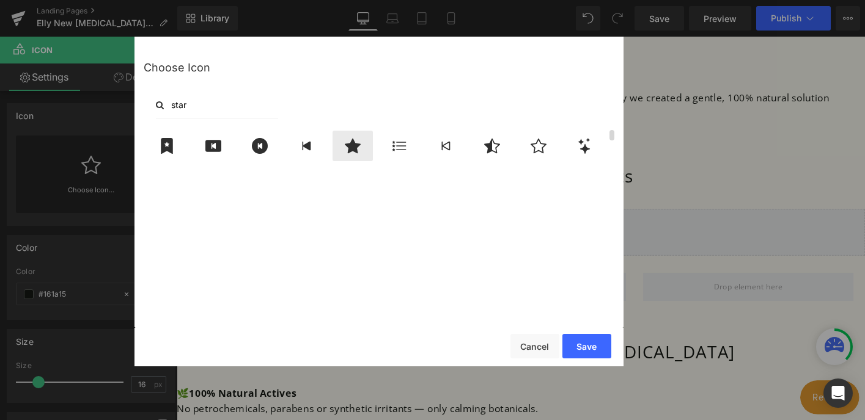
type input "star"
click at [352, 149] on icon at bounding box center [353, 146] width 16 height 15
click at [596, 345] on button "Save" at bounding box center [586, 346] width 49 height 24
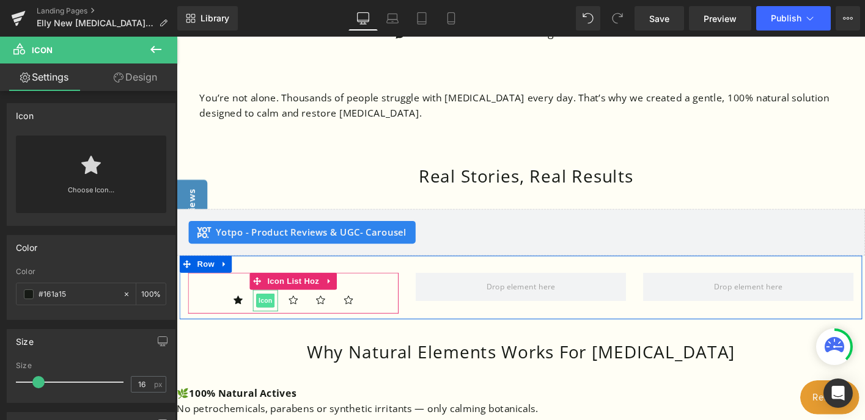
click at [272, 314] on span "Icon" at bounding box center [272, 321] width 20 height 15
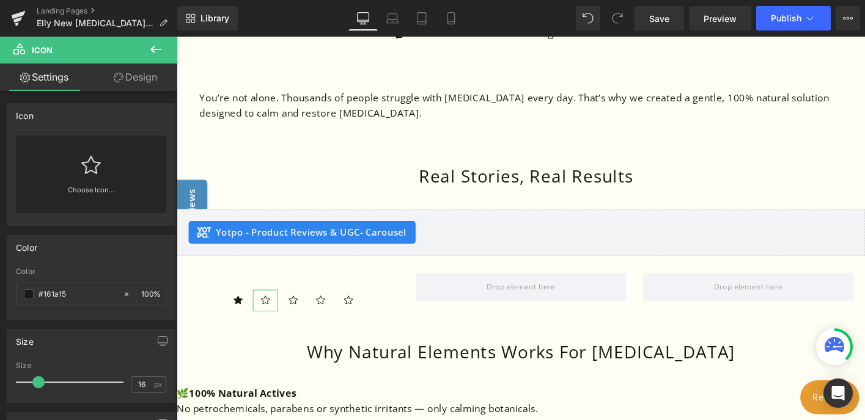
click at [102, 164] on div "Choose Icon..." at bounding box center [91, 175] width 150 height 78
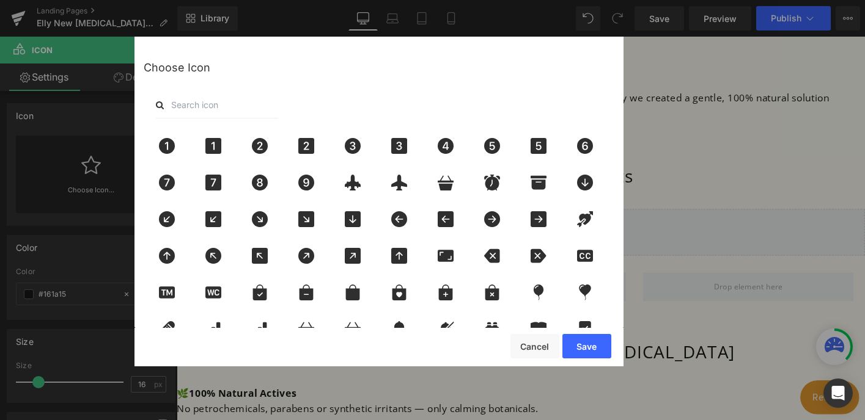
click at [287, 101] on div at bounding box center [379, 105] width 471 height 27
click at [230, 112] on input "text" at bounding box center [217, 105] width 122 height 27
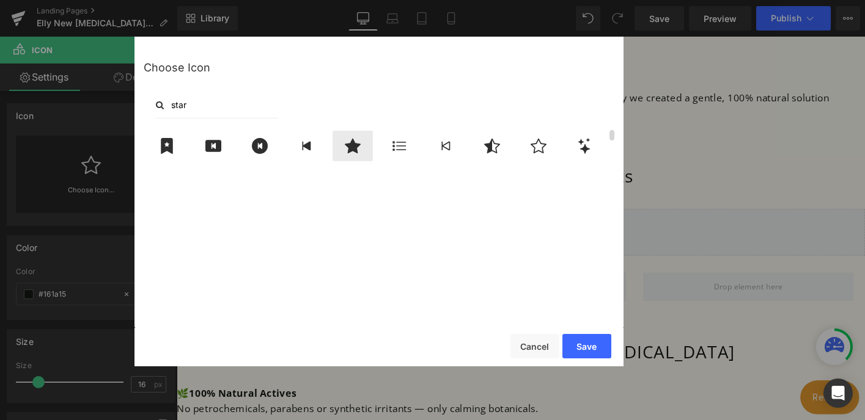
type input "star"
click at [350, 149] on icon at bounding box center [353, 146] width 16 height 15
click at [595, 349] on button "Save" at bounding box center [586, 346] width 49 height 24
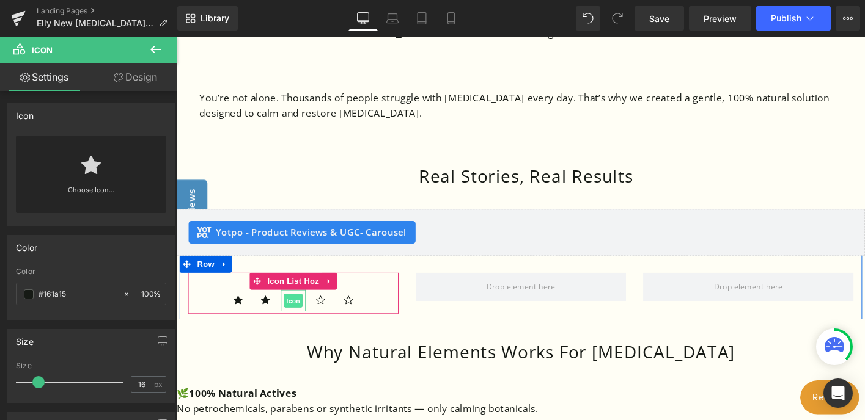
click at [298, 314] on span "Icon" at bounding box center [302, 321] width 20 height 15
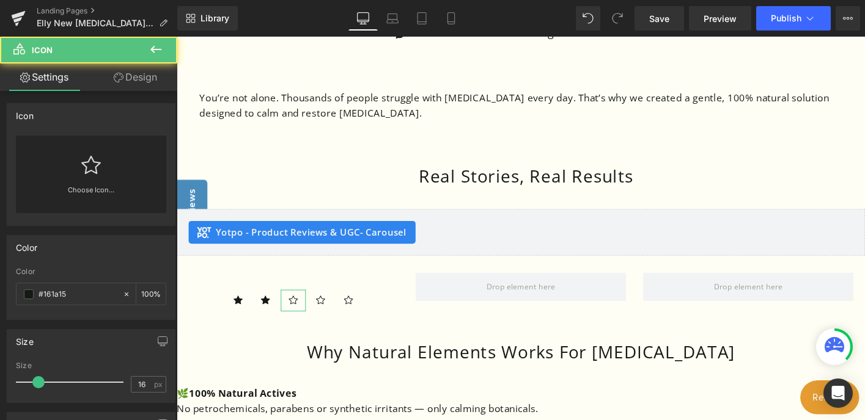
click at [108, 187] on link "Choose Icon..." at bounding box center [91, 199] width 150 height 29
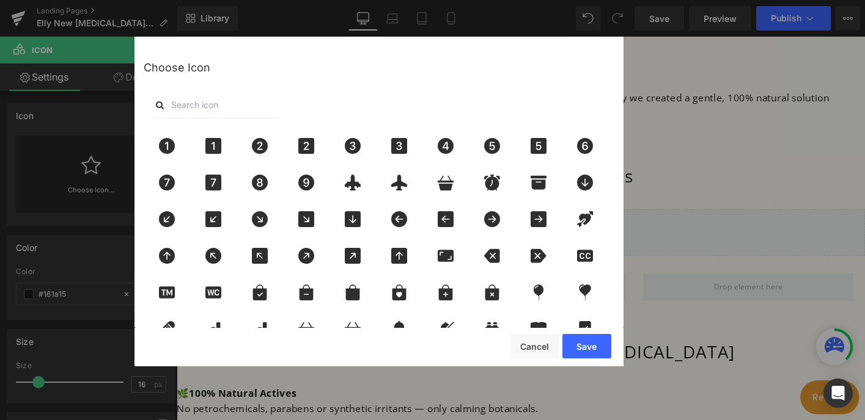
click at [299, 100] on div at bounding box center [379, 105] width 471 height 27
click at [246, 112] on input "text" at bounding box center [217, 105] width 122 height 27
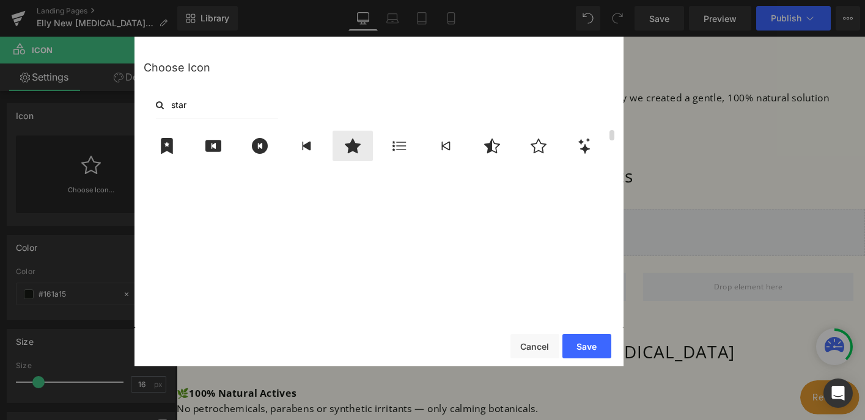
type input "star"
click at [348, 154] on div at bounding box center [352, 146] width 40 height 31
click at [598, 355] on button "Save" at bounding box center [586, 346] width 49 height 24
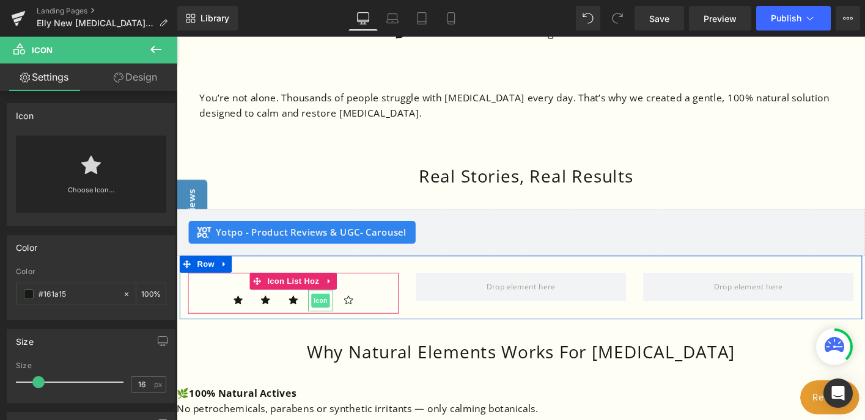
click at [331, 314] on span "Icon" at bounding box center [331, 321] width 20 height 15
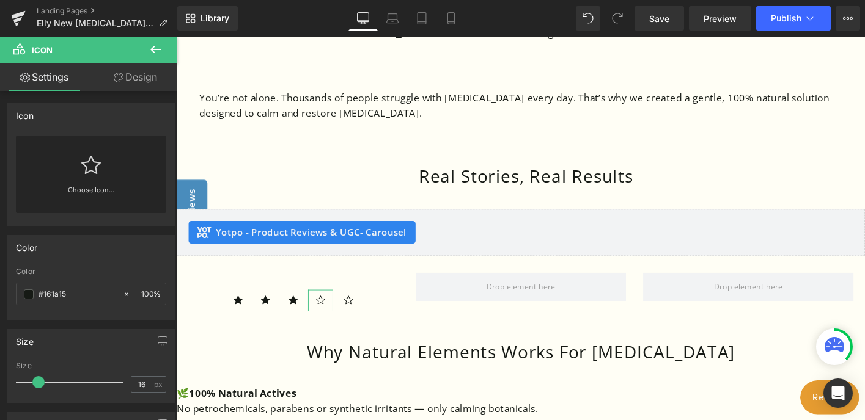
click at [86, 171] on icon at bounding box center [91, 165] width 20 height 18
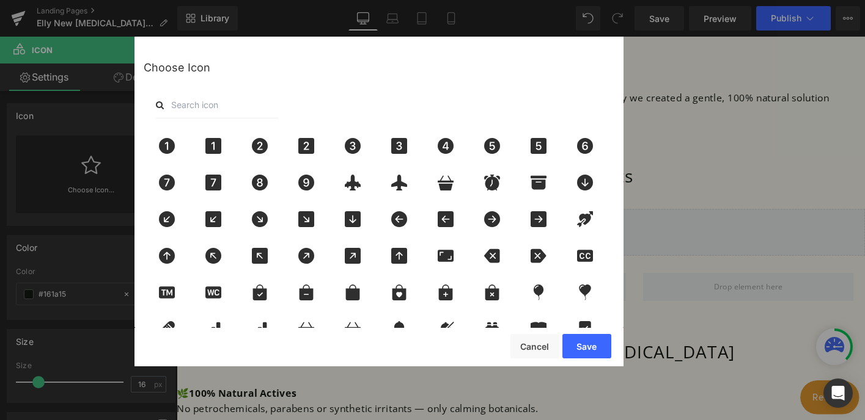
click at [240, 93] on input "text" at bounding box center [217, 105] width 122 height 27
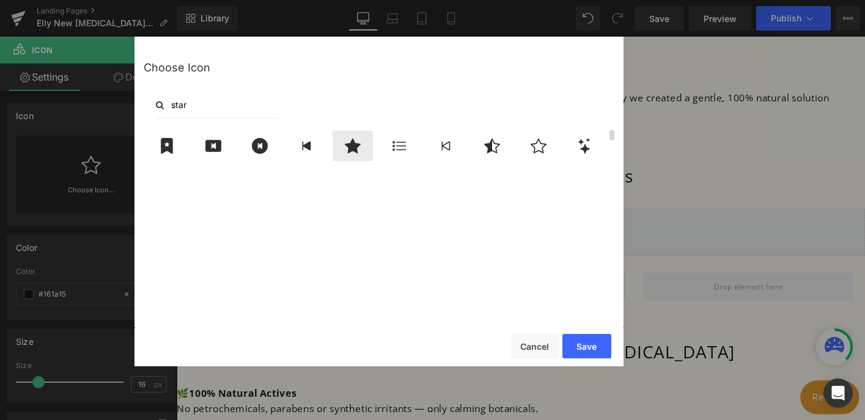
type input "star"
click at [361, 145] on icon at bounding box center [353, 146] width 26 height 16
click at [590, 346] on button "Save" at bounding box center [586, 346] width 49 height 24
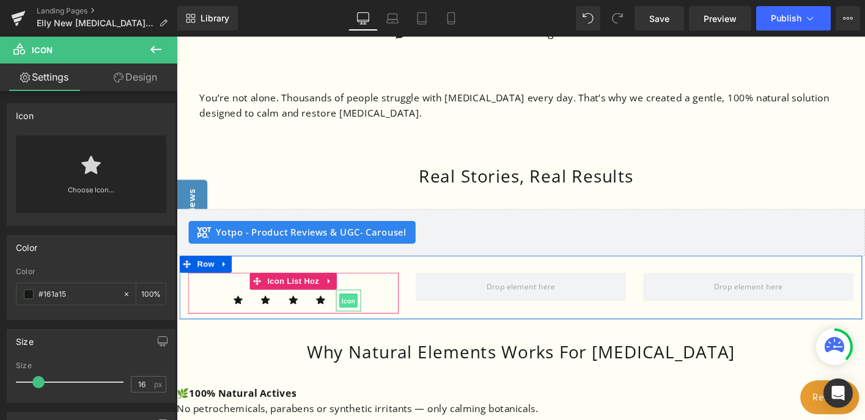
click at [356, 314] on span "Icon" at bounding box center [361, 321] width 20 height 15
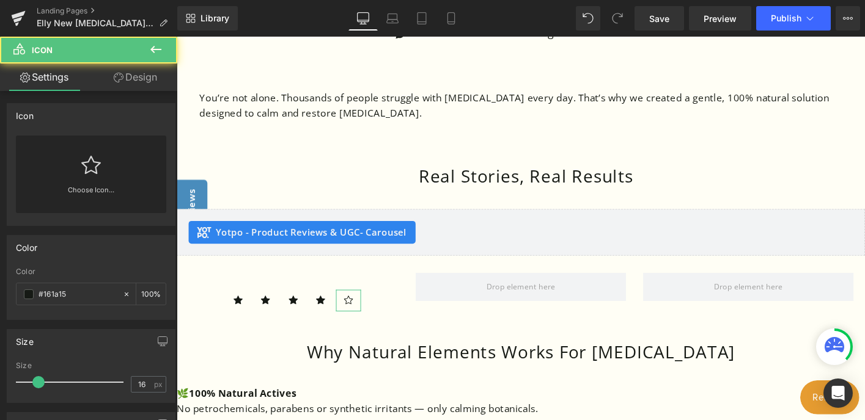
click at [81, 164] on icon at bounding box center [91, 165] width 20 height 20
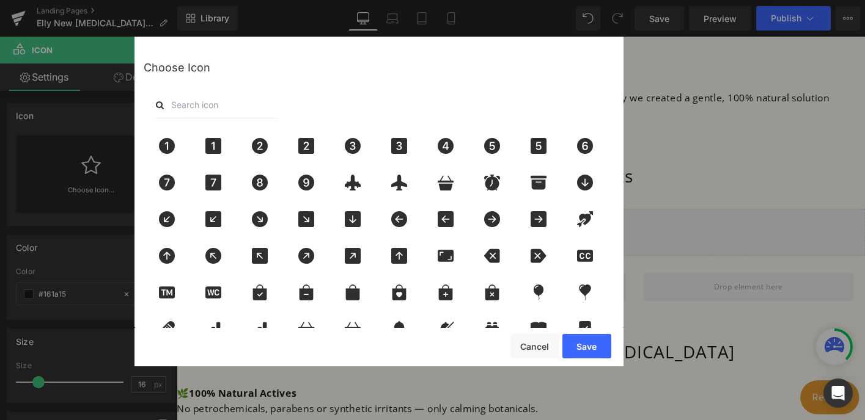
click at [265, 103] on input "text" at bounding box center [217, 105] width 122 height 27
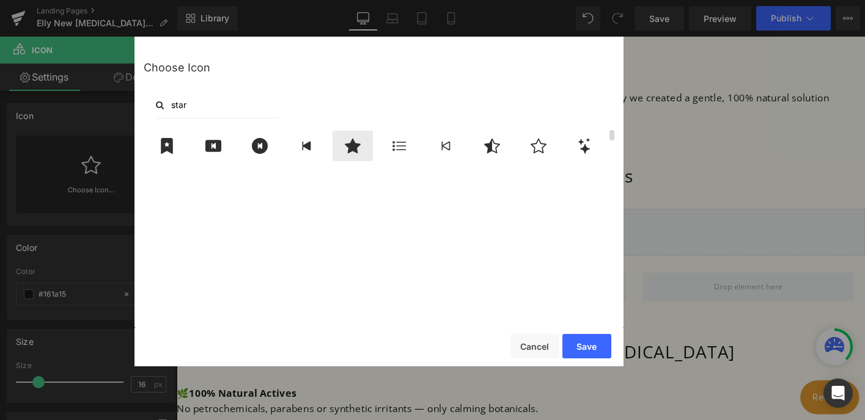
type input "star"
click at [355, 147] on icon at bounding box center [353, 146] width 16 height 15
click at [593, 350] on button "Save" at bounding box center [586, 346] width 49 height 24
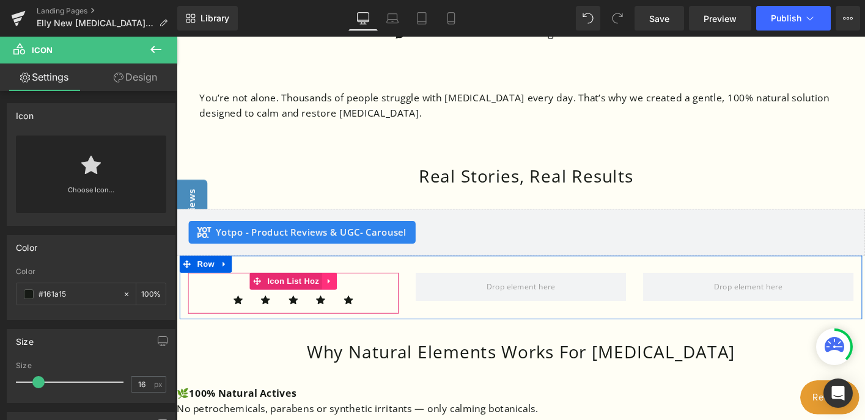
click at [337, 296] on icon at bounding box center [340, 300] width 9 height 9
click at [328, 296] on icon at bounding box center [332, 300] width 9 height 9
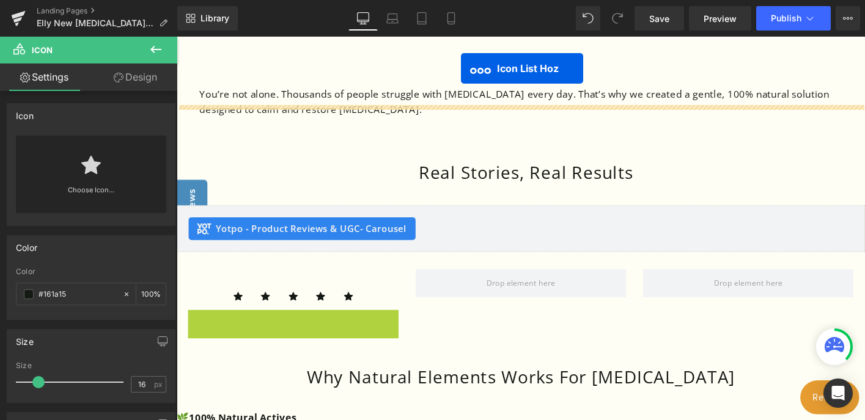
scroll to position [977, 0]
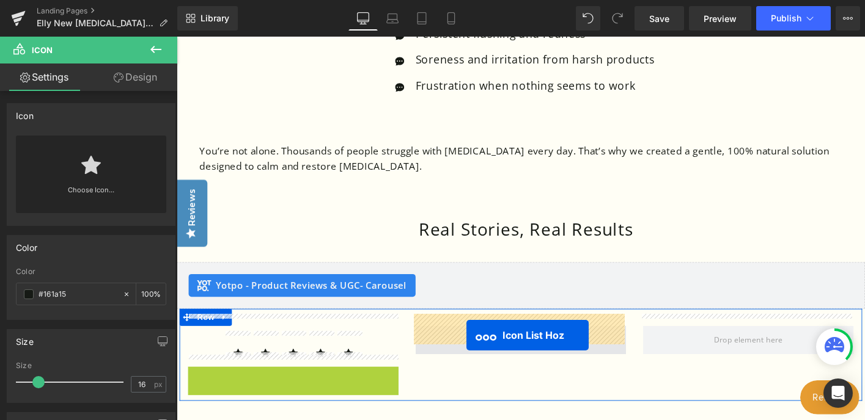
drag, startPoint x: 262, startPoint y: 92, endPoint x: 488, endPoint y: 358, distance: 348.6
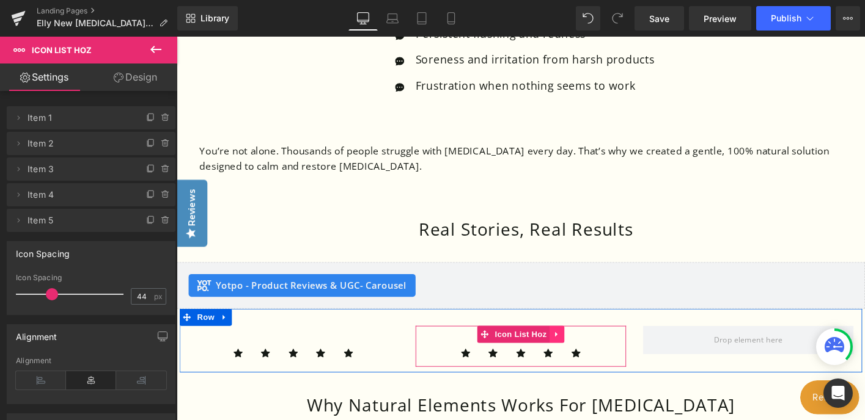
click at [582, 353] on icon at bounding box center [585, 357] width 9 height 9
click at [575, 353] on icon at bounding box center [577, 357] width 9 height 9
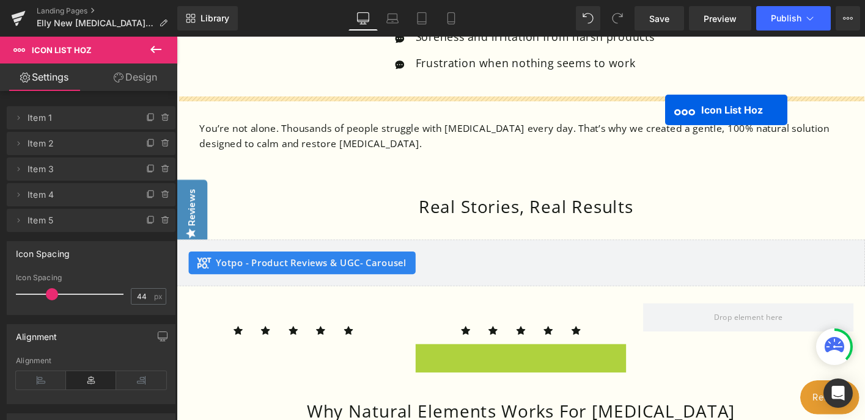
scroll to position [989, 0]
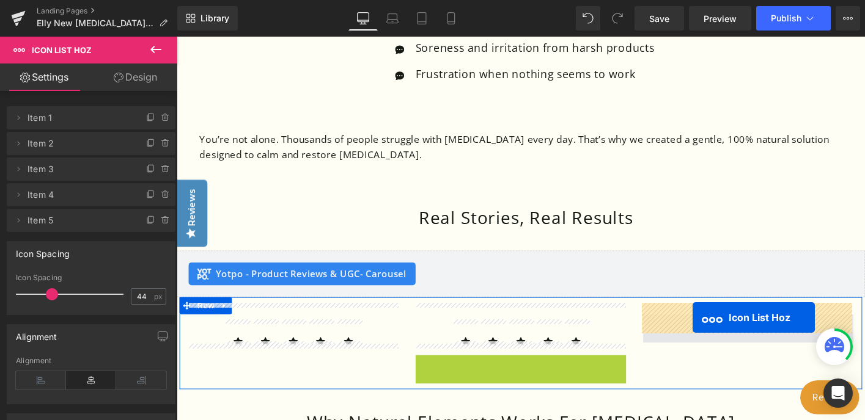
drag, startPoint x: 505, startPoint y: 95, endPoint x: 731, endPoint y: 339, distance: 332.1
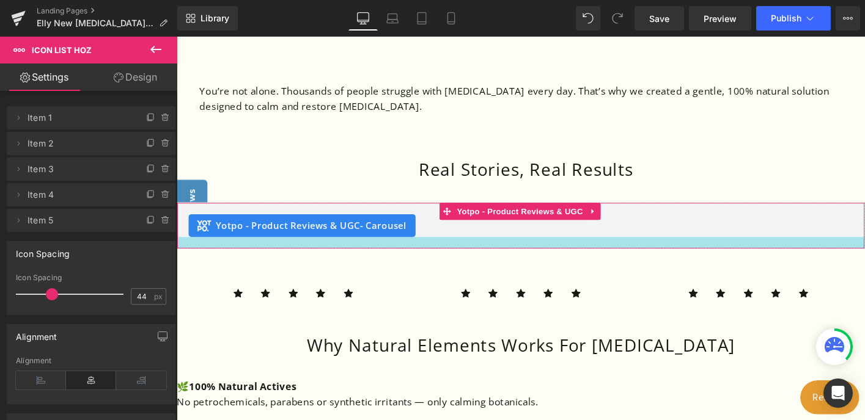
scroll to position [1077, 0]
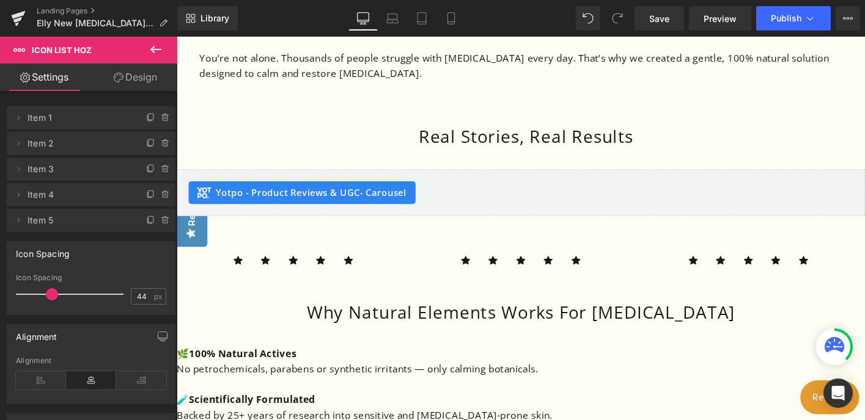
click at [160, 48] on icon at bounding box center [156, 49] width 15 height 15
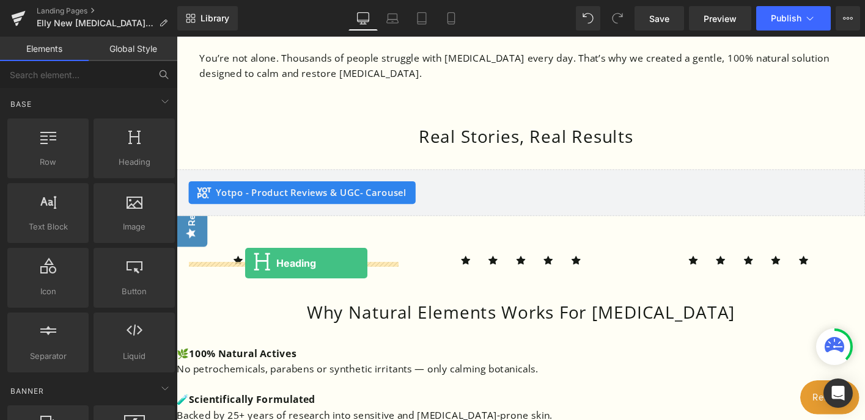
drag, startPoint x: 312, startPoint y: 184, endPoint x: 250, endPoint y: 281, distance: 114.6
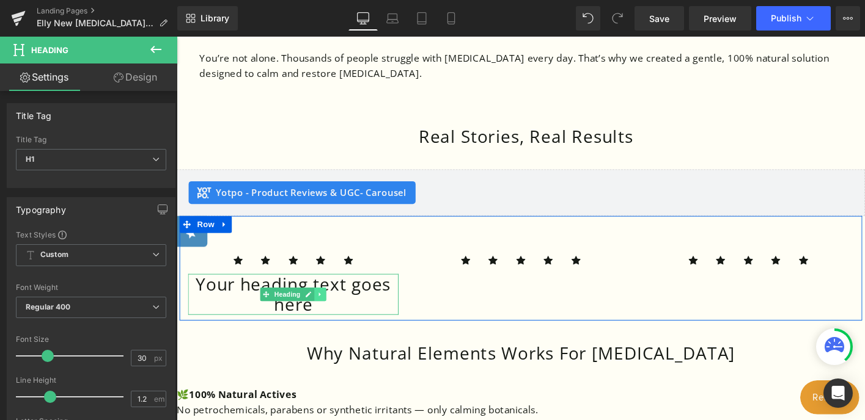
click at [325, 307] on link at bounding box center [331, 314] width 13 height 15
click at [327, 333] on div at bounding box center [302, 334] width 226 height 3
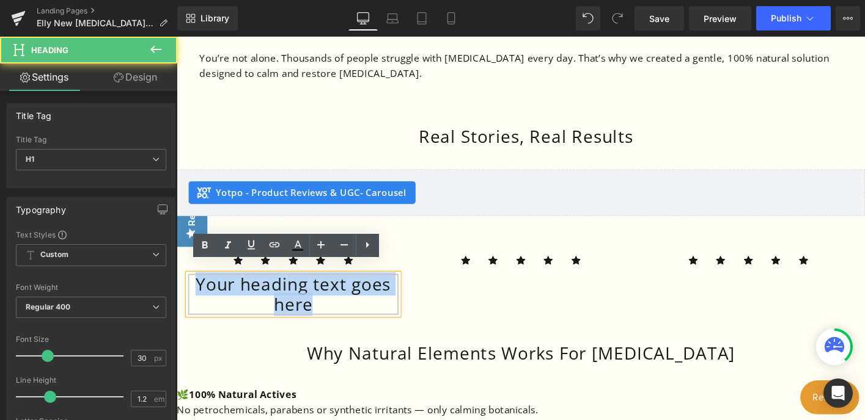
drag, startPoint x: 325, startPoint y: 314, endPoint x: 194, endPoint y: 294, distance: 132.9
click at [194, 294] on h1 "Your heading text goes here" at bounding box center [302, 314] width 226 height 44
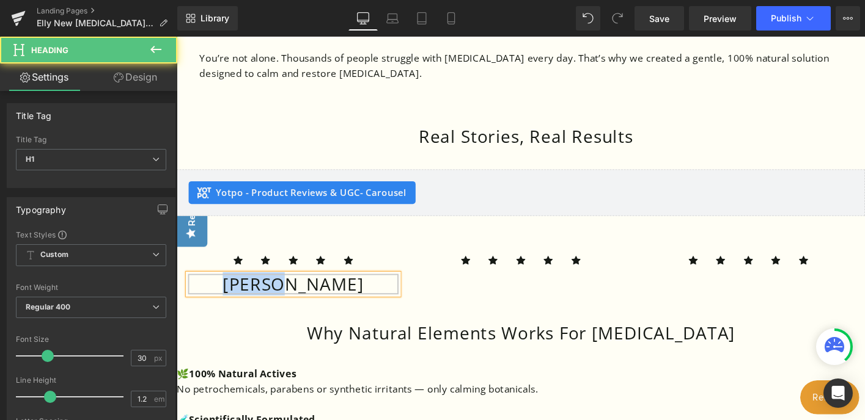
drag, startPoint x: 341, startPoint y: 290, endPoint x: 244, endPoint y: 287, distance: 96.6
click at [244, 292] on h1 "[PERSON_NAME]" at bounding box center [302, 303] width 226 height 22
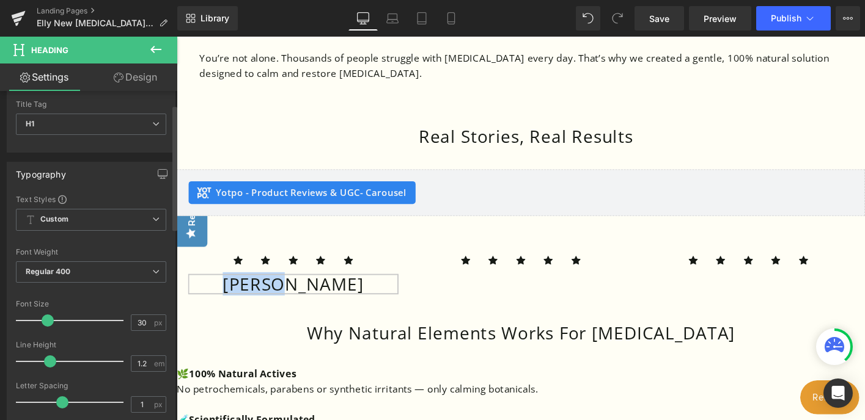
scroll to position [57, 0]
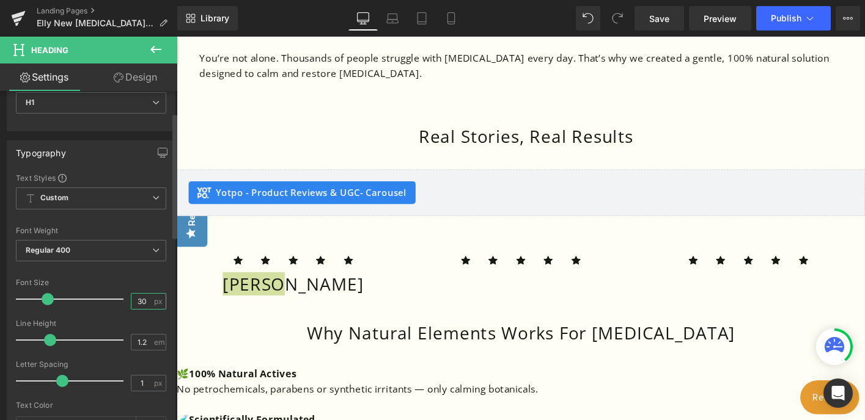
drag, startPoint x: 144, startPoint y: 302, endPoint x: 133, endPoint y: 302, distance: 11.0
click at [133, 302] on input "30" at bounding box center [141, 301] width 21 height 15
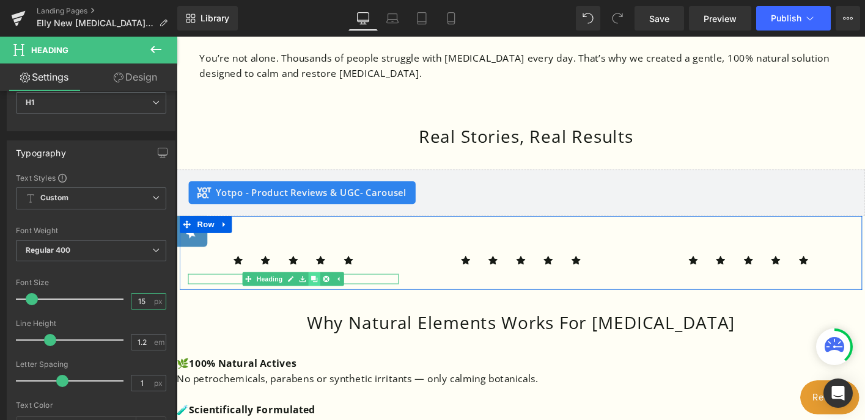
type input "15"
click at [322, 294] on icon at bounding box center [324, 297] width 7 height 7
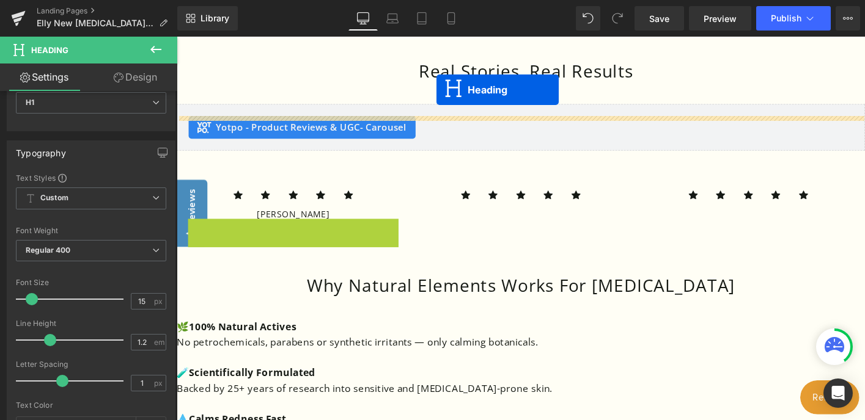
scroll to position [1062, 0]
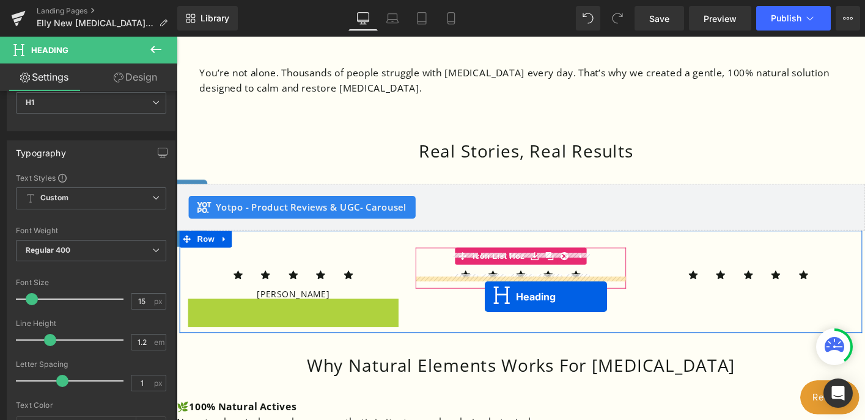
drag, startPoint x: 271, startPoint y: 88, endPoint x: 508, endPoint y: 317, distance: 329.4
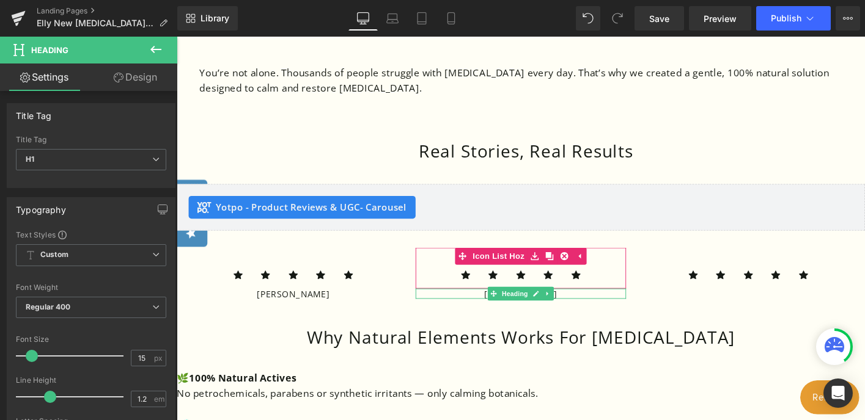
click at [490, 317] on div "Do you have [MEDICAL_DATA]? There's a 50% chance you don't. In about 50% of our…" at bounding box center [547, 280] width 740 height 2011
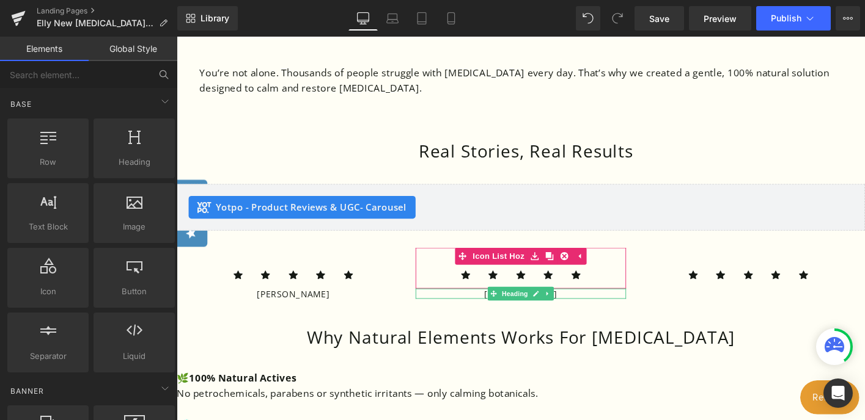
click at [457, 307] on h1 "[PERSON_NAME]" at bounding box center [546, 312] width 226 height 11
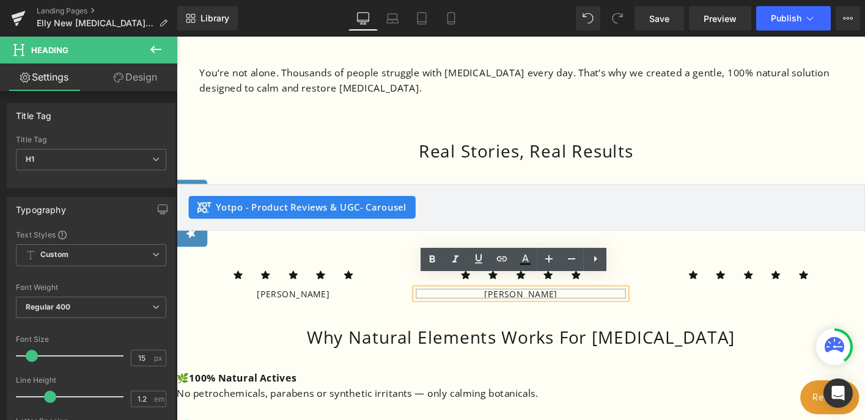
click at [466, 307] on h1 "[PERSON_NAME]" at bounding box center [546, 312] width 226 height 11
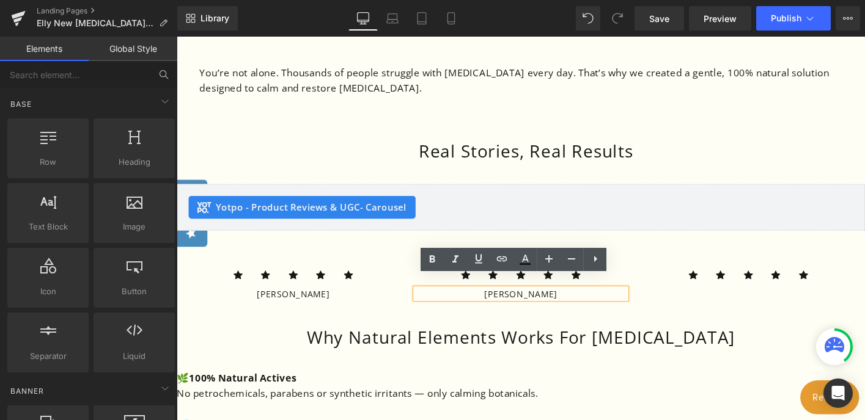
click at [643, 323] on div "Do you have [MEDICAL_DATA]? There's a 50% chance you don't. In about 50% of our…" at bounding box center [547, 280] width 740 height 2011
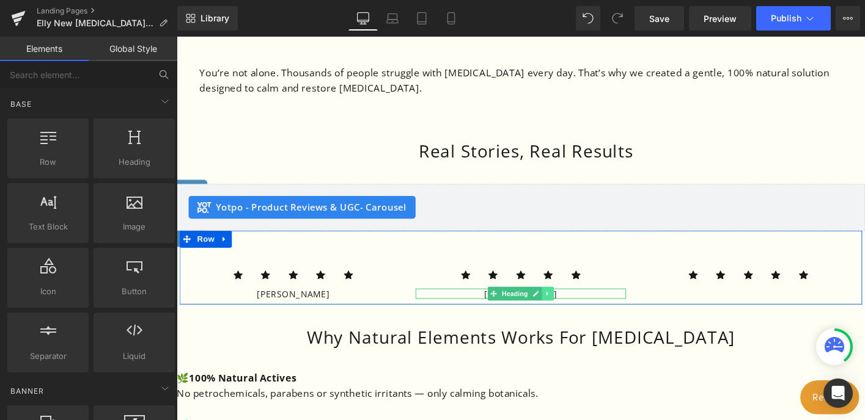
click at [572, 309] on icon at bounding box center [575, 312] width 7 height 7
click at [568, 309] on icon at bounding box center [569, 312] width 7 height 7
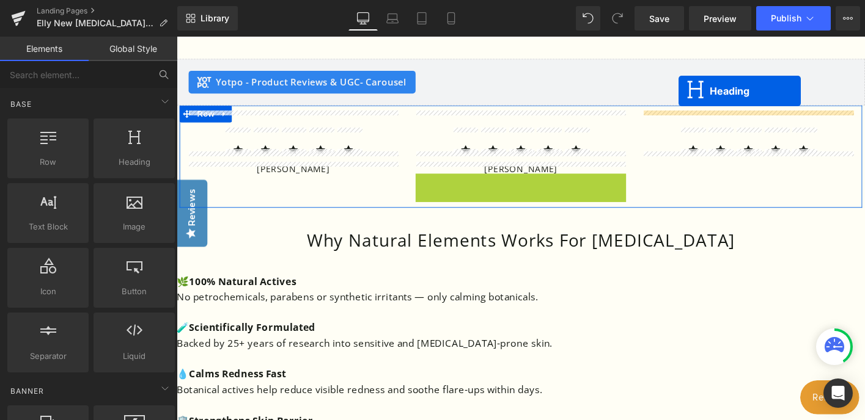
scroll to position [1123, 0]
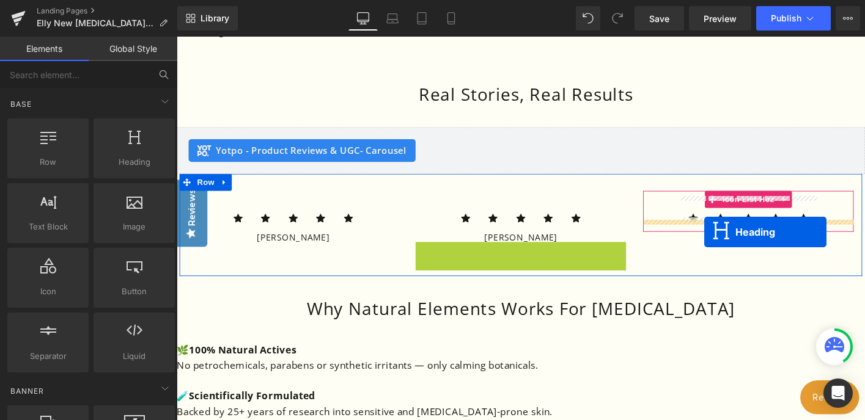
drag, startPoint x: 516, startPoint y: 90, endPoint x: 743, endPoint y: 247, distance: 275.5
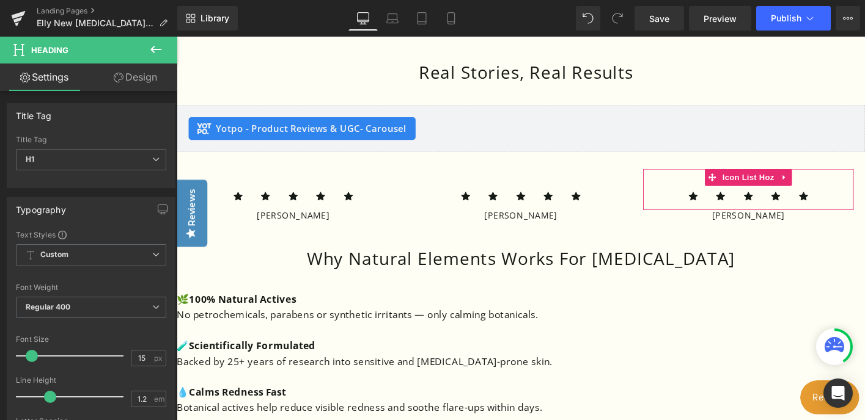
scroll to position [1151, 0]
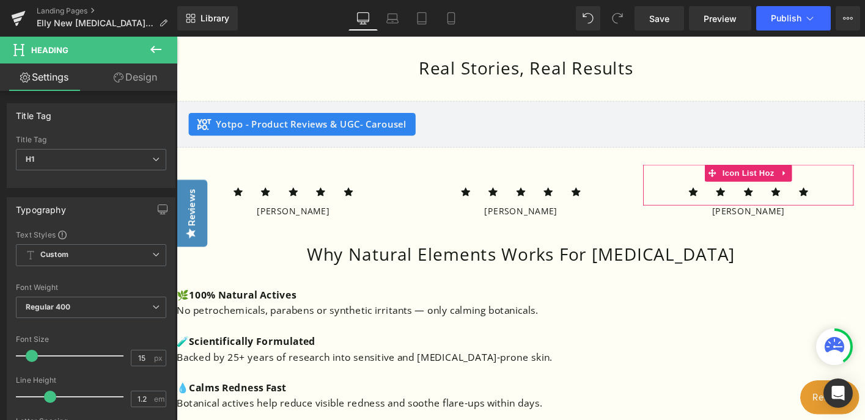
click at [154, 50] on icon at bounding box center [155, 49] width 11 height 7
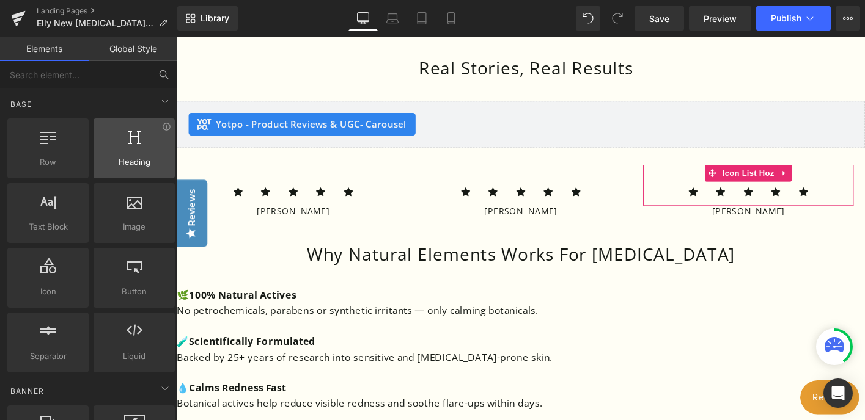
scroll to position [1, 0]
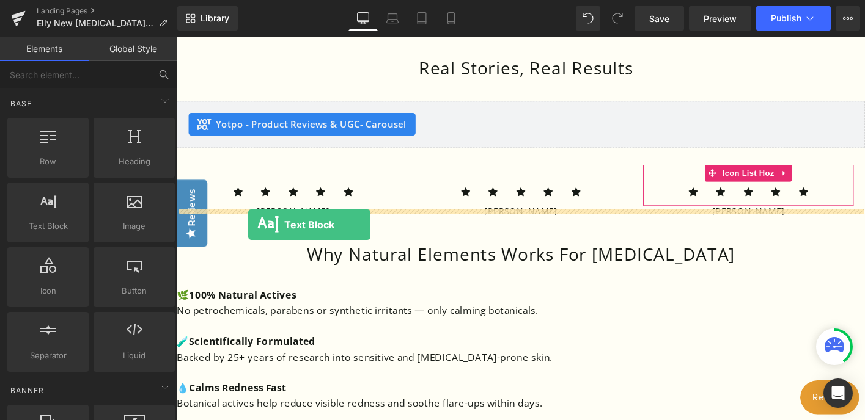
drag, startPoint x: 219, startPoint y: 250, endPoint x: 254, endPoint y: 239, distance: 36.5
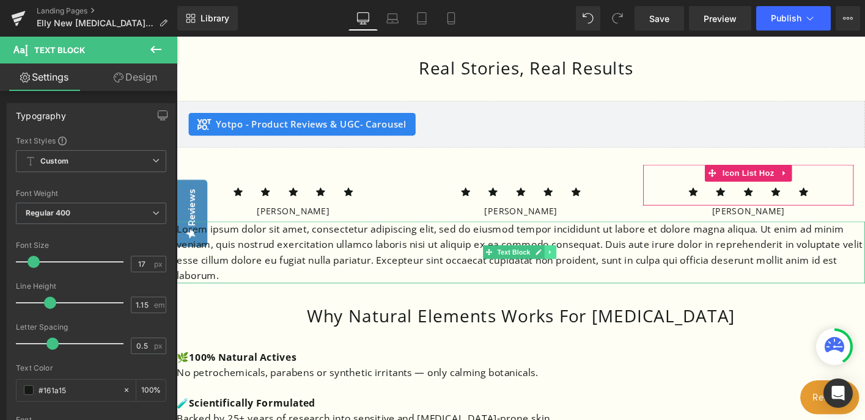
click at [580, 265] on icon at bounding box center [578, 268] width 7 height 7
click at [582, 265] on icon at bounding box center [584, 268] width 7 height 7
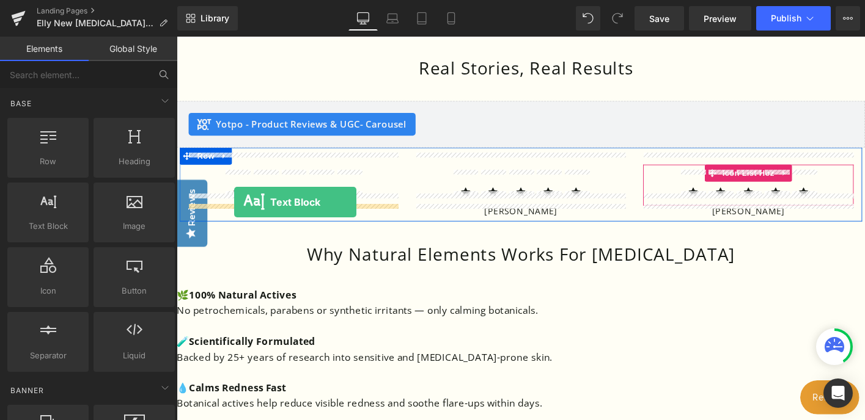
drag, startPoint x: 225, startPoint y: 239, endPoint x: 238, endPoint y: 215, distance: 27.9
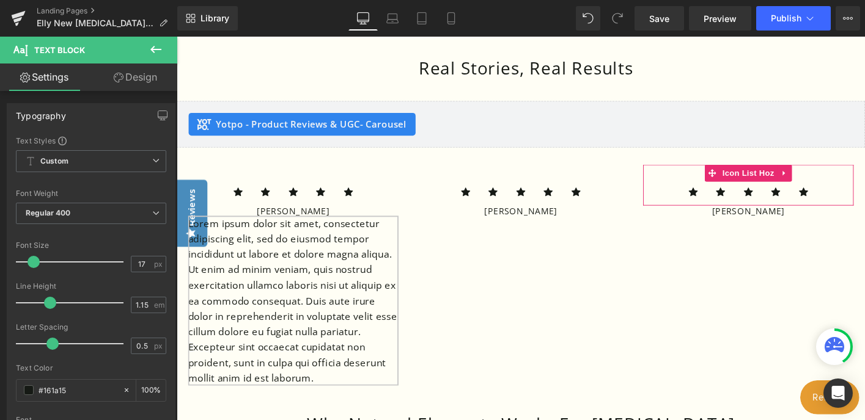
click at [334, 320] on p "Lorem ipsum dolor sit amet, consectetur adipiscing elit, sed do eiusmod tempor …" at bounding box center [302, 320] width 226 height 183
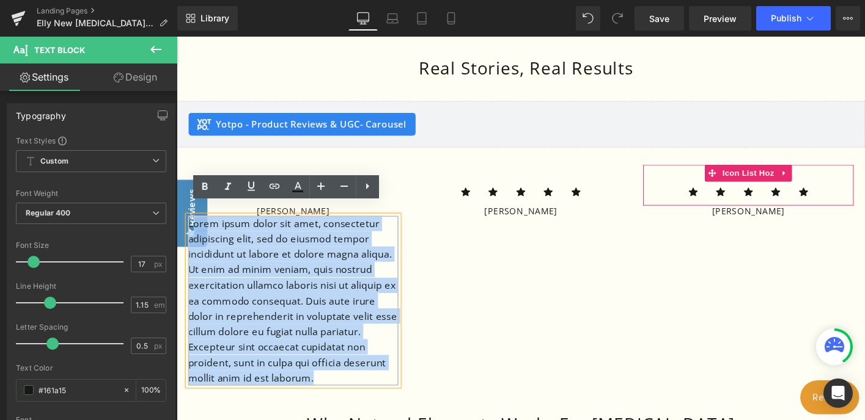
drag, startPoint x: 329, startPoint y: 392, endPoint x: 190, endPoint y: 221, distance: 220.3
click at [190, 229] on p "Lorem ipsum dolor sit amet, consectetur adipiscing elit, sed do eiusmod tempor …" at bounding box center [302, 320] width 226 height 183
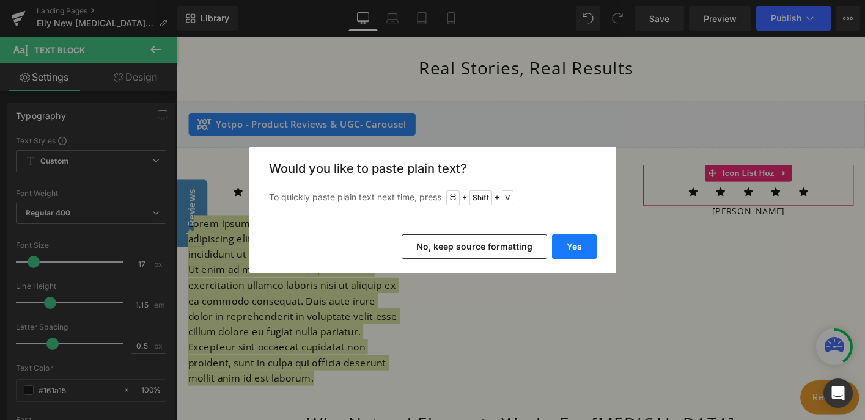
click at [572, 243] on button "Yes" at bounding box center [574, 247] width 45 height 24
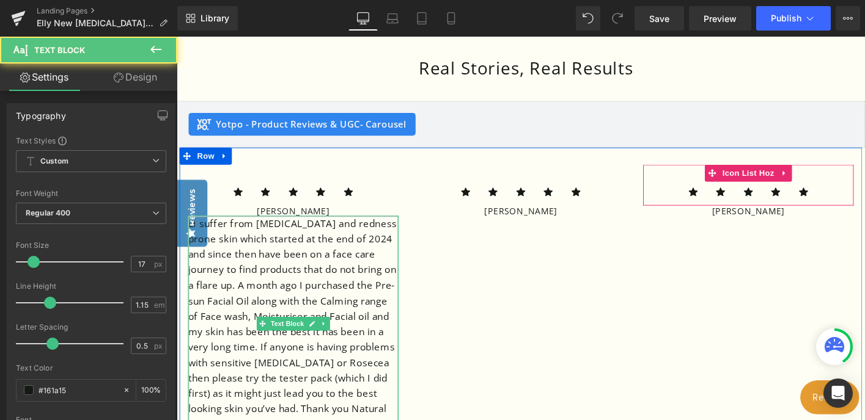
click at [294, 299] on p "LI suffer from [MEDICAL_DATA] and redness prone skin which started at the end o…" at bounding box center [302, 345] width 226 height 233
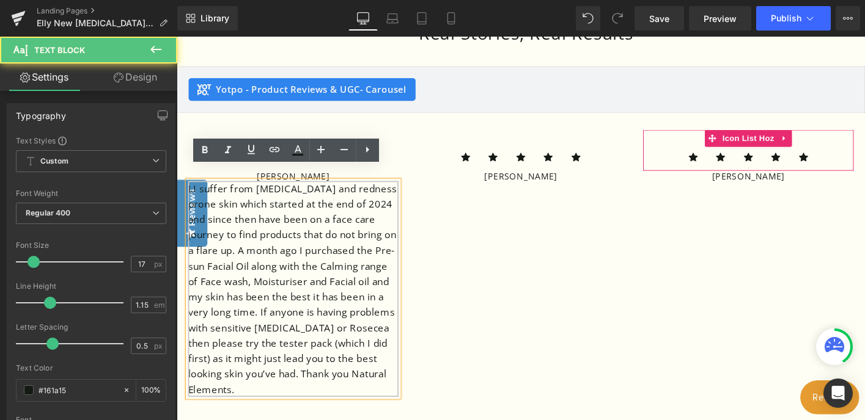
scroll to position [1190, 0]
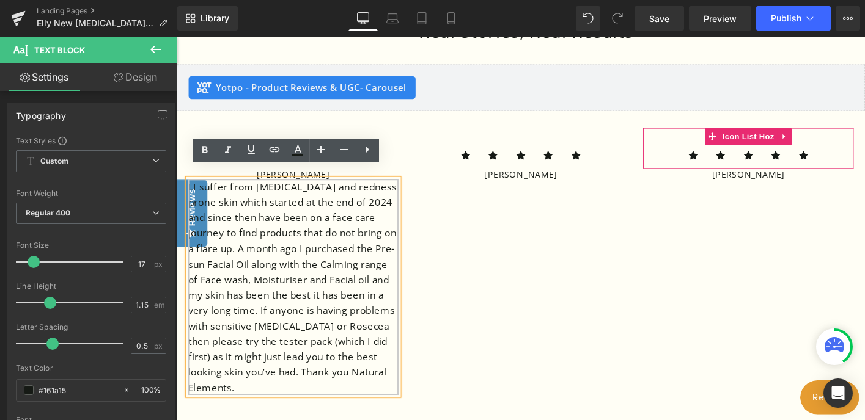
click at [292, 267] on p "LI suffer from [MEDICAL_DATA] and redness prone skin which started at the end o…" at bounding box center [302, 306] width 226 height 233
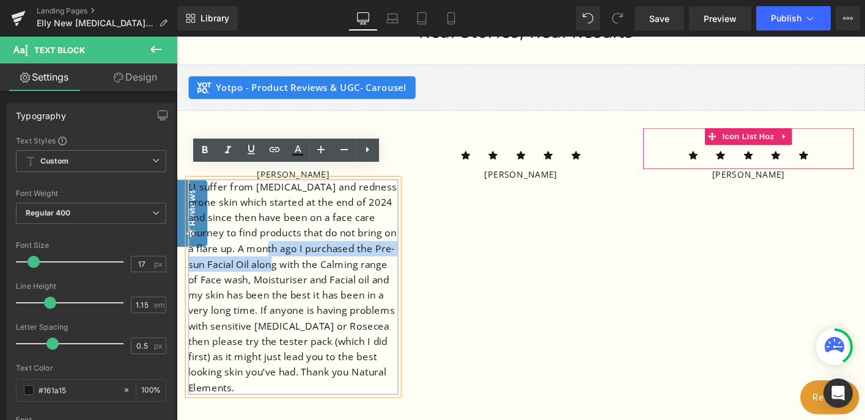
drag, startPoint x: 292, startPoint y: 267, endPoint x: 274, endPoint y: 248, distance: 26.4
click at [274, 248] on p "LI suffer from [MEDICAL_DATA] and redness prone skin which started at the end o…" at bounding box center [302, 306] width 226 height 233
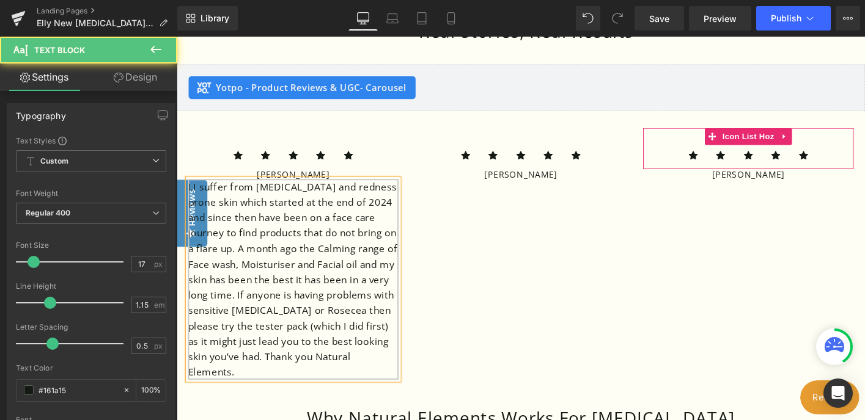
click at [343, 318] on p "LI suffer from [MEDICAL_DATA] and redness prone skin which started at the end o…" at bounding box center [302, 298] width 226 height 216
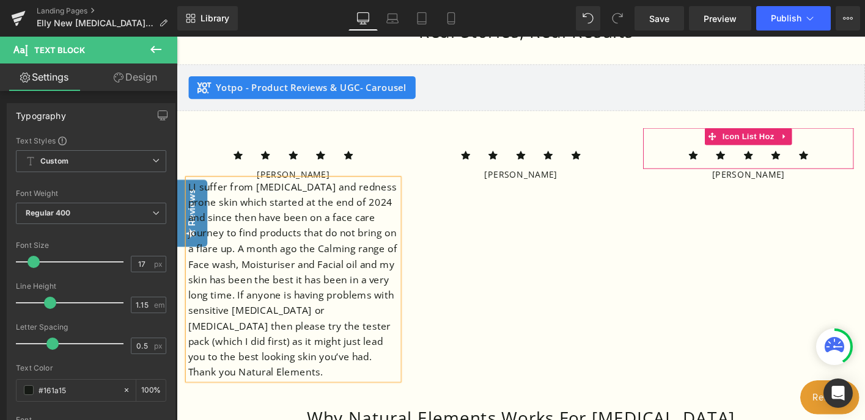
click at [493, 325] on div "Icon Icon Icon Icon Icon Icon List [PERSON_NAME] Heading Text Block Icon Icon" at bounding box center [546, 264] width 733 height 295
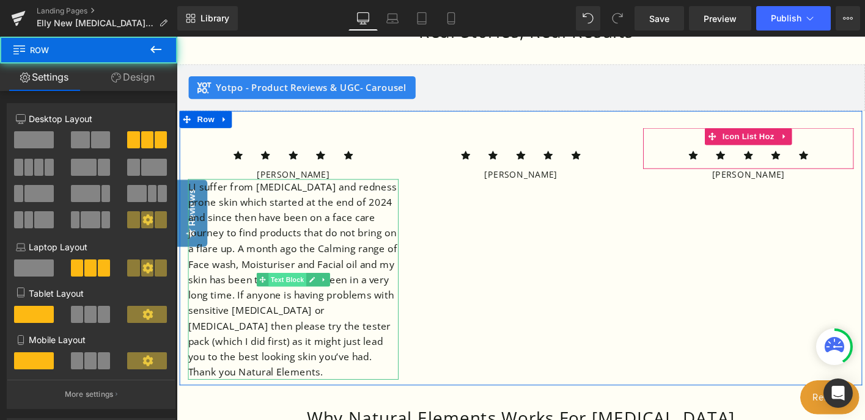
click at [307, 291] on span "Text Block" at bounding box center [295, 298] width 40 height 15
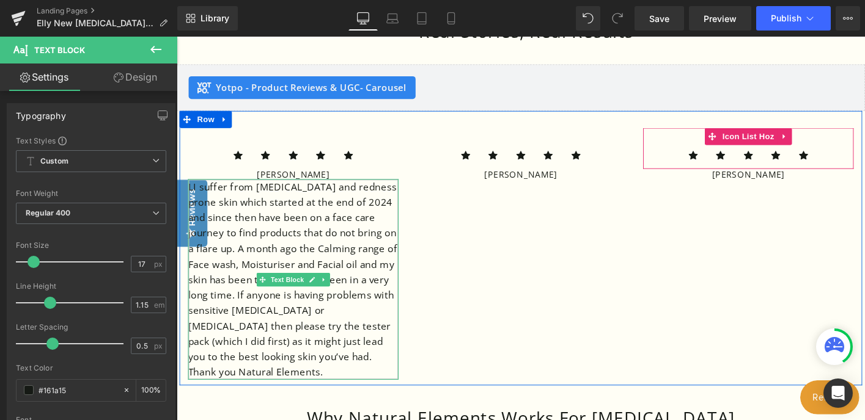
click at [243, 381] on p "LI suffer from [MEDICAL_DATA] and redness prone skin which started at the end o…" at bounding box center [302, 298] width 226 height 216
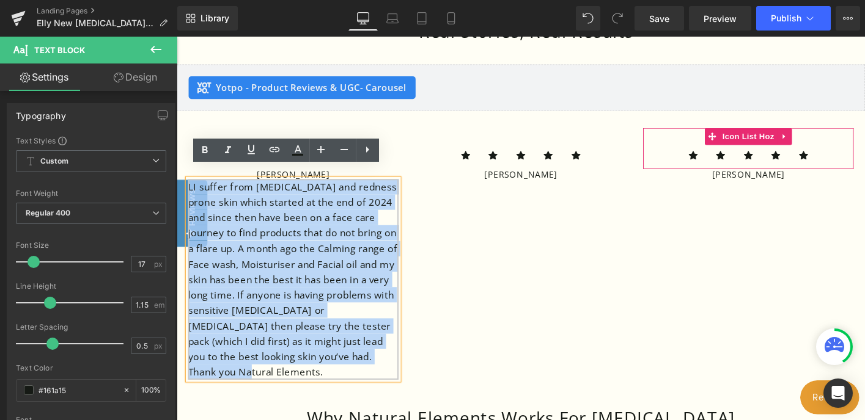
drag, startPoint x: 243, startPoint y: 381, endPoint x: 188, endPoint y: 177, distance: 211.6
click at [189, 190] on p "LI suffer from [MEDICAL_DATA] and redness prone skin which started at the end o…" at bounding box center [302, 298] width 226 height 216
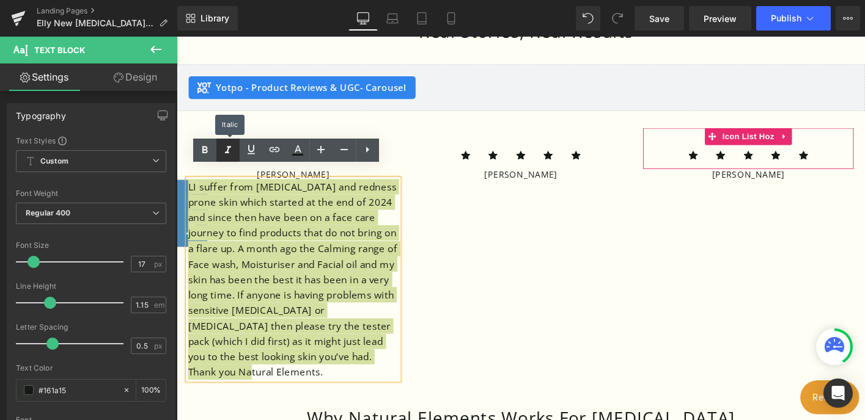
click at [224, 152] on icon at bounding box center [228, 150] width 15 height 15
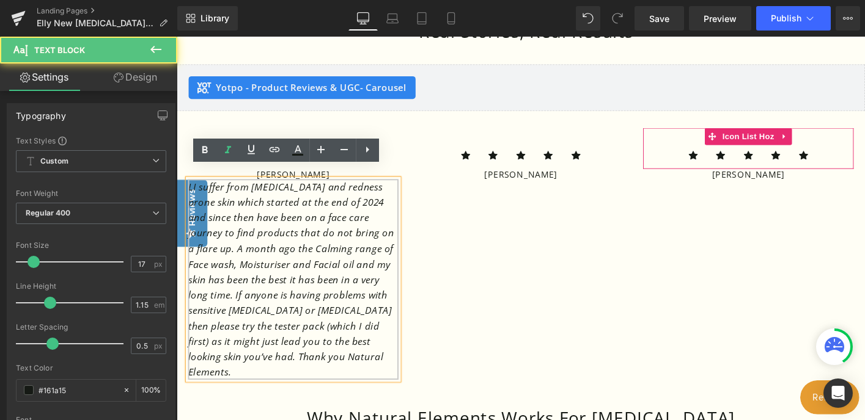
click at [237, 232] on icon "LI suffer from [MEDICAL_DATA] and redness prone skin which started at the end o…" at bounding box center [300, 297] width 222 height 213
click at [196, 191] on icon "LI suffer from [MEDICAL_DATA] and redness prone skin which started at the end o…" at bounding box center [300, 297] width 222 height 213
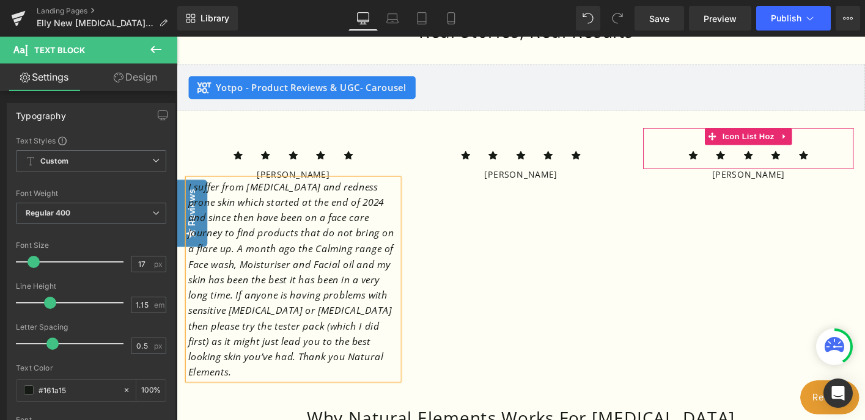
click at [506, 276] on div "Icon Icon Icon Icon Icon Icon List [PERSON_NAME] Heading Text Block Icon Icon" at bounding box center [546, 264] width 733 height 295
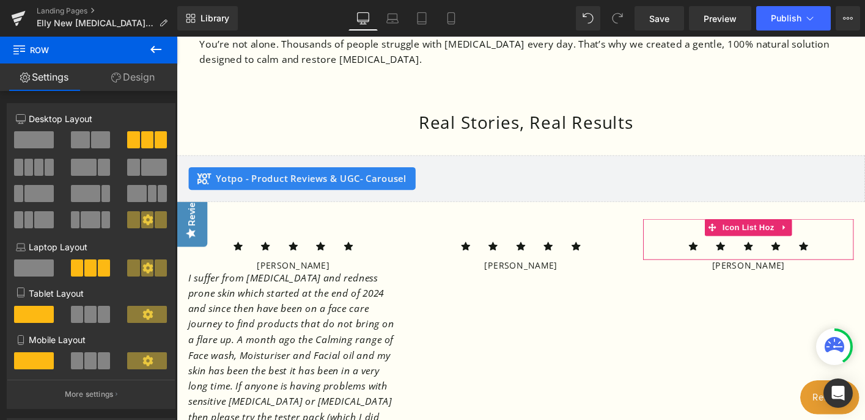
scroll to position [1142, 0]
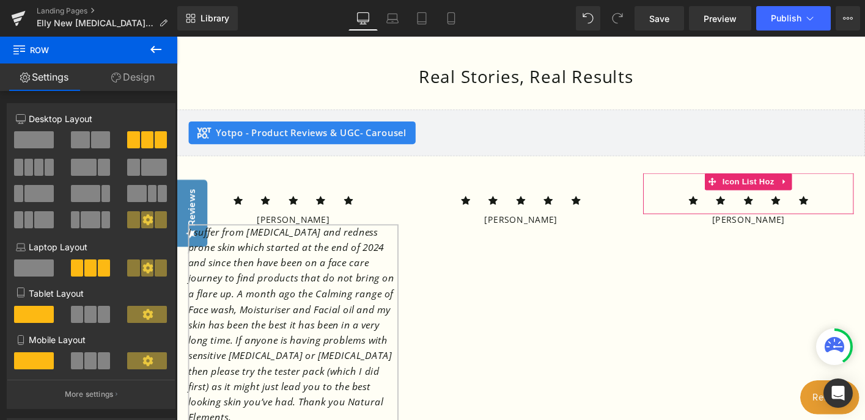
click at [375, 271] on icon "I suffer from [MEDICAL_DATA] and redness prone skin which started at the end of…" at bounding box center [300, 346] width 222 height 213
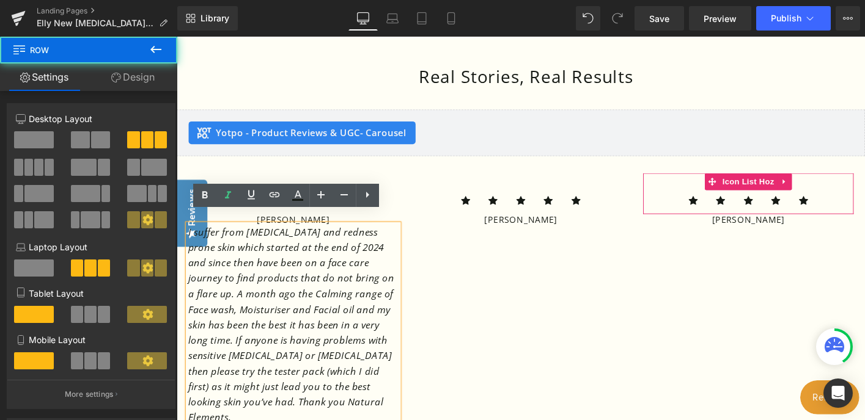
click at [463, 261] on div "Icon Icon Icon Icon Icon Icon List [PERSON_NAME] Heading Text Block Icon Icon" at bounding box center [546, 312] width 733 height 295
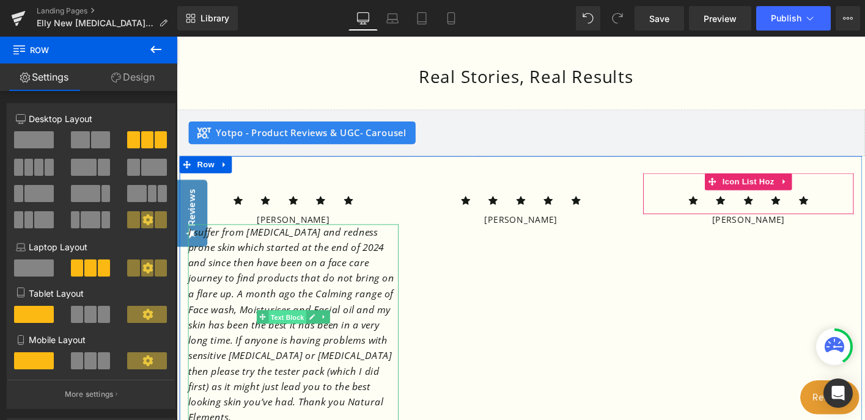
click at [300, 331] on span "Text Block" at bounding box center [295, 338] width 40 height 15
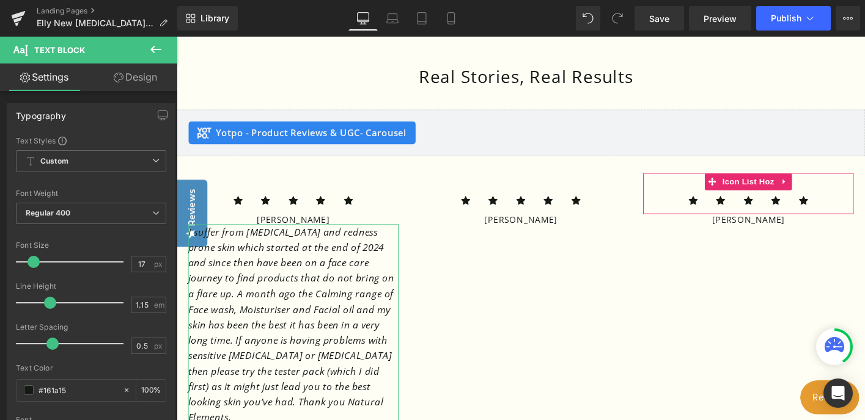
click at [150, 76] on link "Design" at bounding box center [135, 78] width 89 height 28
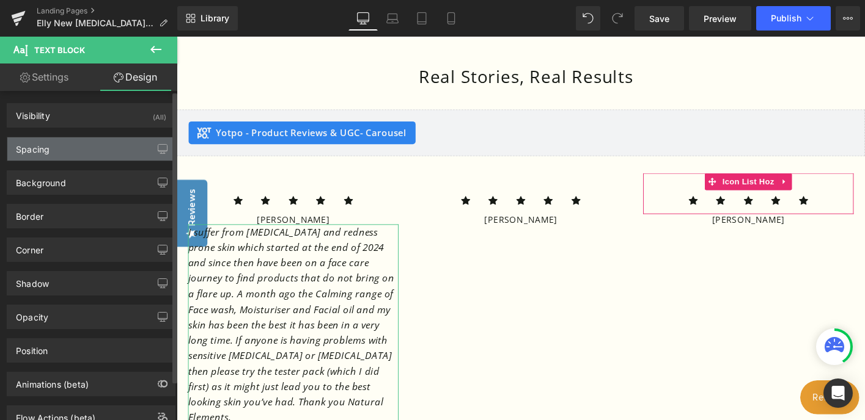
click at [89, 150] on div "Spacing" at bounding box center [90, 149] width 167 height 23
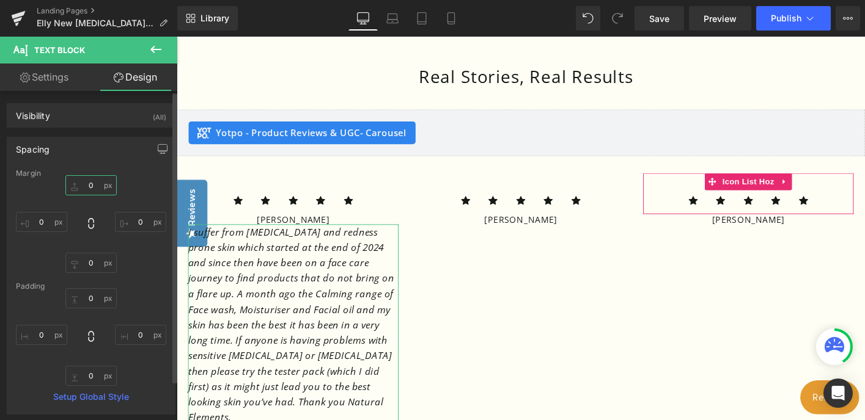
click at [93, 183] on input "0" at bounding box center [90, 185] width 51 height 20
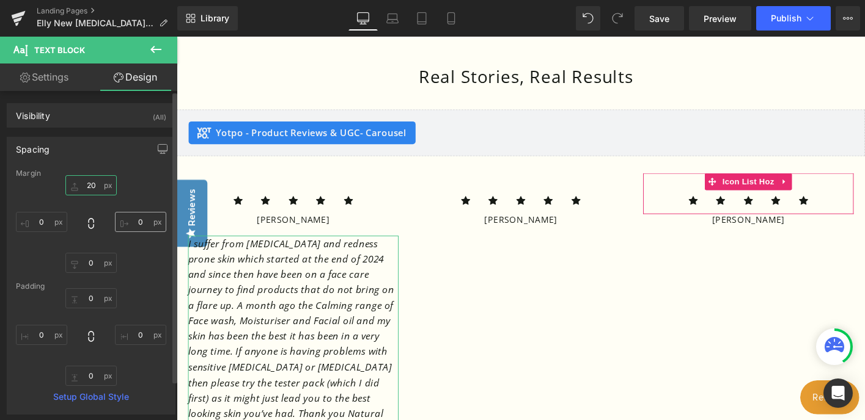
type input "20"
click at [133, 219] on input "0" at bounding box center [140, 222] width 51 height 20
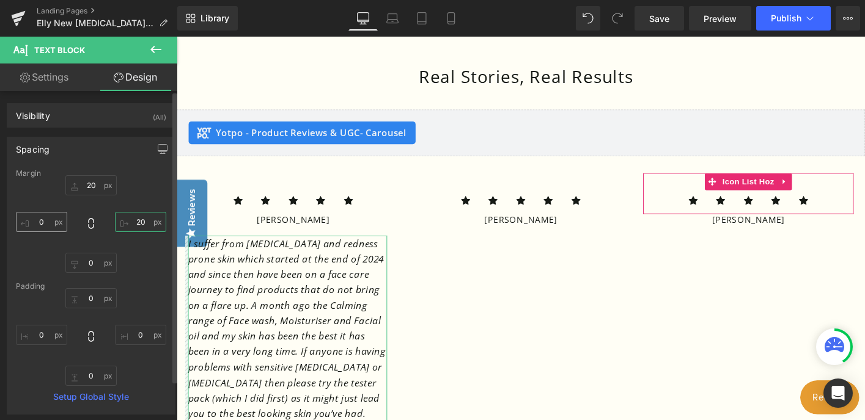
type input "20"
click at [37, 221] on input "0" at bounding box center [41, 222] width 51 height 20
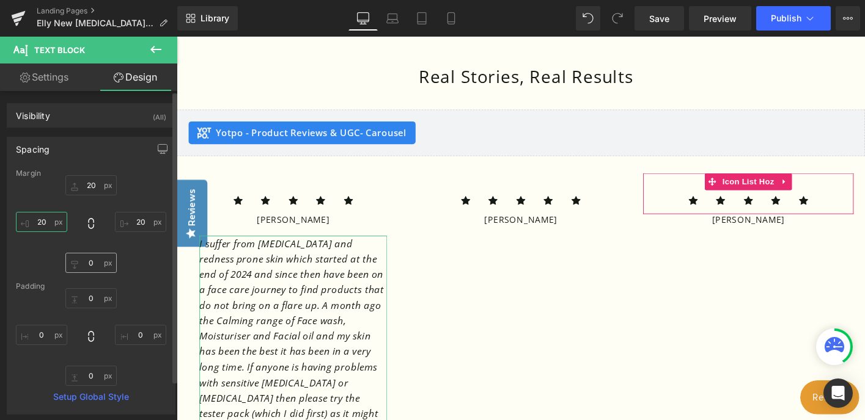
type input "20"
click at [85, 263] on input "0" at bounding box center [90, 263] width 51 height 20
type input "20"
click at [81, 302] on input "0" at bounding box center [90, 298] width 51 height 20
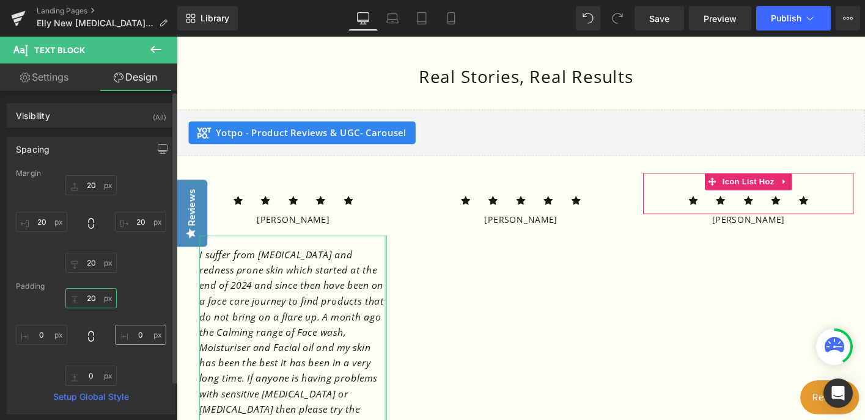
type input "20"
click at [129, 336] on input "0" at bounding box center [140, 335] width 51 height 20
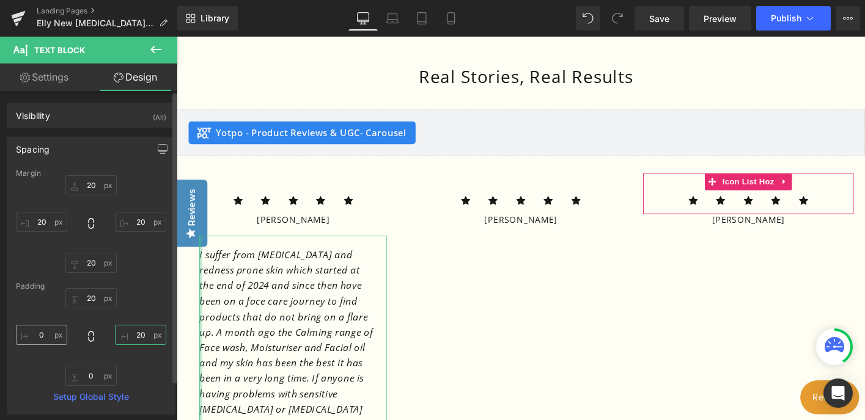
type input "20"
click at [37, 334] on input "0" at bounding box center [41, 335] width 51 height 20
type input "2"
click at [83, 375] on input "0" at bounding box center [90, 376] width 51 height 20
type input "20"
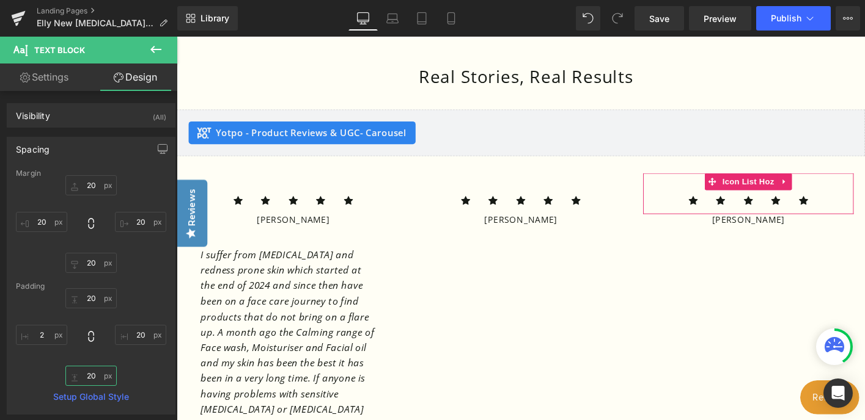
click at [177, 37] on div at bounding box center [177, 37] width 0 height 0
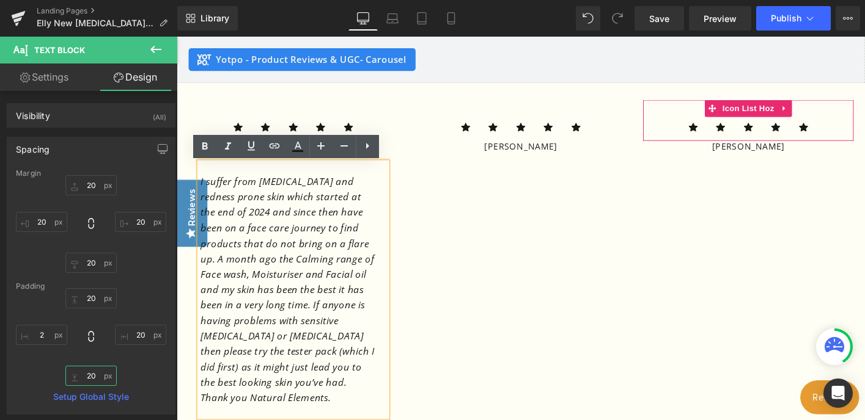
scroll to position [1221, 0]
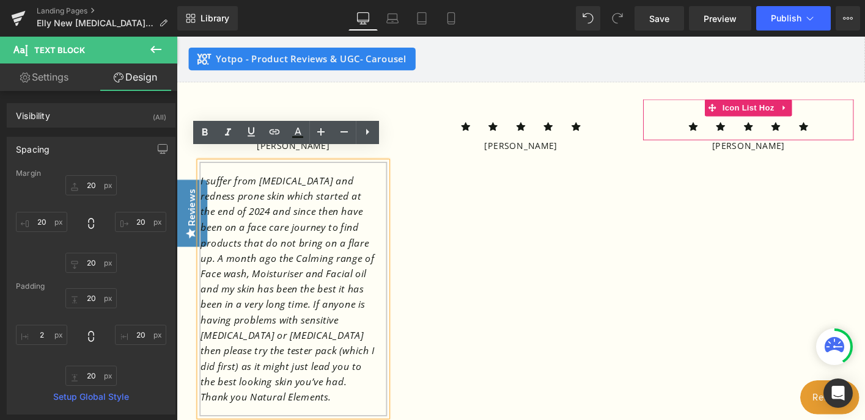
click at [355, 238] on p "I suffer from [MEDICAL_DATA] and redness prone skin which started at the end of…" at bounding box center [296, 307] width 188 height 249
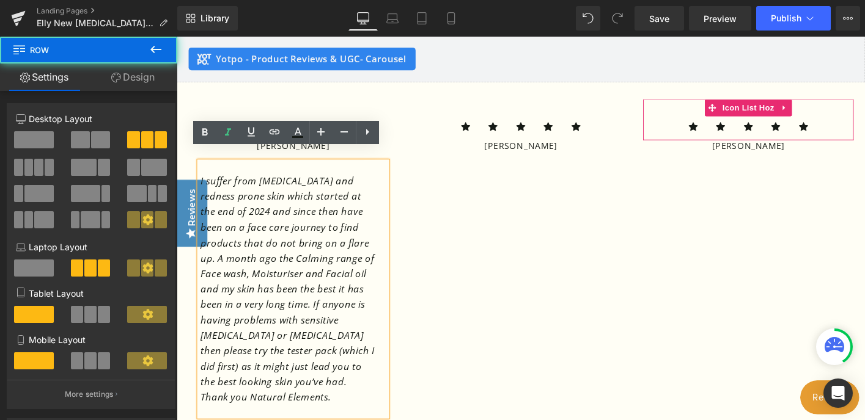
click at [458, 235] on div "Icon Icon Icon Icon Icon Icon List [PERSON_NAME] Heading Text Block Icon Icon" at bounding box center [546, 275] width 733 height 378
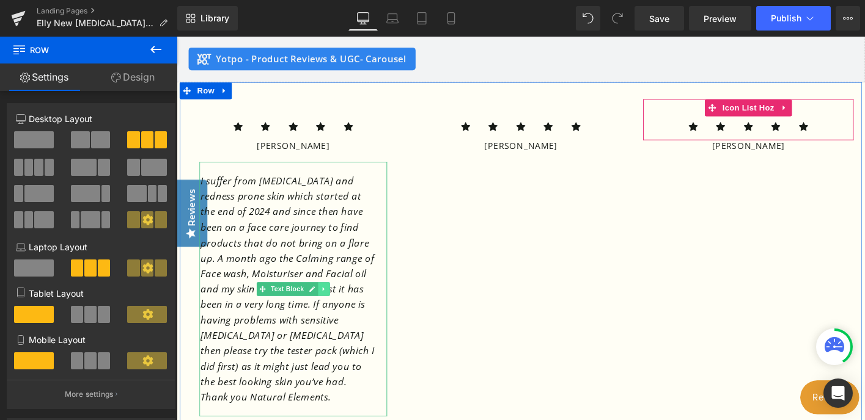
click at [332, 301] on link at bounding box center [334, 308] width 13 height 15
click at [325, 304] on icon at bounding box center [328, 307] width 7 height 7
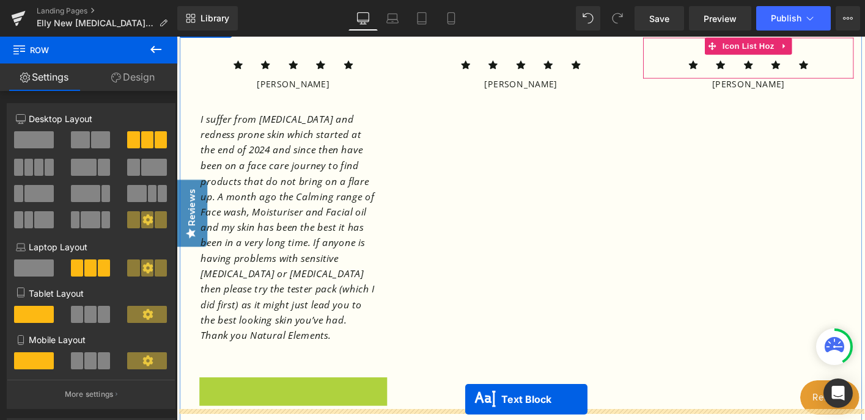
scroll to position [1280, 0]
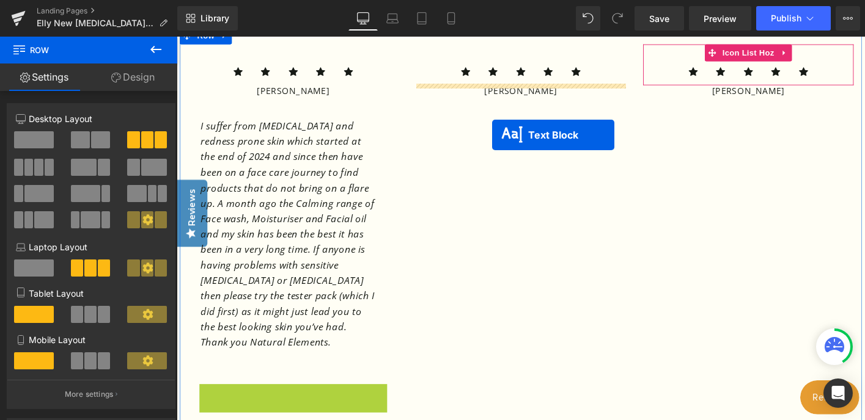
drag, startPoint x: 268, startPoint y: 220, endPoint x: 515, endPoint y: 142, distance: 258.8
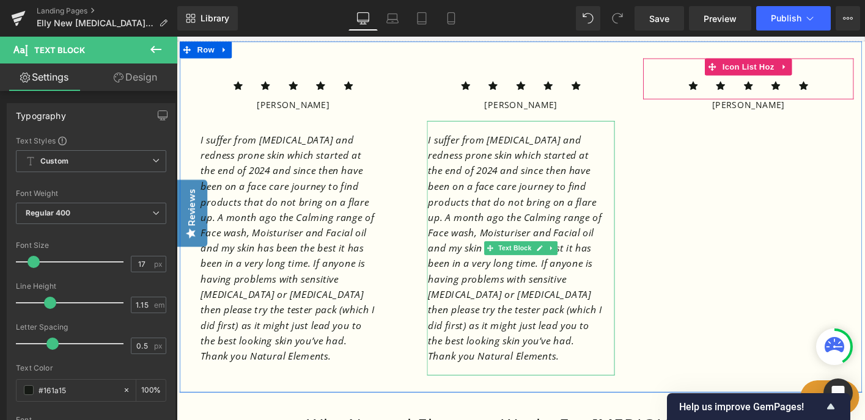
scroll to position [1265, 0]
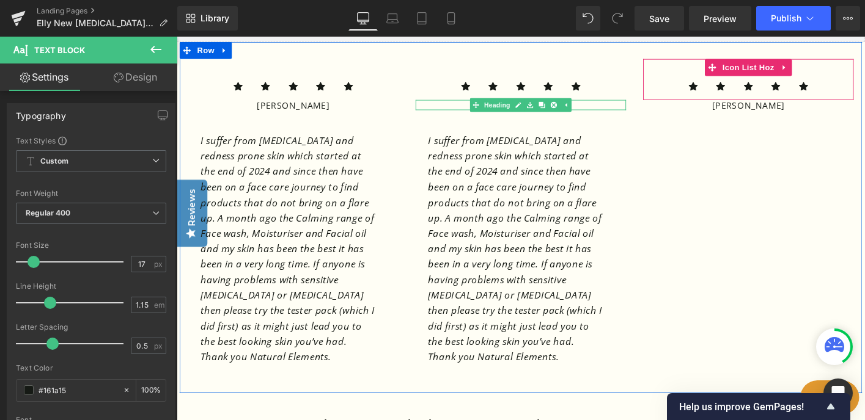
click at [555, 106] on icon at bounding box center [556, 109] width 7 height 7
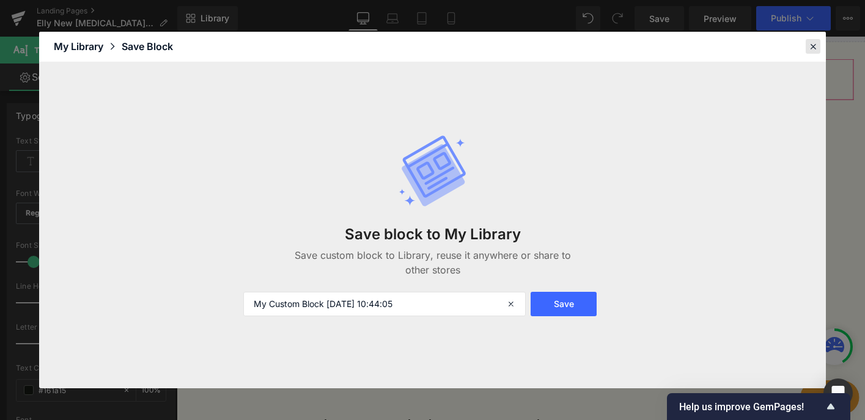
click at [812, 45] on icon at bounding box center [812, 46] width 11 height 11
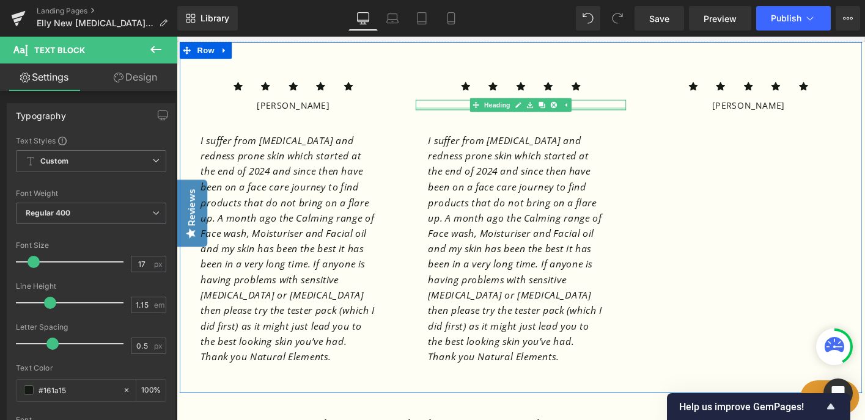
click at [630, 112] on div at bounding box center [546, 113] width 226 height 3
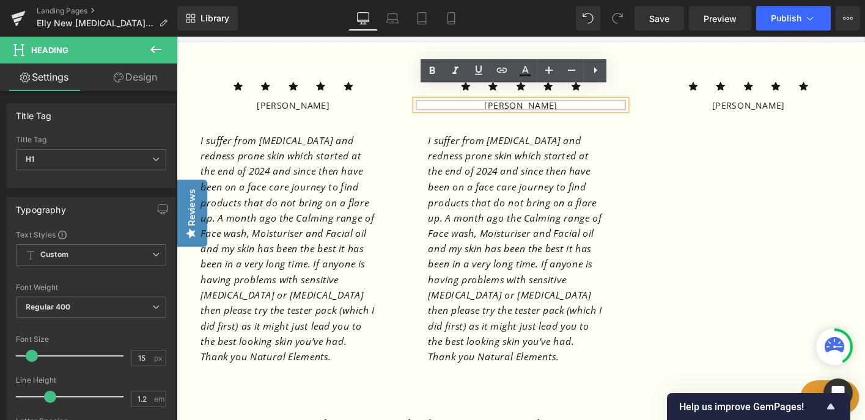
click at [588, 105] on h1 "[PERSON_NAME]" at bounding box center [546, 110] width 226 height 11
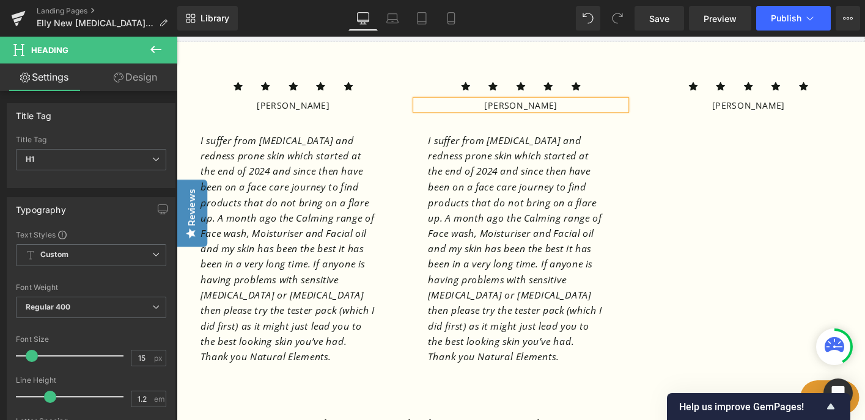
click at [555, 161] on icon "I suffer from [MEDICAL_DATA] and redness prone skin which started at the end of…" at bounding box center [540, 264] width 187 height 247
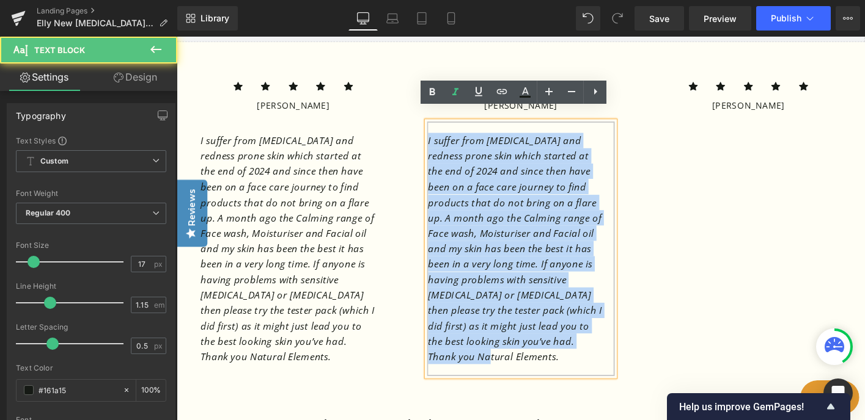
drag, startPoint x: 446, startPoint y: 136, endPoint x: 543, endPoint y: 368, distance: 251.2
click at [543, 368] on p "I suffer from [MEDICAL_DATA] and redness prone skin which started at the end of…" at bounding box center [541, 264] width 188 height 249
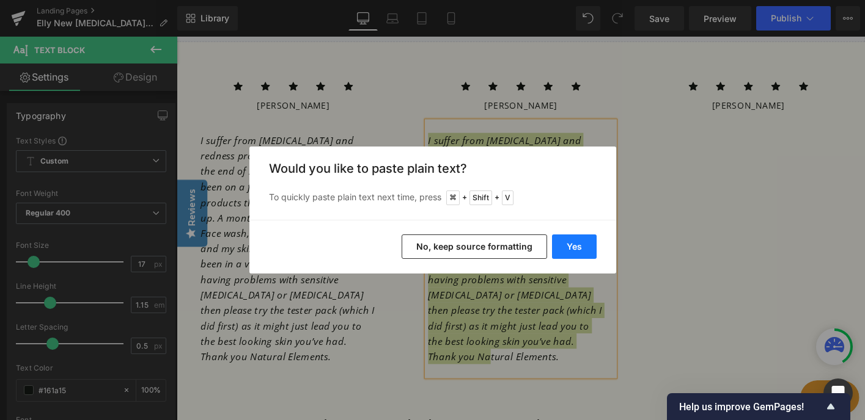
click at [570, 251] on button "Yes" at bounding box center [574, 247] width 45 height 24
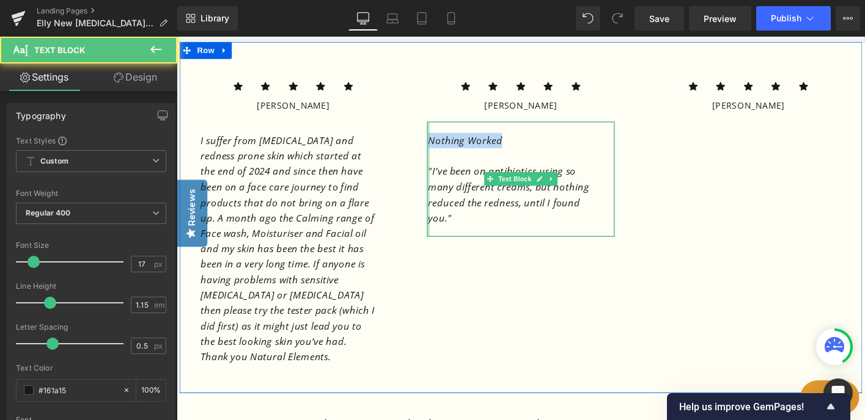
drag, startPoint x: 528, startPoint y: 133, endPoint x: 445, endPoint y: 136, distance: 83.2
click at [446, 136] on div "Nothing Worked "I’ve been on antibiotics using so many different creams, but no…" at bounding box center [547, 190] width 202 height 124
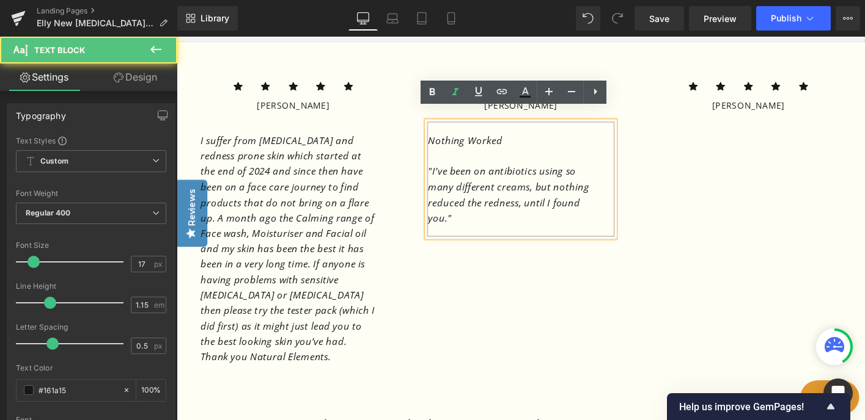
click at [451, 174] on icon ""I’ve been on antibiotics using so many different creams, but nothing reduced t…" at bounding box center [533, 206] width 173 height 64
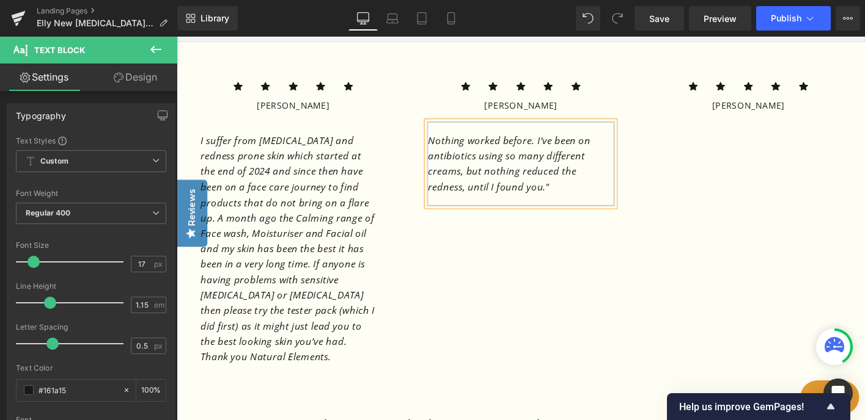
click at [601, 190] on p "Nothing worked before. I ’ve been on antibiotics using so many different creams…" at bounding box center [541, 173] width 188 height 67
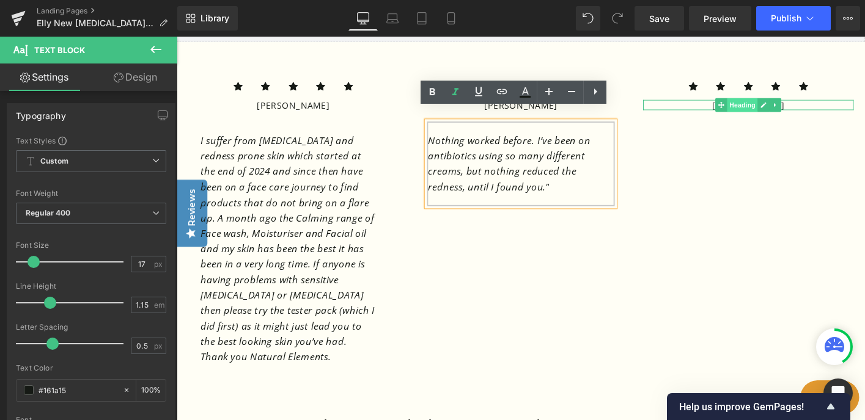
click at [798, 103] on span "Heading" at bounding box center [784, 110] width 33 height 15
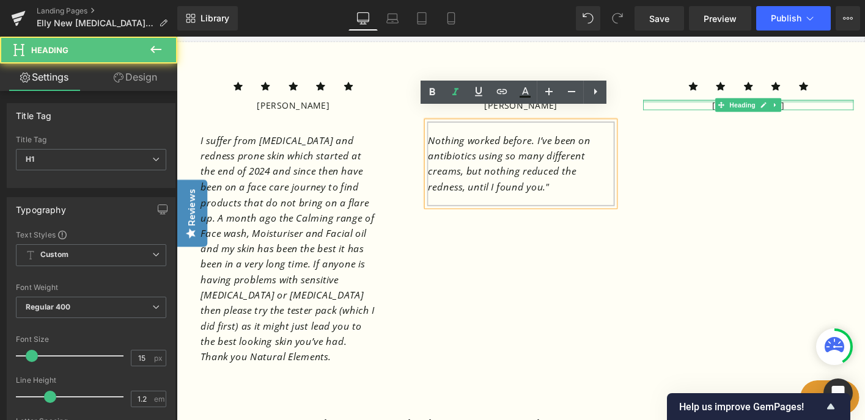
click at [848, 105] on div at bounding box center [791, 106] width 226 height 3
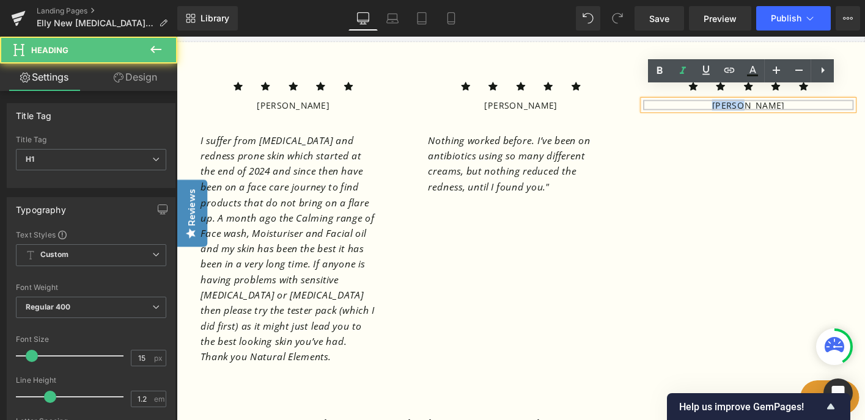
drag, startPoint x: 835, startPoint y: 101, endPoint x: 764, endPoint y: 98, distance: 71.0
click at [764, 105] on h1 "[PERSON_NAME]" at bounding box center [791, 110] width 226 height 11
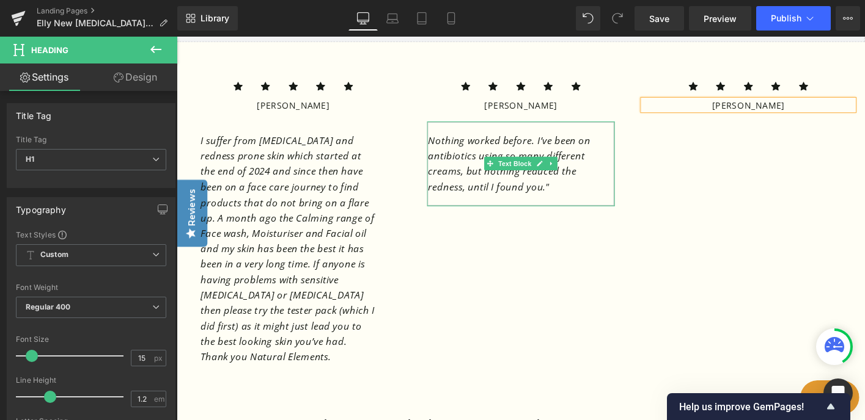
click at [497, 156] on icon "’ve been on antibiotics using so many different creams, but nothing reduced the…" at bounding box center [534, 173] width 175 height 64
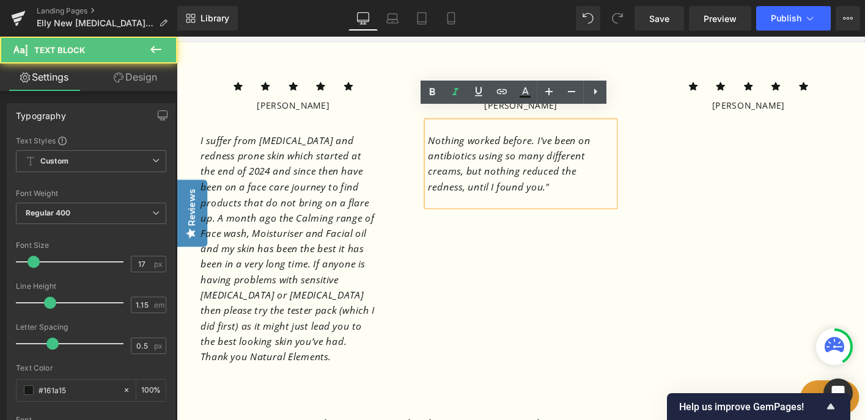
click at [696, 159] on div "Icon Icon Icon Icon Icon Icon List [PERSON_NAME] Heading Text Block Icon Icon" at bounding box center [546, 231] width 733 height 378
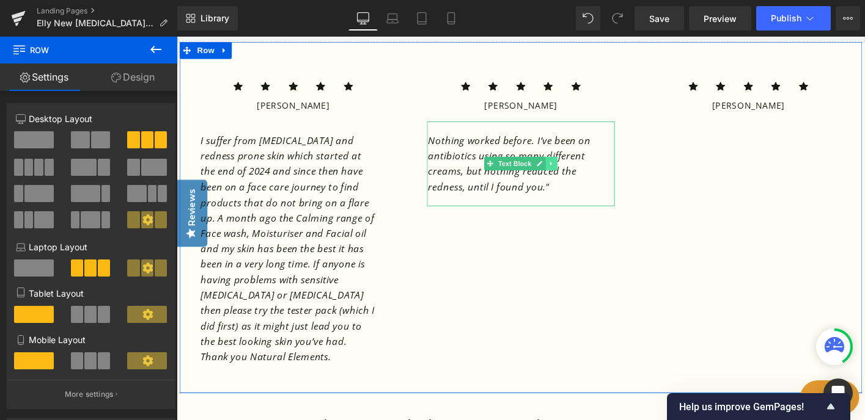
click at [578, 171] on icon at bounding box center [579, 173] width 2 height 4
click at [570, 170] on icon at bounding box center [573, 173] width 7 height 7
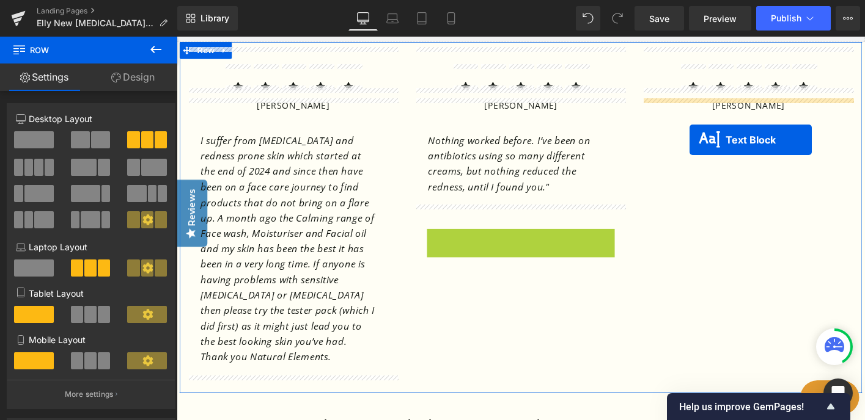
drag, startPoint x: 514, startPoint y: 274, endPoint x: 728, endPoint y: 148, distance: 248.2
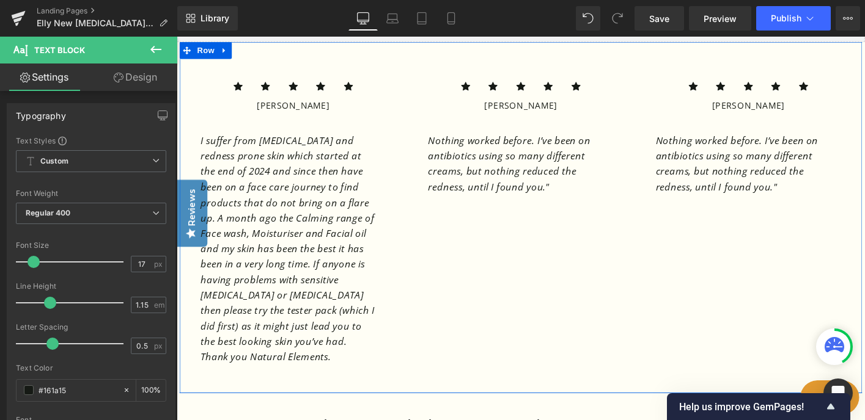
click at [744, 145] on icon "’ve been on antibiotics using so many different creams, but nothing reduced the…" at bounding box center [778, 173] width 175 height 64
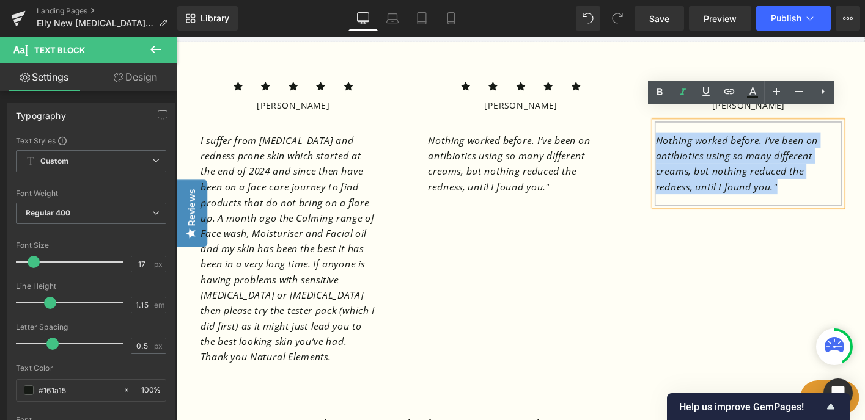
drag, startPoint x: 832, startPoint y: 185, endPoint x: 689, endPoint y: 133, distance: 152.2
click at [691, 140] on p "Nothing worked before. I ’ve been on antibiotics using so many different creams…" at bounding box center [785, 173] width 188 height 67
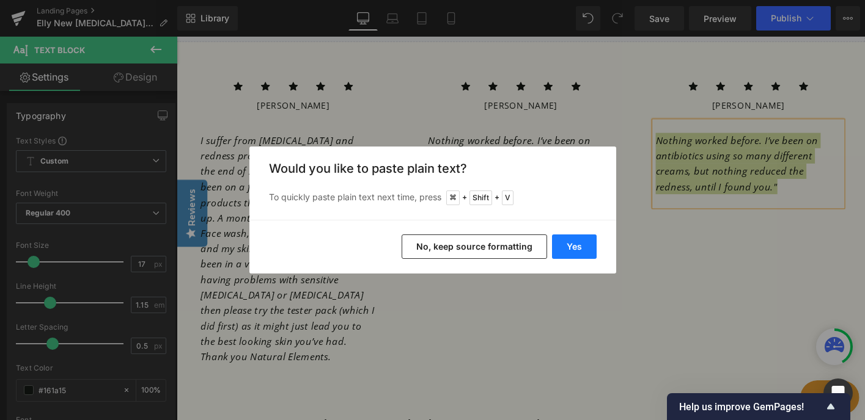
click at [571, 246] on button "Yes" at bounding box center [574, 247] width 45 height 24
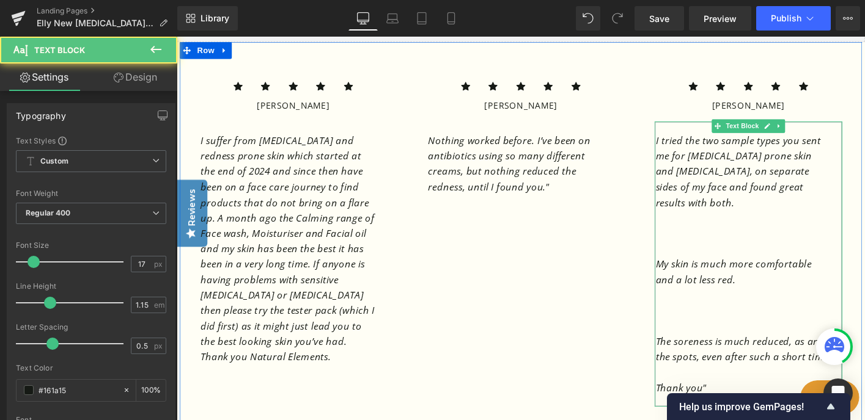
click at [740, 240] on p at bounding box center [785, 248] width 188 height 17
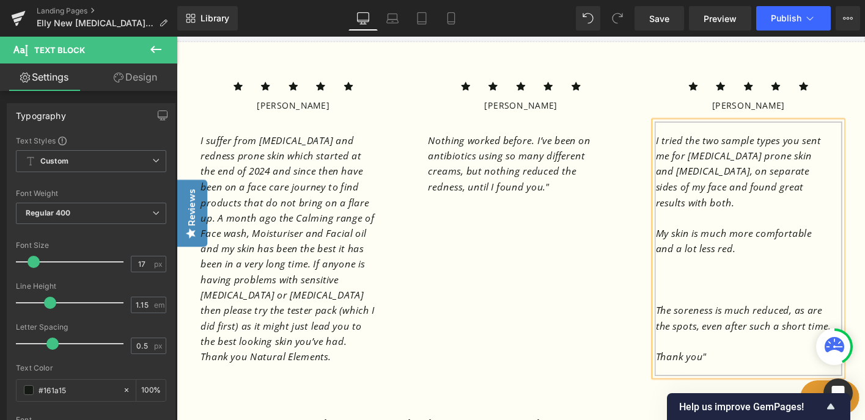
click at [692, 241] on icon "My skin is much more comfortable and a lot less red." at bounding box center [774, 256] width 167 height 31
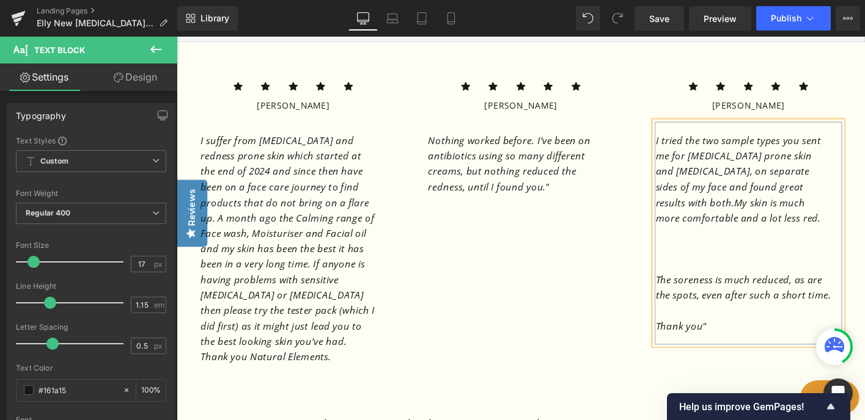
click at [691, 291] on icon "The soreness is much reduced, as are the spots, even after such a short time." at bounding box center [785, 306] width 188 height 31
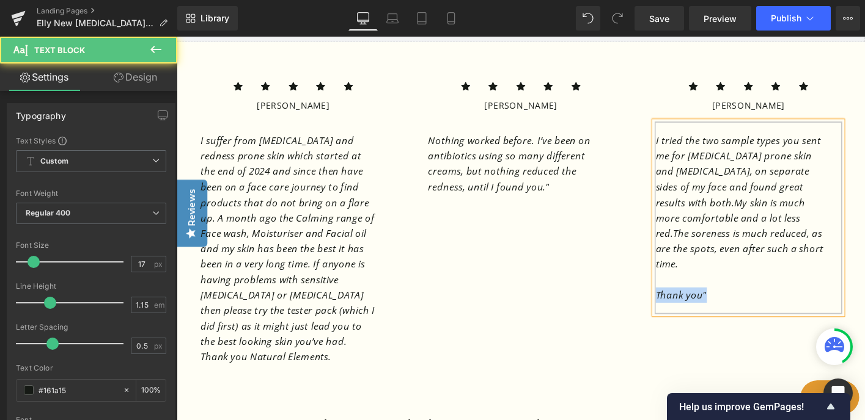
drag, startPoint x: 754, startPoint y: 284, endPoint x: 683, endPoint y: 284, distance: 70.9
click at [683, 284] on div "Icon Icon Icon Icon Icon Icon List [PERSON_NAME] Heading I tried the two sample…" at bounding box center [791, 204] width 244 height 287
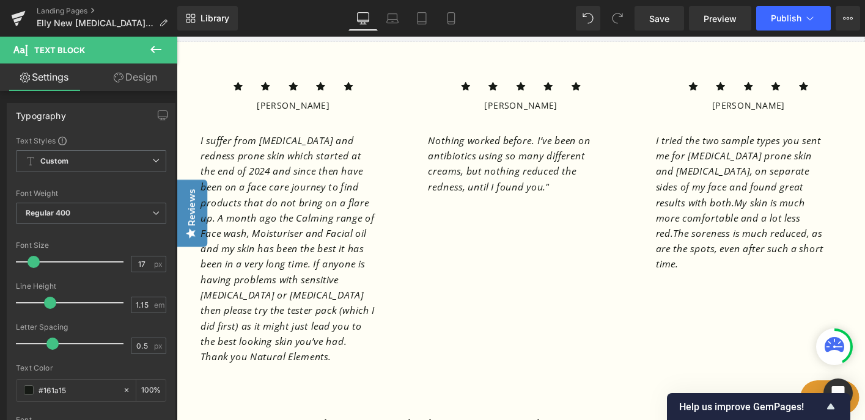
click at [155, 48] on icon at bounding box center [156, 49] width 15 height 15
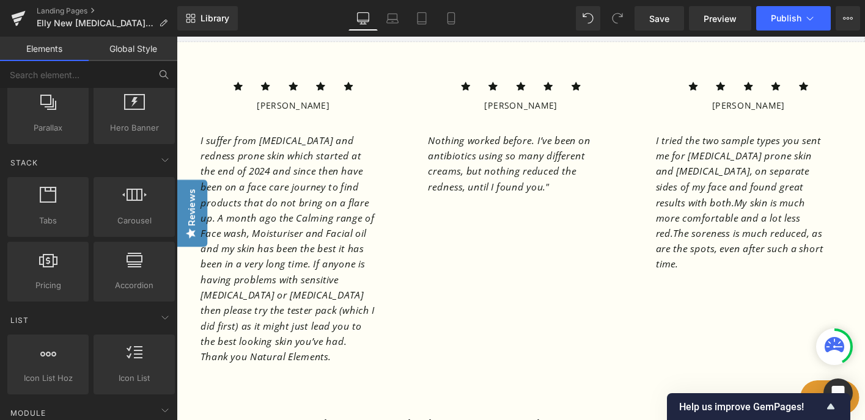
scroll to position [0, 0]
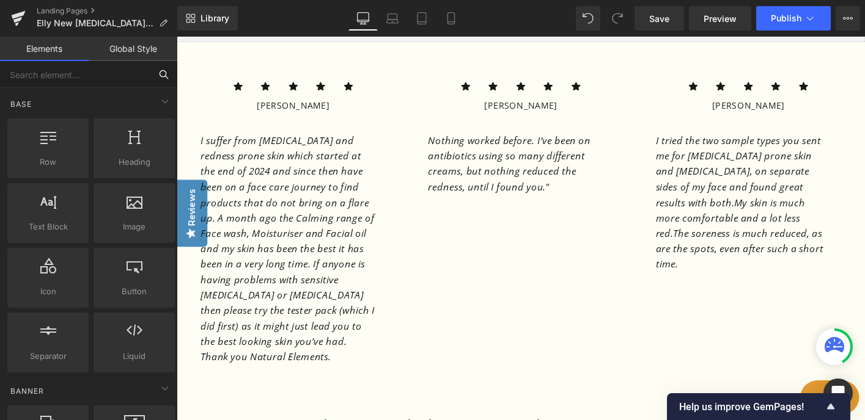
click at [71, 77] on input "text" at bounding box center [75, 74] width 150 height 27
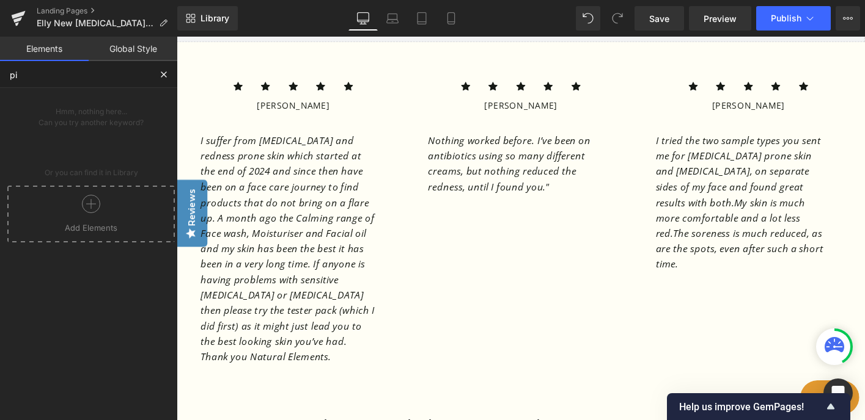
type input "p"
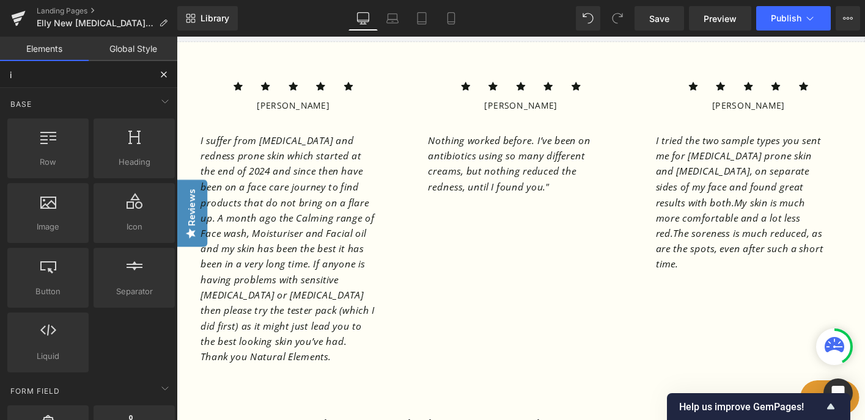
type input "im"
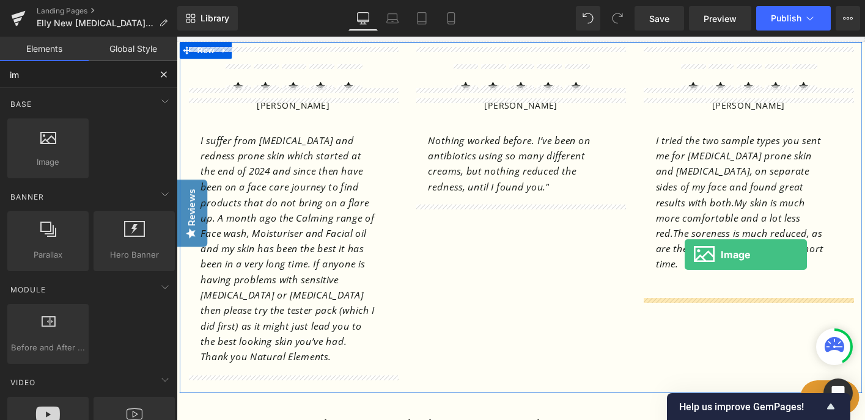
drag, startPoint x: 236, startPoint y: 178, endPoint x: 722, endPoint y: 271, distance: 495.3
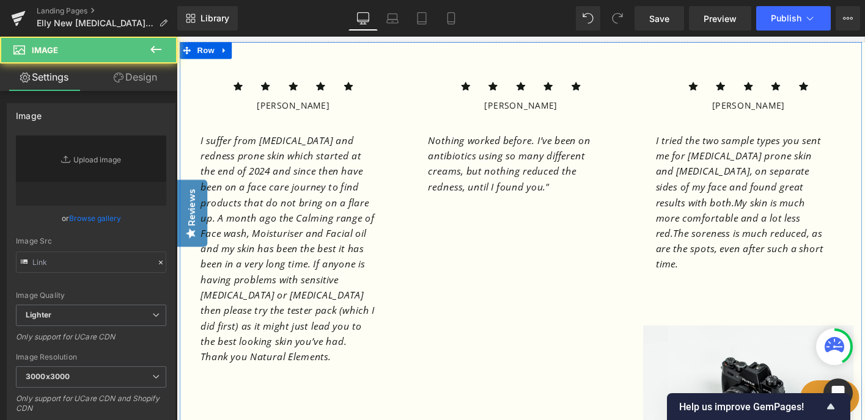
type input "//[DOMAIN_NAME][URL]"
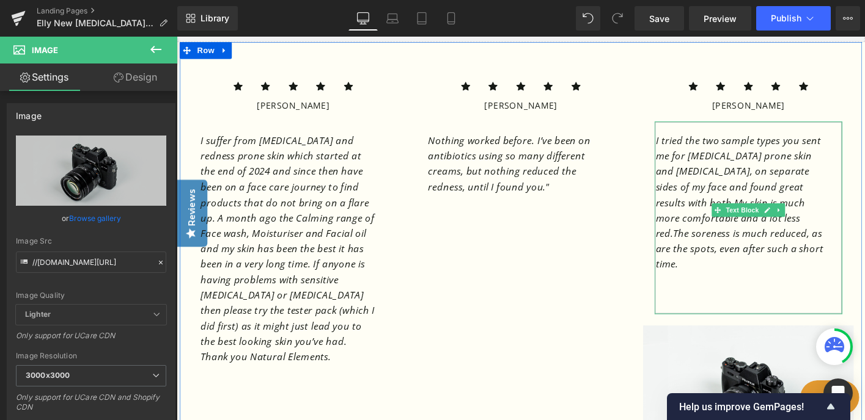
click at [864, 246] on div "I tried the two sample types you sent me for [MEDICAL_DATA] prone skin and [MED…" at bounding box center [791, 231] width 202 height 207
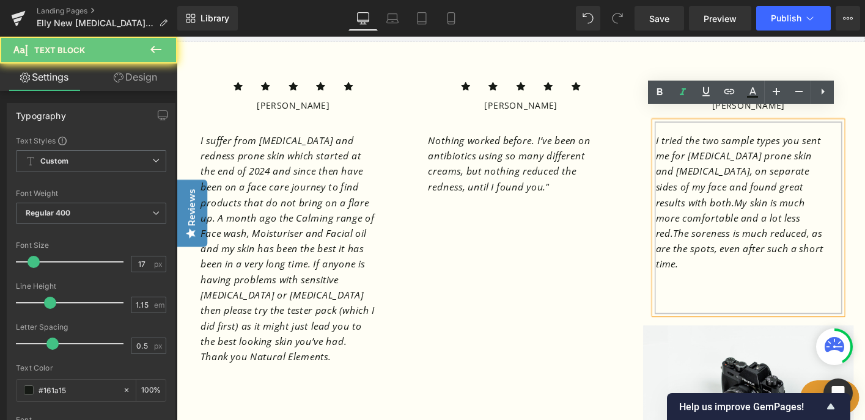
click at [752, 293] on div "I tried the two sample types you sent me for [MEDICAL_DATA] prone skin and [MED…" at bounding box center [791, 231] width 202 height 207
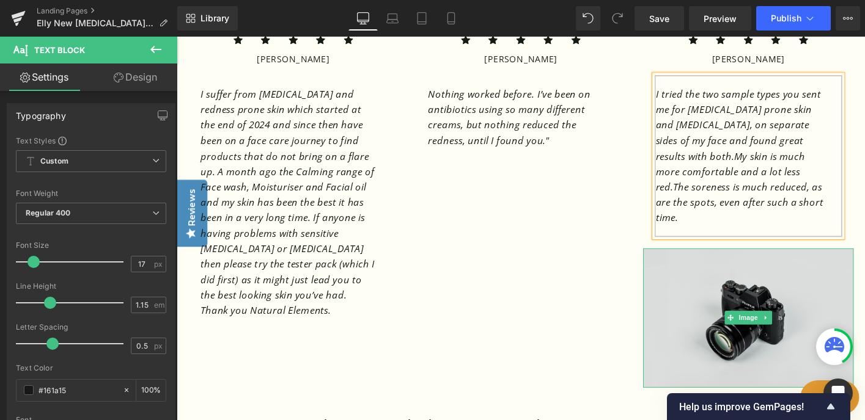
scroll to position [1324, 0]
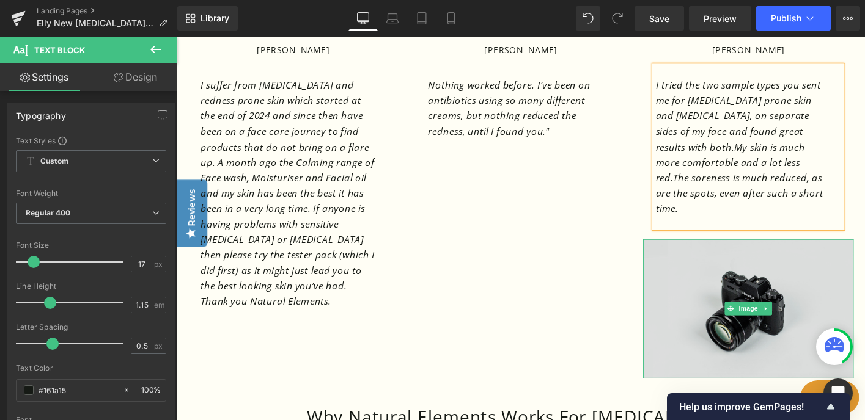
click at [718, 283] on img at bounding box center [791, 330] width 226 height 150
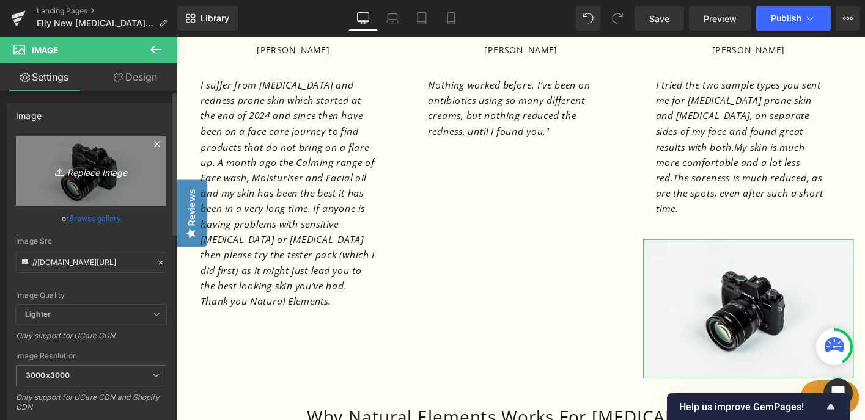
click at [103, 169] on icon "Replace Image" at bounding box center [91, 170] width 98 height 15
type input "C:\fakepath\Screenshot [DATE] 10.45.34.png"
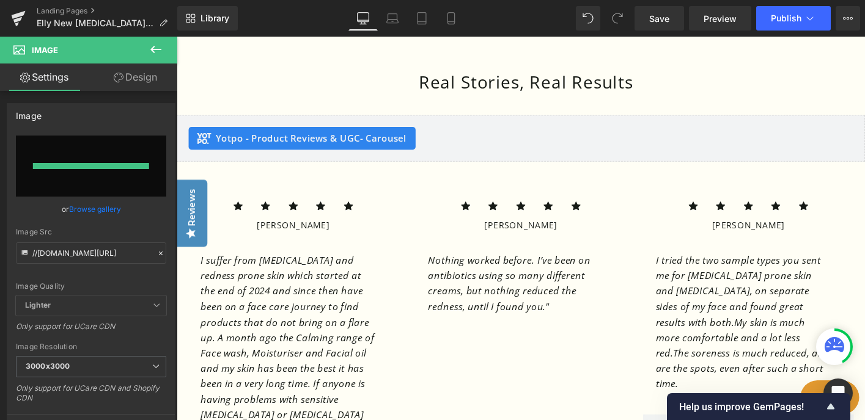
type input "[URL][DOMAIN_NAME]"
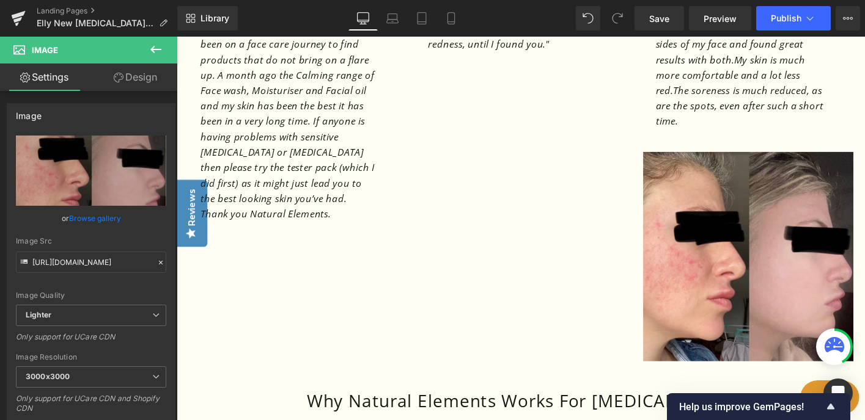
scroll to position [1423, 0]
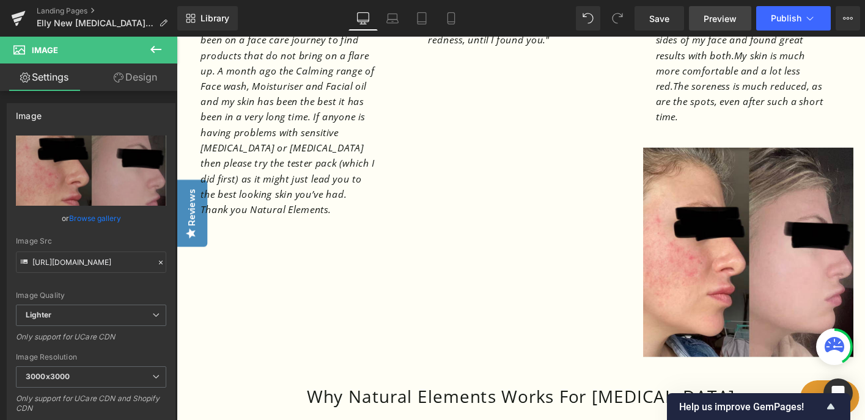
click at [723, 8] on link "Preview" at bounding box center [720, 18] width 62 height 24
click at [654, 23] on span "Save" at bounding box center [659, 18] width 20 height 13
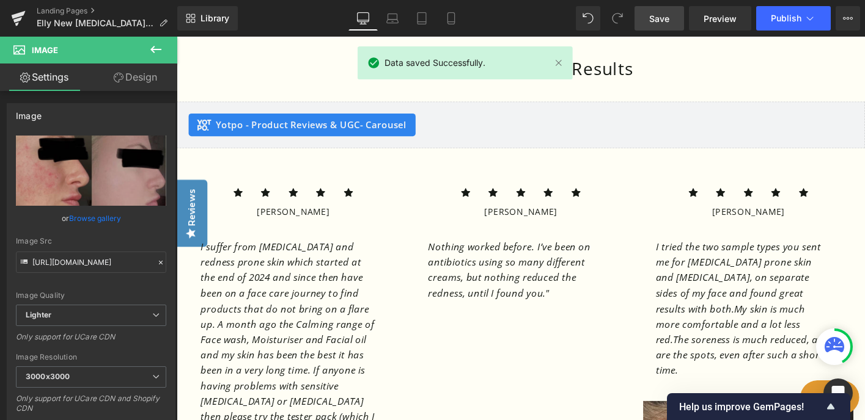
scroll to position [1152, 0]
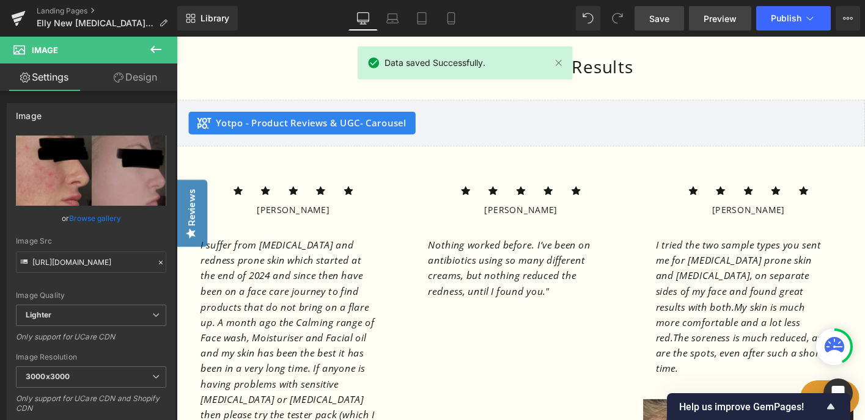
click at [729, 27] on link "Preview" at bounding box center [720, 18] width 62 height 24
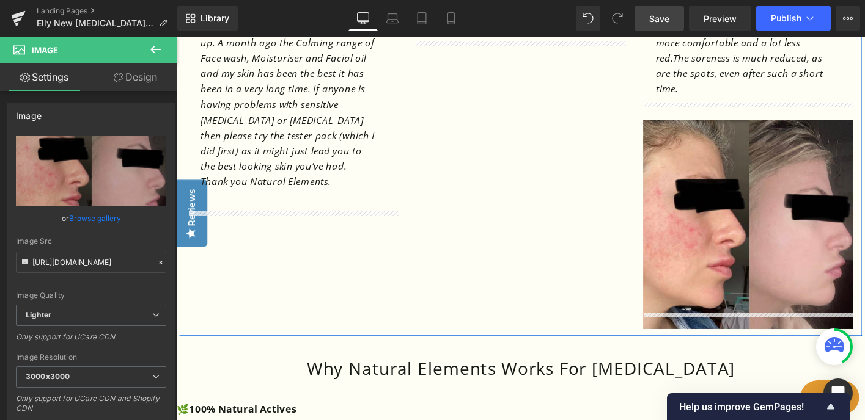
scroll to position [1434, 0]
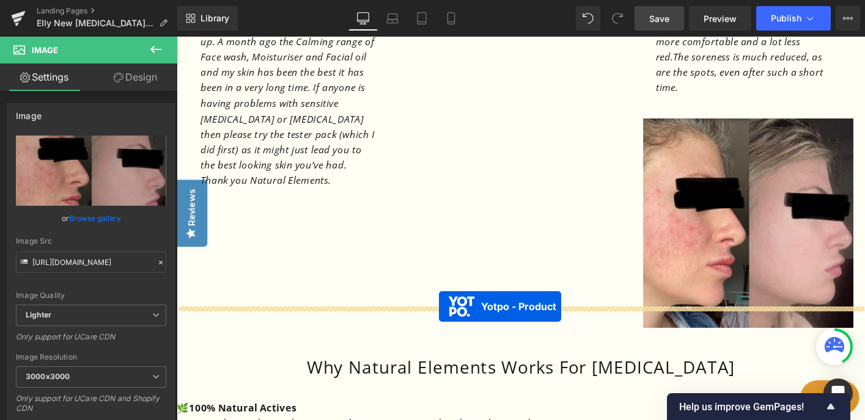
drag, startPoint x: 465, startPoint y: 247, endPoint x: 458, endPoint y: 327, distance: 80.3
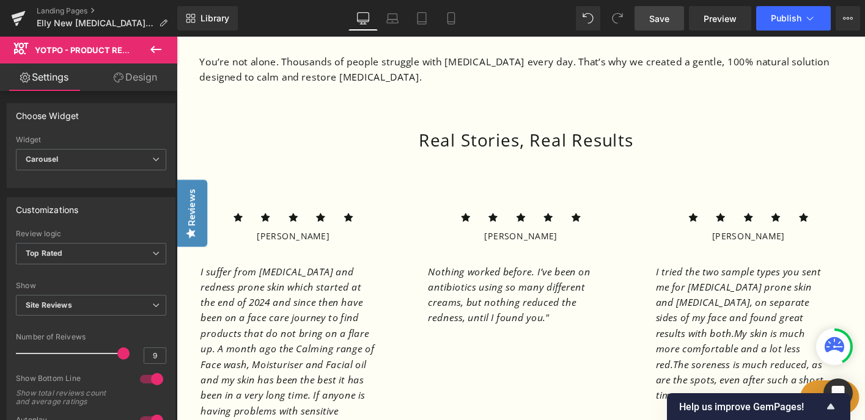
scroll to position [1055, 0]
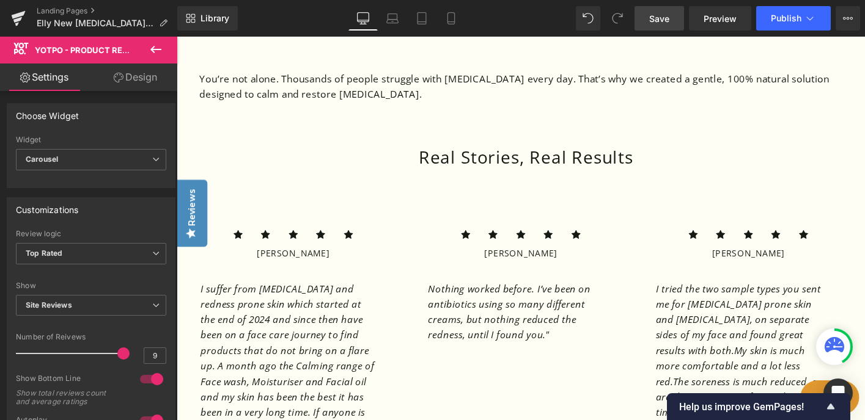
click at [665, 13] on span "Save" at bounding box center [659, 18] width 20 height 13
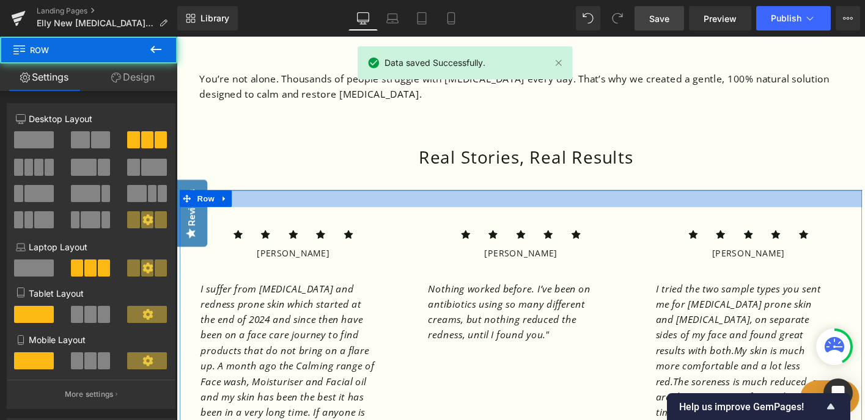
click at [533, 202] on div at bounding box center [546, 211] width 733 height 18
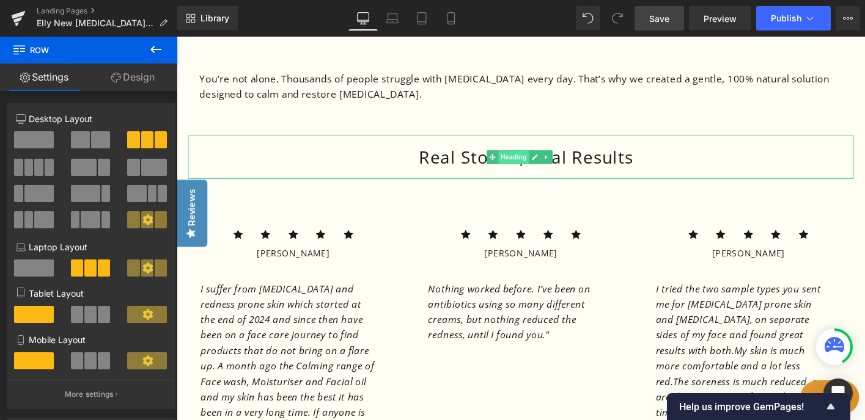
click at [537, 159] on span "Heading" at bounding box center [538, 166] width 33 height 15
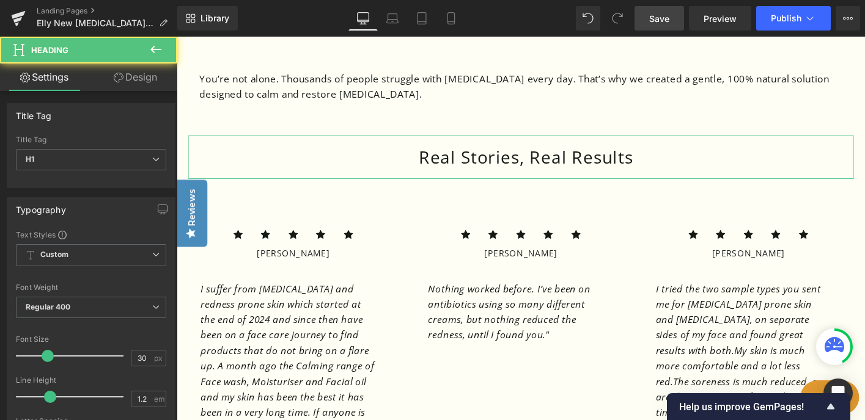
click at [148, 75] on link "Design" at bounding box center [135, 78] width 89 height 28
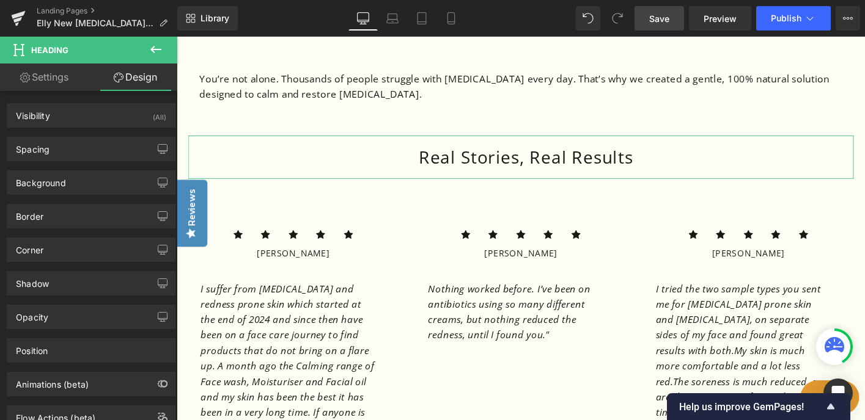
type input "20"
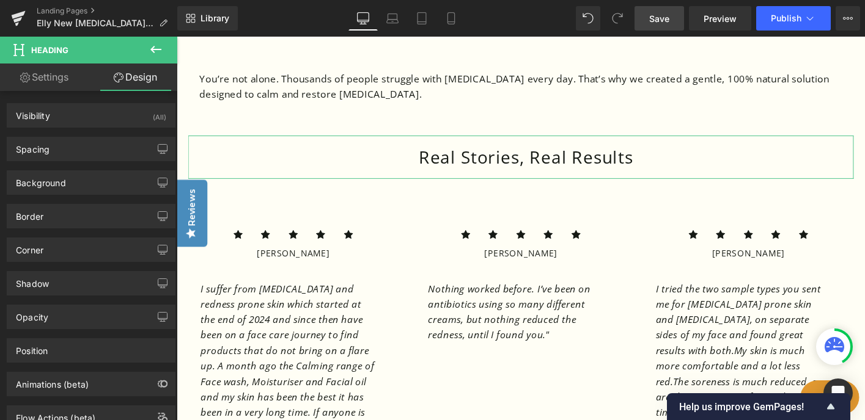
type input "2"
type input "20"
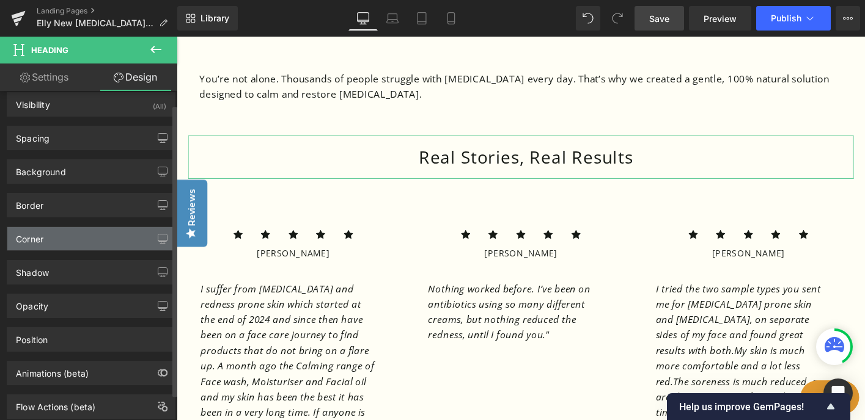
scroll to position [17, 0]
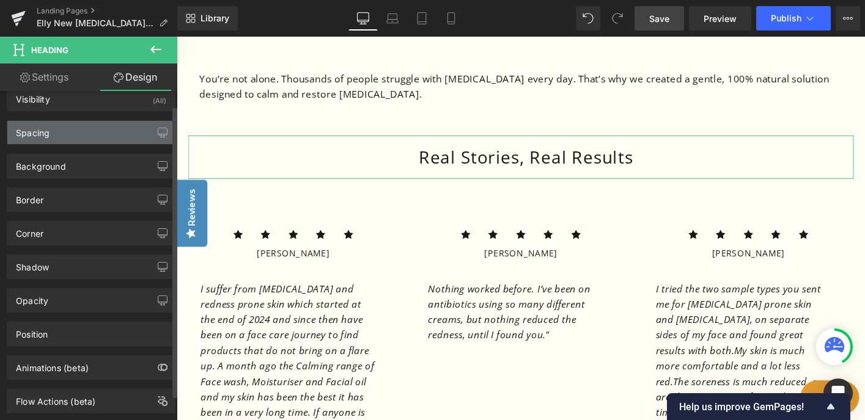
click at [131, 127] on div "Spacing" at bounding box center [90, 132] width 167 height 23
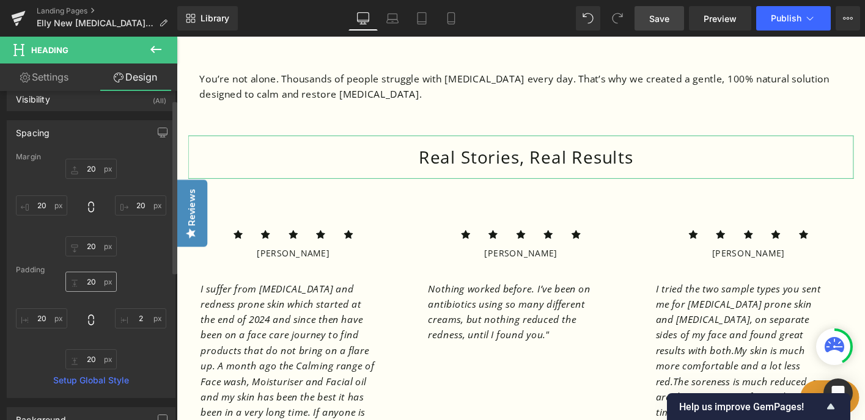
scroll to position [26, 0]
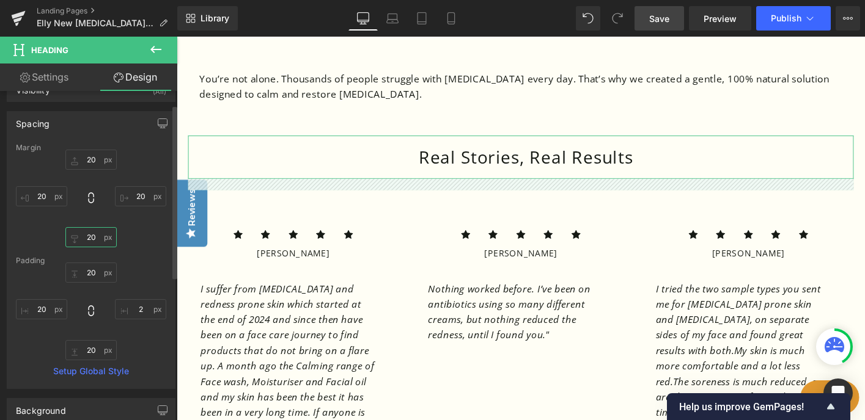
click at [92, 237] on input "20" at bounding box center [90, 237] width 51 height 20
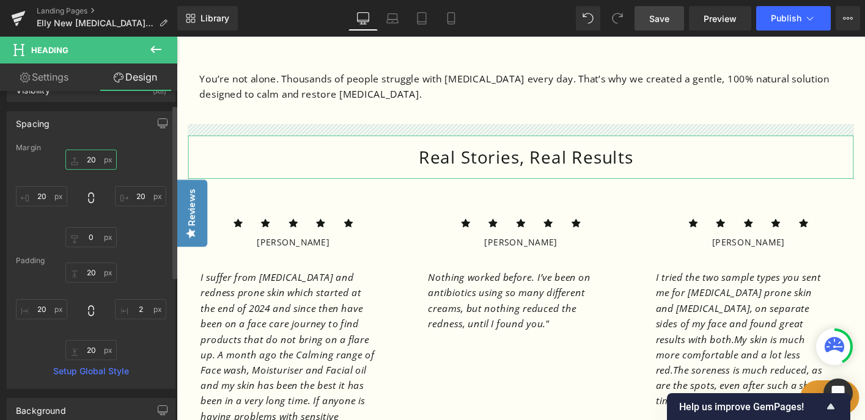
click at [93, 159] on input "20" at bounding box center [90, 160] width 51 height 20
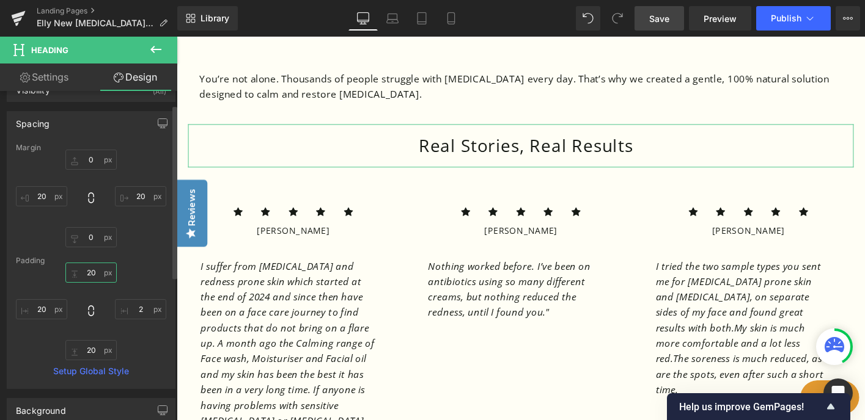
click at [94, 271] on input "20" at bounding box center [90, 273] width 51 height 20
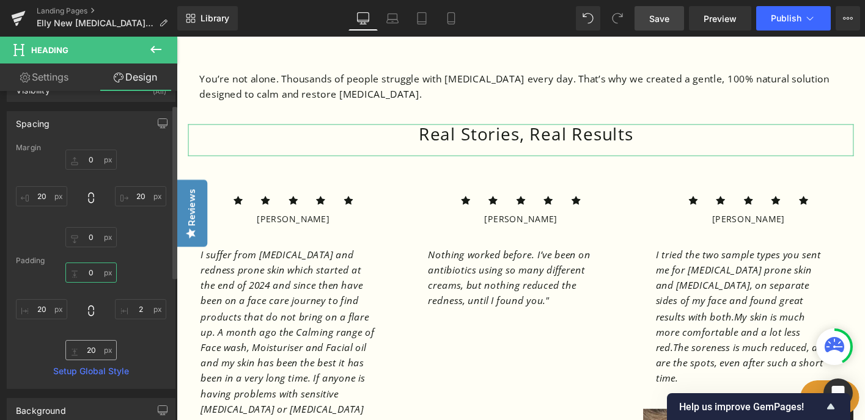
type input "0"
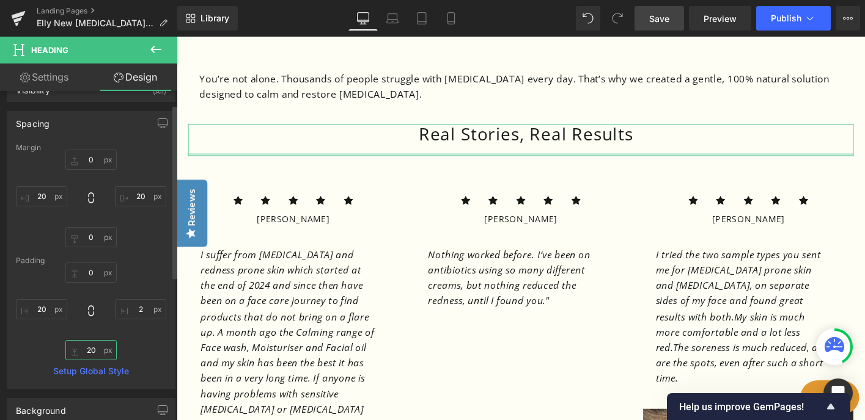
click at [93, 350] on input "20" at bounding box center [90, 350] width 51 height 20
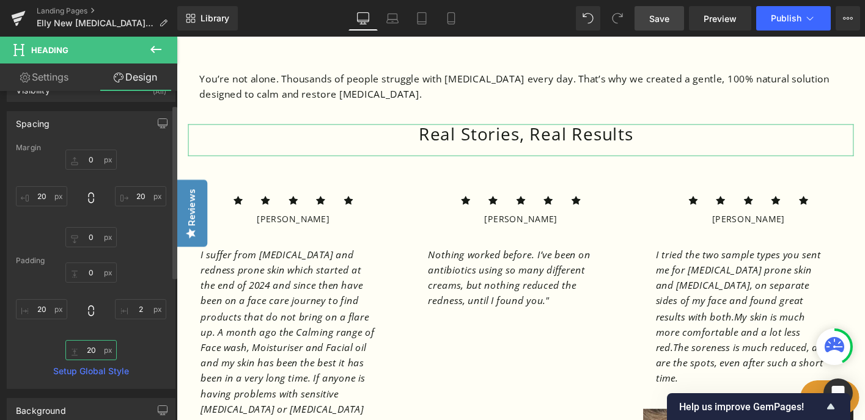
type input "0"
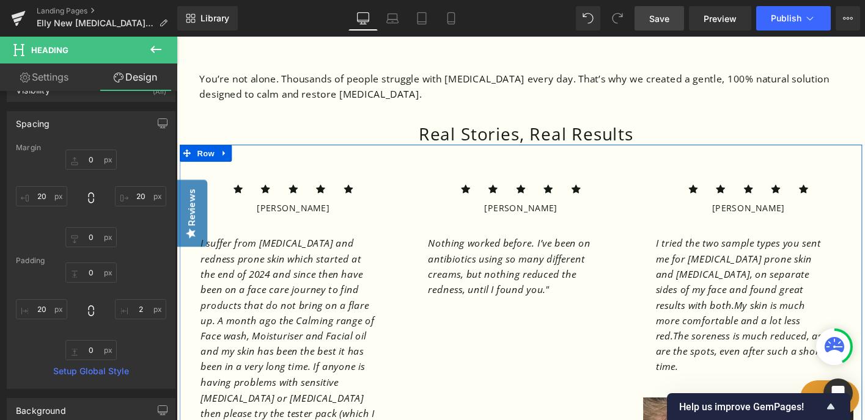
click at [526, 387] on div "Icon Icon Icon Icon Icon Icon List [PERSON_NAME] Heading Text Block Icon Icon" at bounding box center [546, 405] width 733 height 504
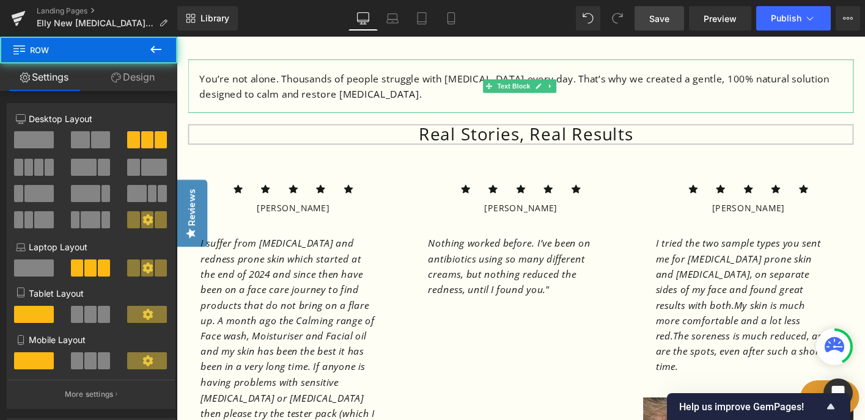
click at [705, 131] on h1 "Real Stories, Real Results" at bounding box center [552, 142] width 702 height 22
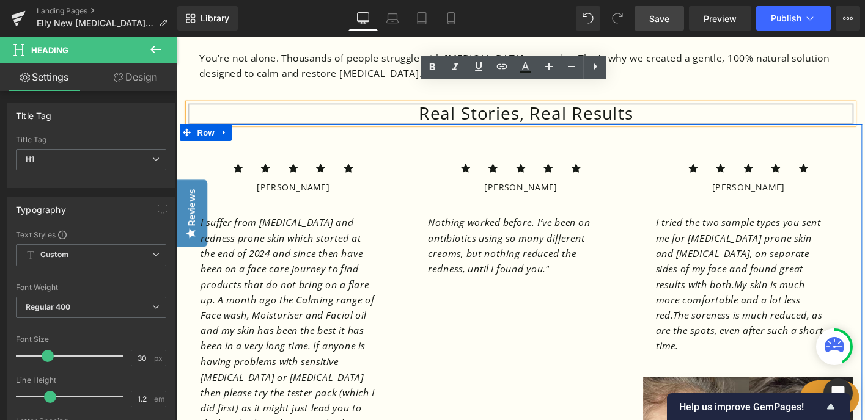
scroll to position [1087, 0]
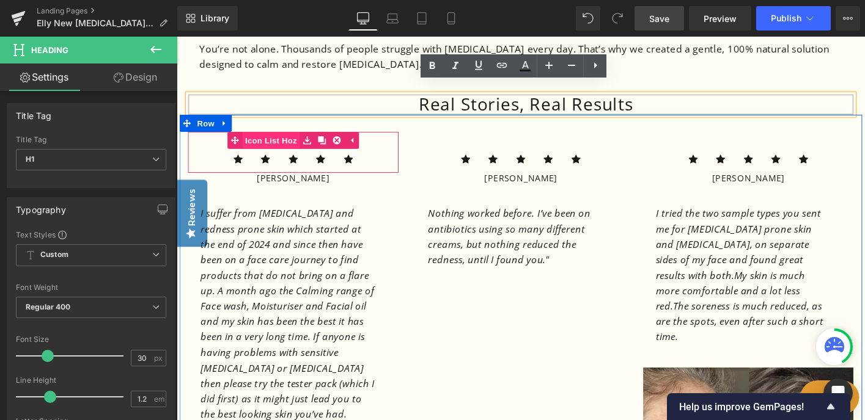
click at [277, 139] on span "Icon List Hoz" at bounding box center [278, 148] width 62 height 18
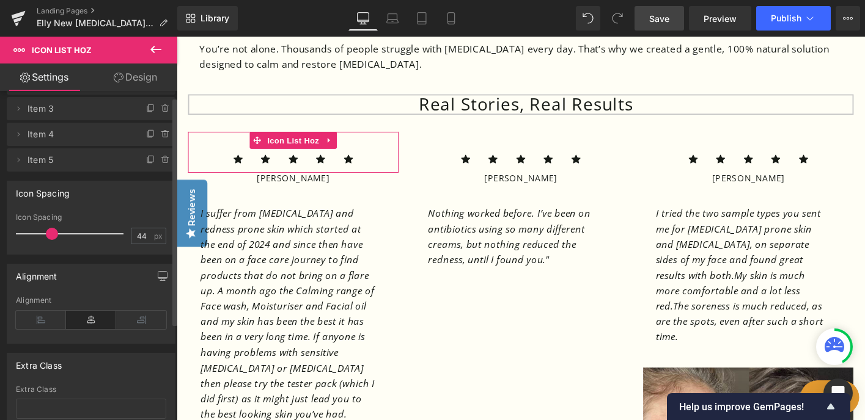
scroll to position [0, 0]
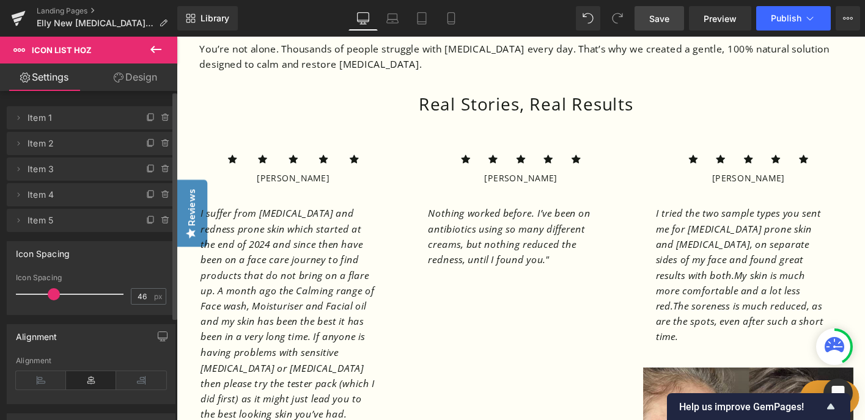
type input "44"
click at [53, 295] on span at bounding box center [52, 294] width 12 height 12
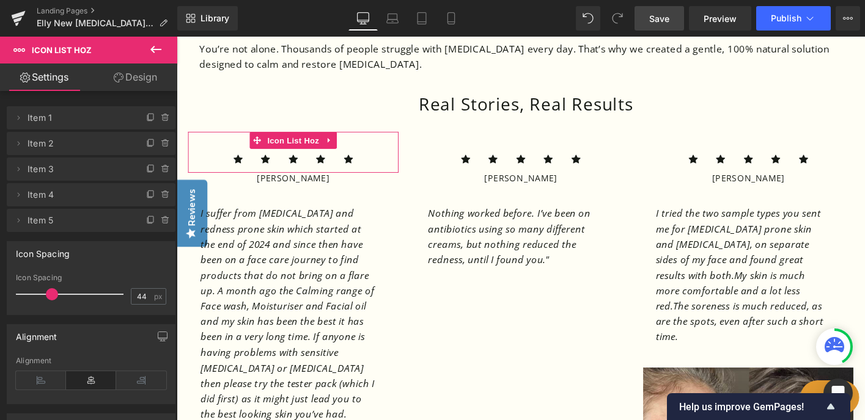
click at [140, 68] on link "Design" at bounding box center [135, 78] width 89 height 28
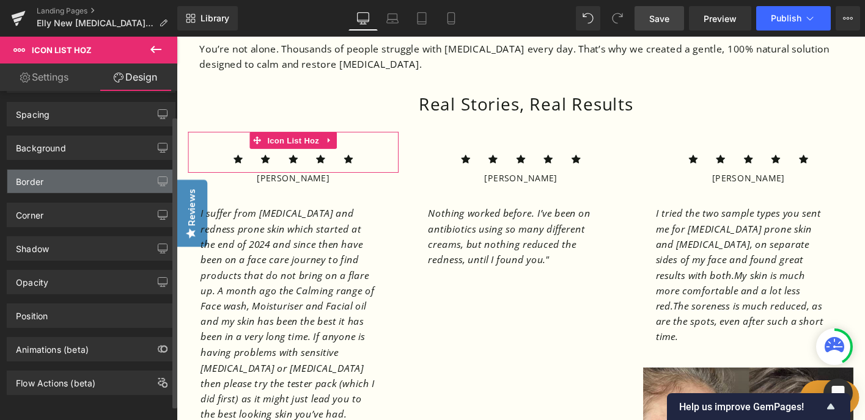
scroll to position [2, 0]
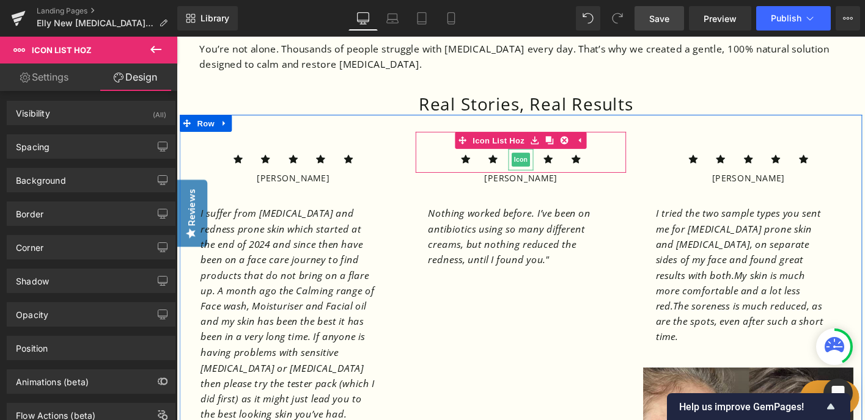
click at [537, 162] on span "Icon" at bounding box center [547, 169] width 20 height 15
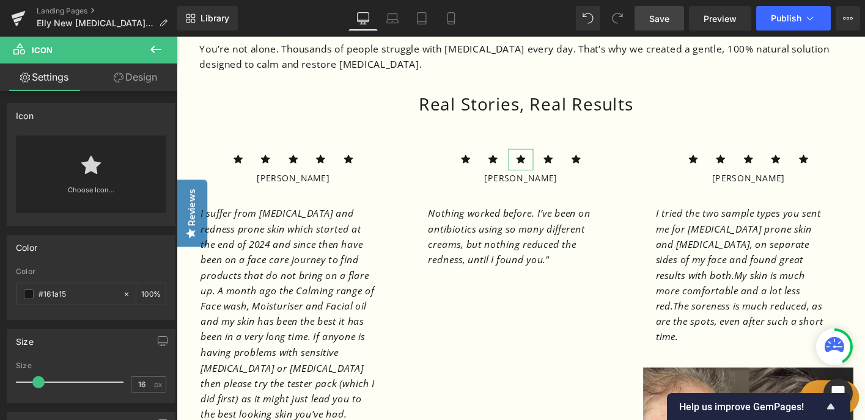
click at [144, 76] on link "Design" at bounding box center [135, 78] width 89 height 28
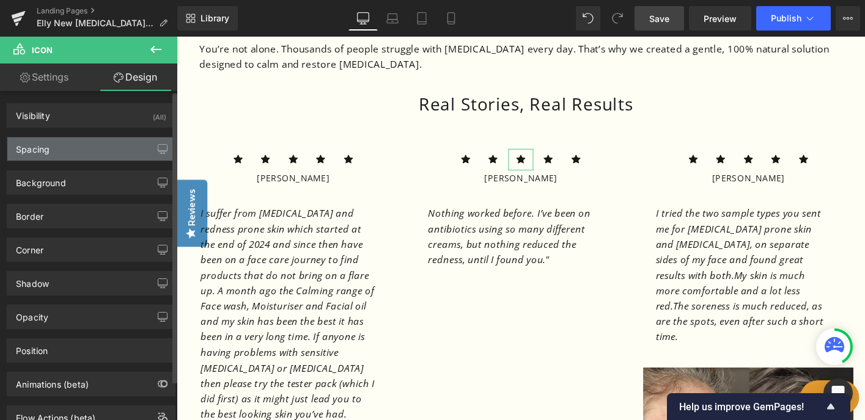
click at [109, 158] on div "Spacing" at bounding box center [90, 149] width 167 height 23
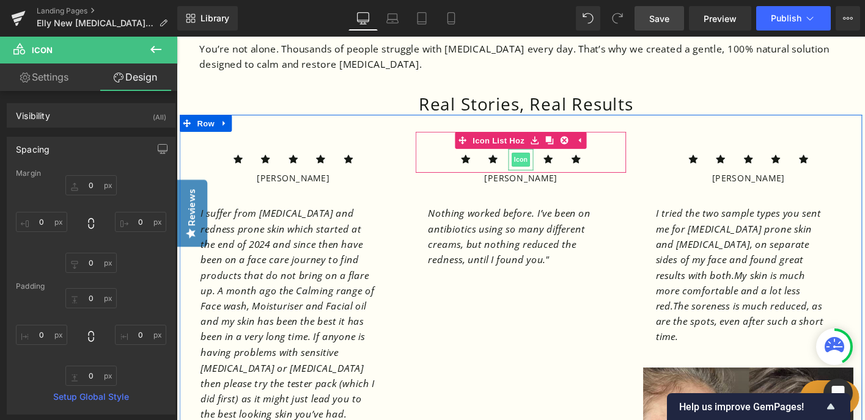
click at [546, 162] on span "Icon" at bounding box center [547, 169] width 20 height 15
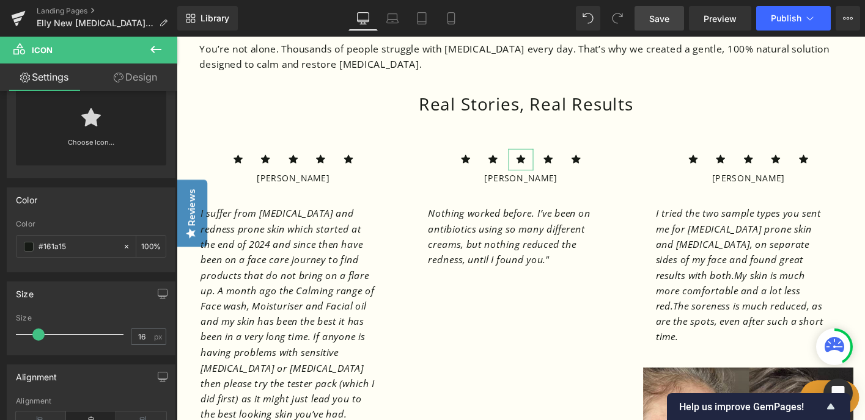
scroll to position [0, 0]
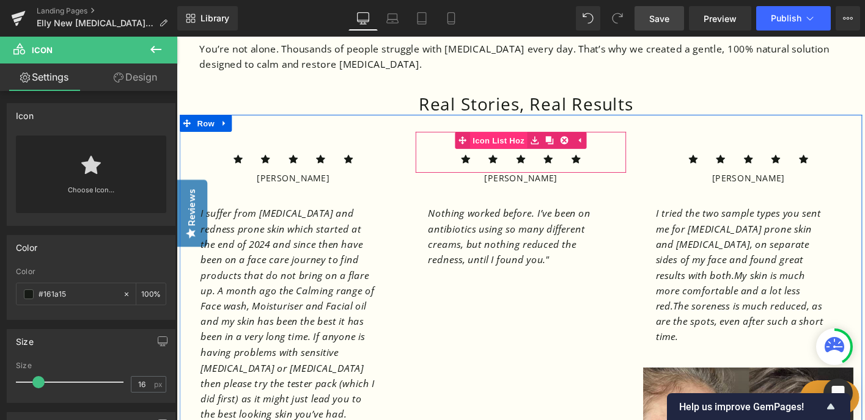
click at [507, 139] on link "Icon List Hoz" at bounding box center [514, 148] width 78 height 18
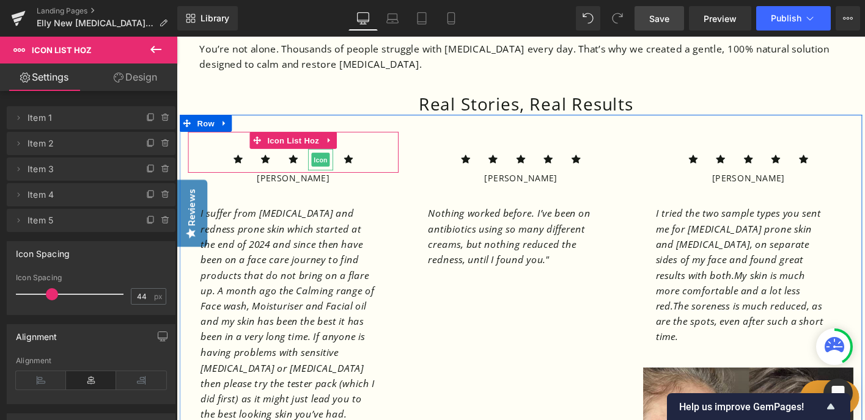
click at [332, 163] on span "Icon" at bounding box center [331, 170] width 20 height 15
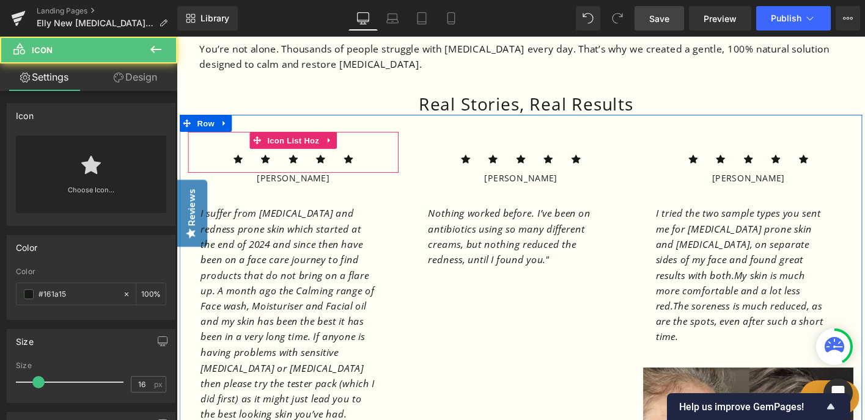
click at [376, 140] on div "Icon Icon Icon Icon Icon Icon List Hoz" at bounding box center [302, 161] width 226 height 44
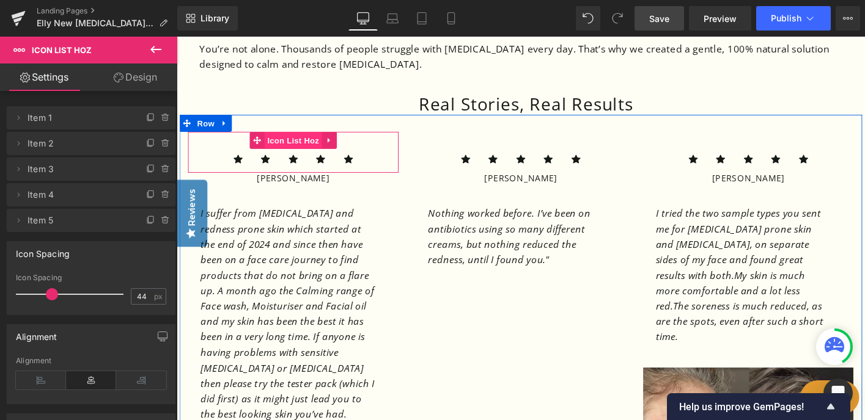
click at [307, 139] on span "Icon List Hoz" at bounding box center [302, 148] width 62 height 18
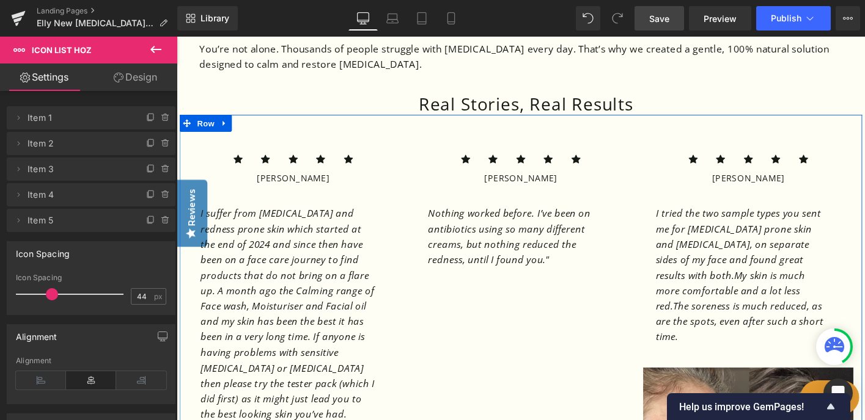
click at [567, 347] on div "Icon Icon Icon Icon Icon Icon List [PERSON_NAME] Heading Text Block Icon" at bounding box center [546, 373] width 733 height 504
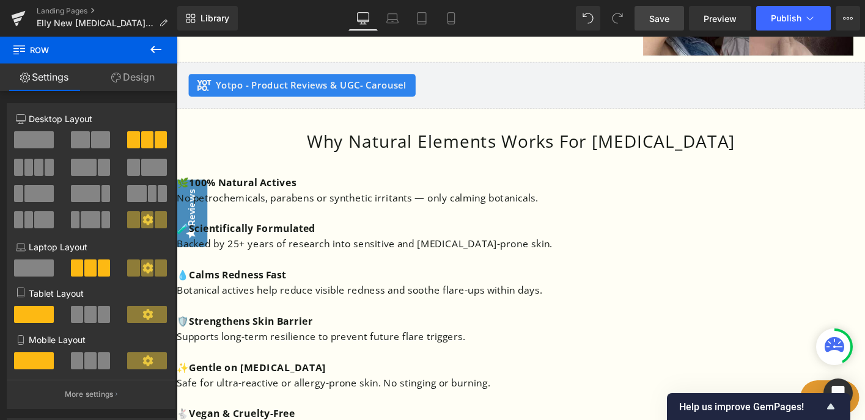
scroll to position [1651, 0]
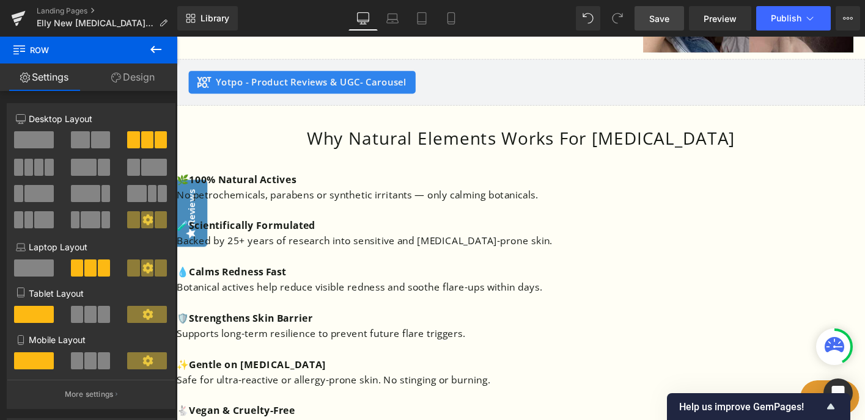
click at [667, 231] on p "🧪 Scientifically Formulated" at bounding box center [547, 239] width 740 height 17
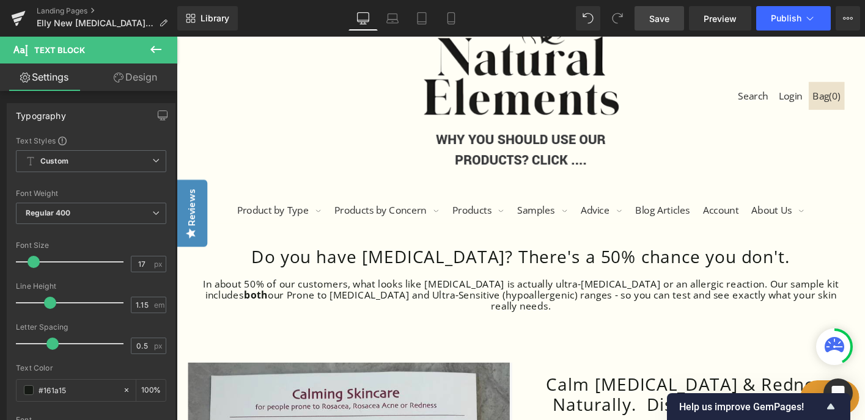
scroll to position [0, 0]
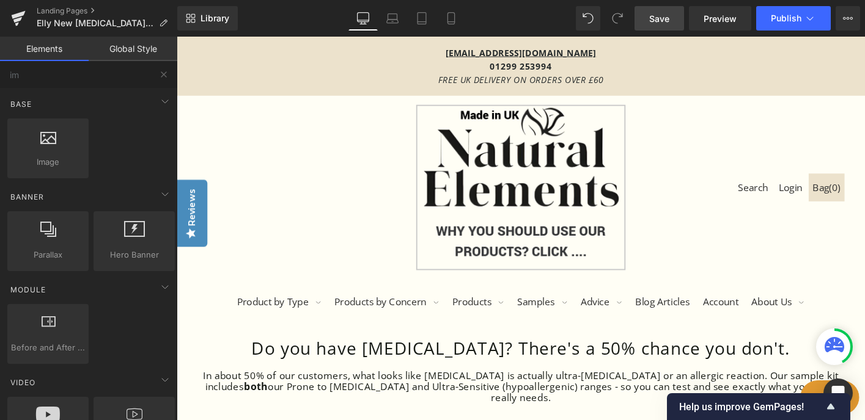
click at [562, 176] on img at bounding box center [546, 199] width 225 height 178
click at [509, 184] on img at bounding box center [546, 199] width 225 height 178
click at [358, 196] on div "Search Login Bag ( 0 ) Product by Type #icon--dropdown-arrow.stroke:hover g { s…" at bounding box center [547, 218] width 740 height 237
click at [402, 189] on div "Search Login Bag ( 0 ) Product by Type #icon--dropdown-arrow.stroke:hover g { s…" at bounding box center [547, 218] width 740 height 237
click at [415, 186] on div "Search Login Bag ( 0 ) Product by Type #icon--dropdown-arrow.stroke:hover g { s…" at bounding box center [547, 218] width 740 height 237
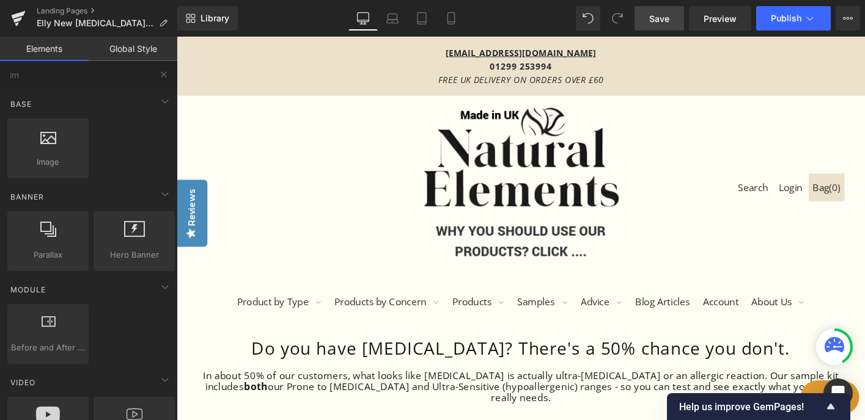
click at [700, 170] on div "Search Login Bag ( 0 ) Product by Type #icon--dropdown-arrow.stroke:hover g { s…" at bounding box center [547, 218] width 740 height 237
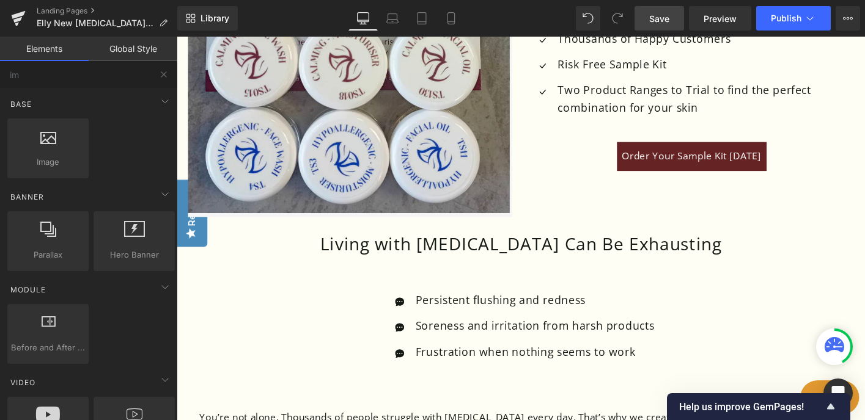
scroll to position [492, 0]
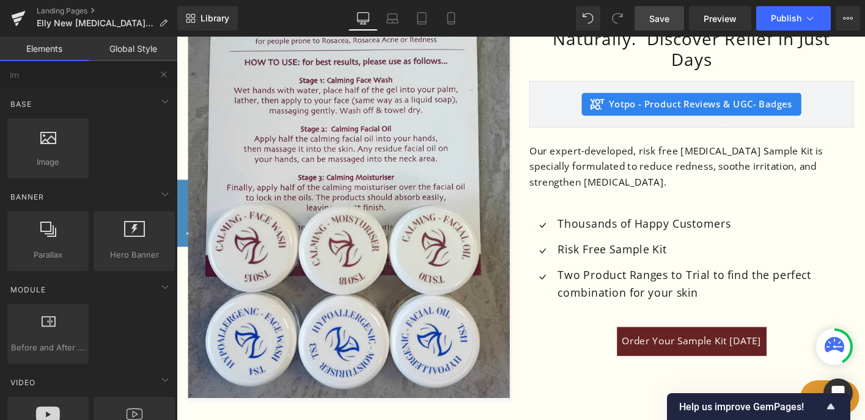
click at [658, 17] on span "Save" at bounding box center [659, 18] width 20 height 13
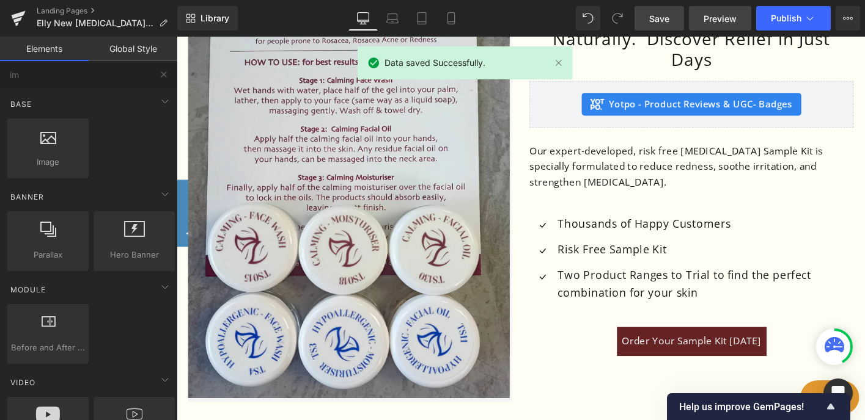
click at [715, 17] on span "Preview" at bounding box center [719, 18] width 33 height 13
